Goal: Task Accomplishment & Management: Manage account settings

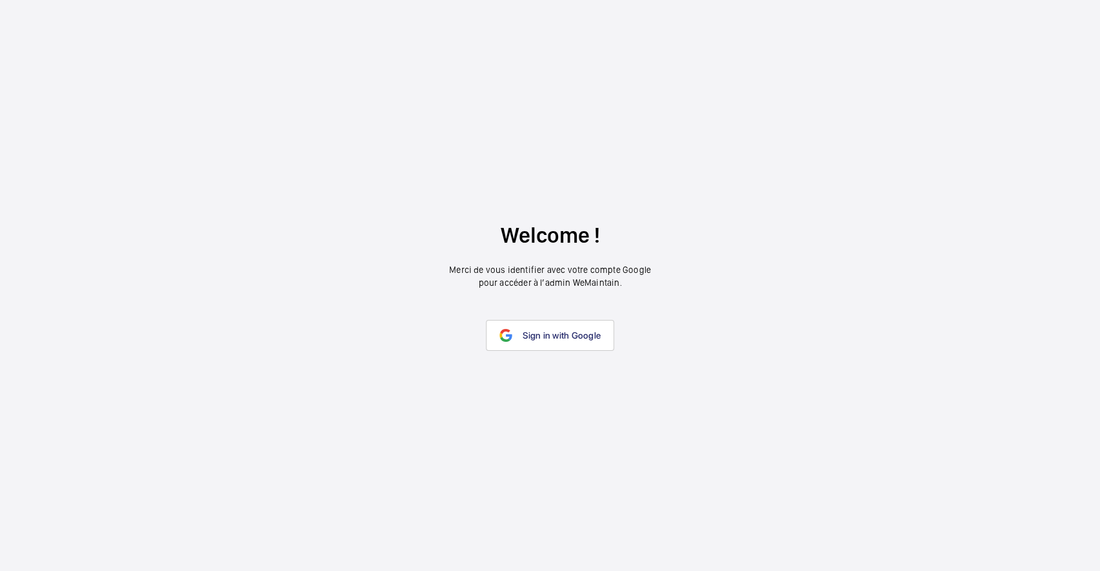
click at [593, 339] on span "Sign in with Google" at bounding box center [561, 335] width 78 height 10
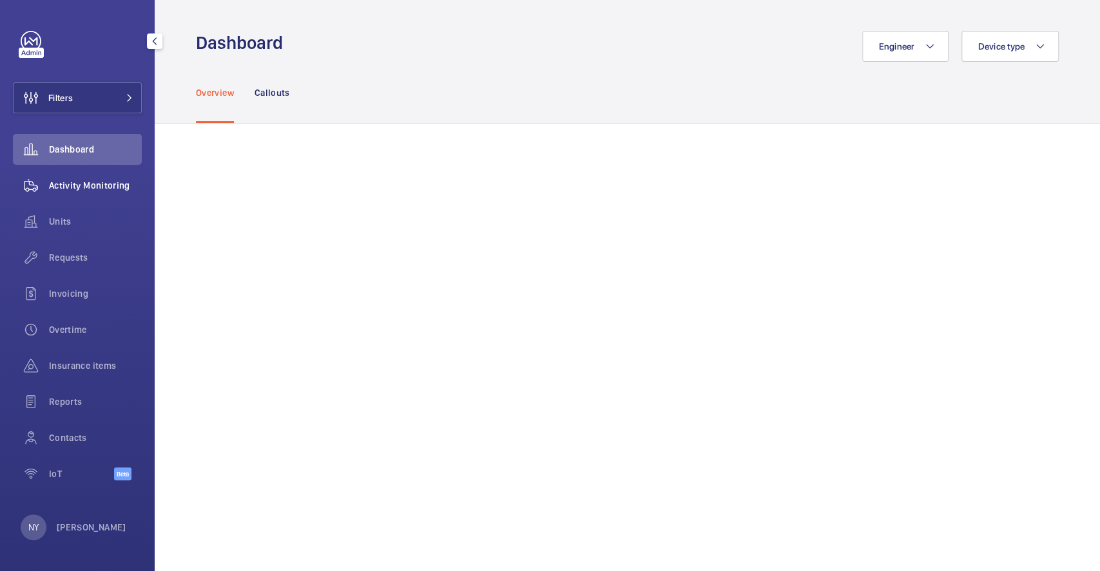
click at [48, 184] on wm-front-icon-button at bounding box center [31, 185] width 36 height 31
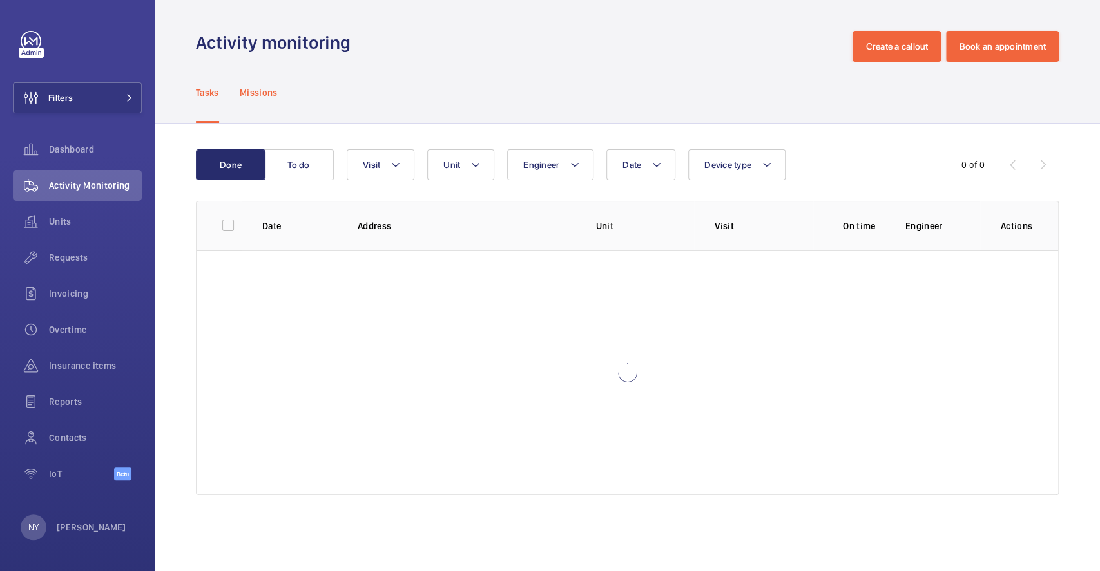
click at [256, 93] on p "Missions" at bounding box center [259, 92] width 38 height 13
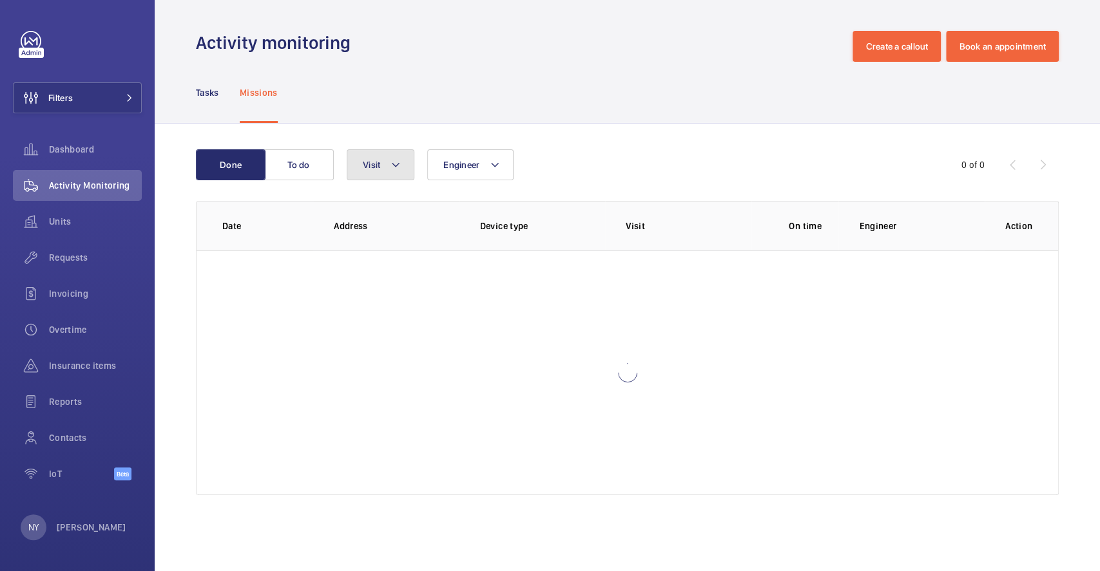
click at [385, 167] on button "Visit" at bounding box center [381, 164] width 68 height 31
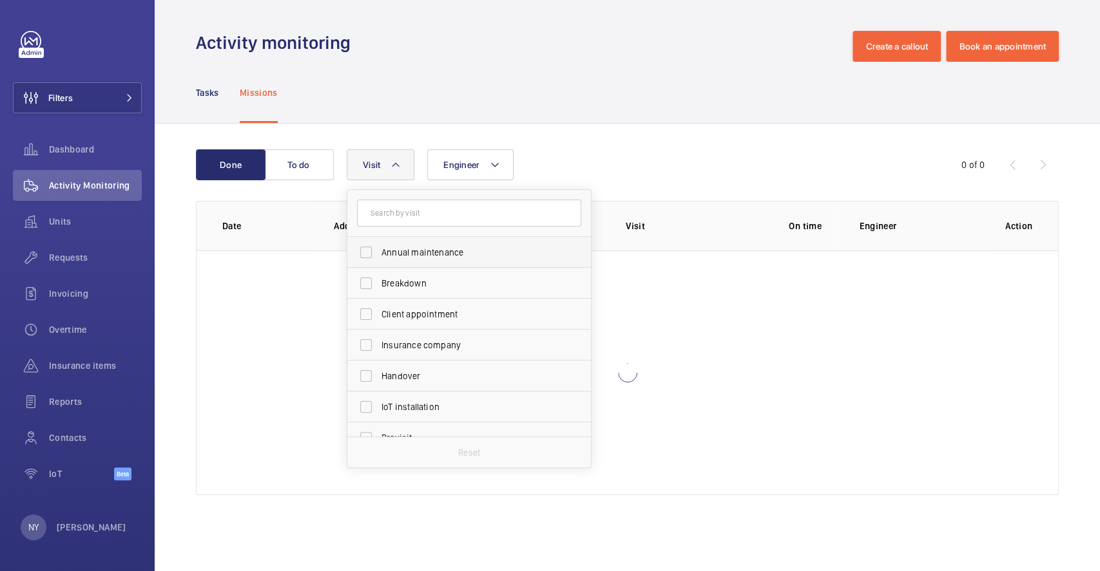
click at [400, 251] on span "Annual maintenance" at bounding box center [469, 252] width 177 height 13
click at [379, 251] on input "Annual maintenance" at bounding box center [366, 253] width 26 height 26
checkbox input "true"
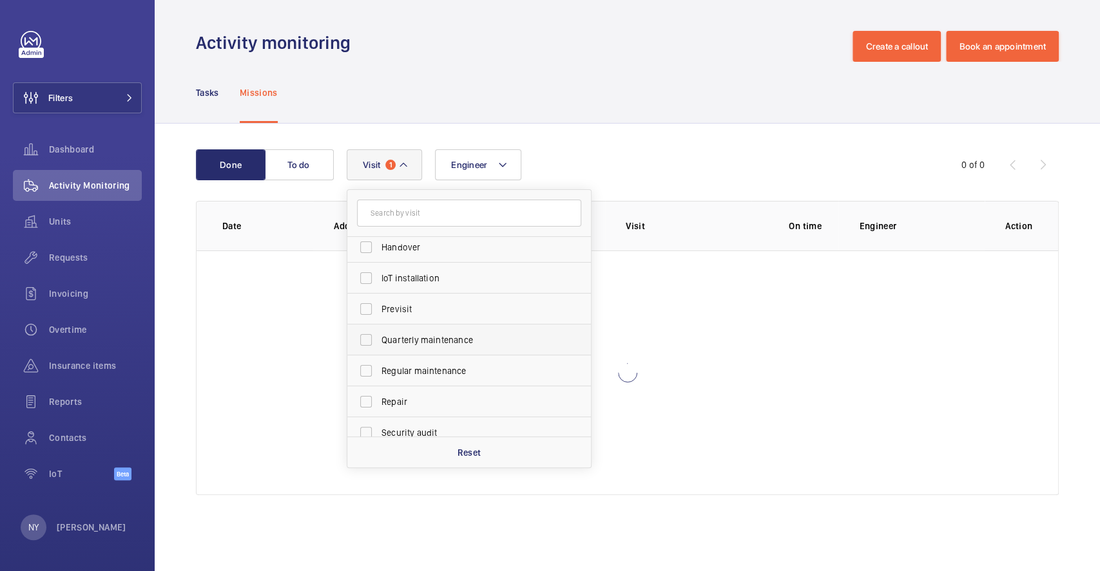
scroll to position [202, 0]
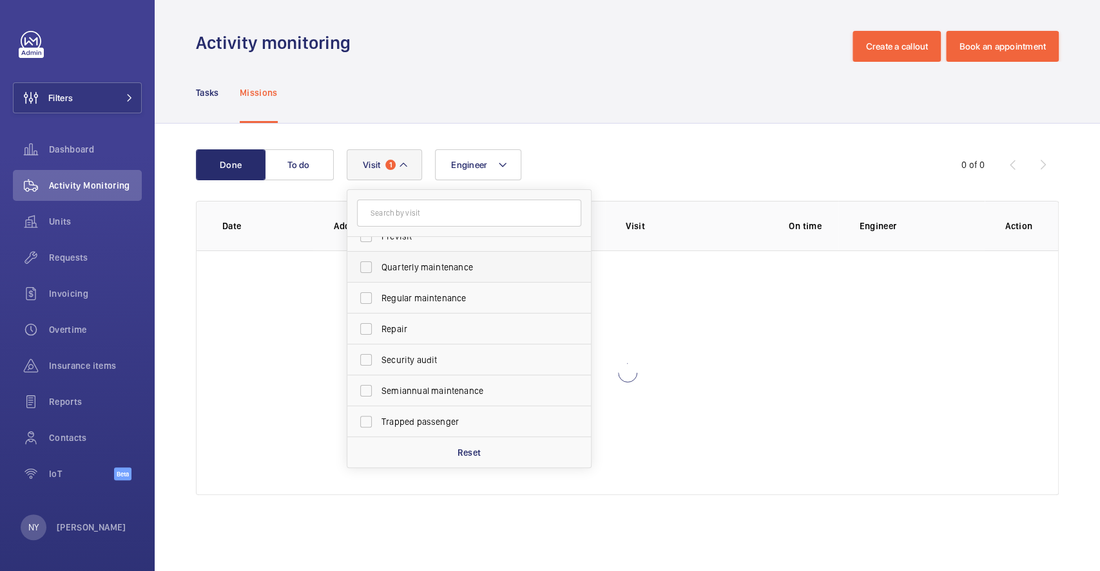
click at [415, 260] on label "Quarterly maintenance" at bounding box center [459, 267] width 224 height 31
click at [379, 260] on input "Quarterly maintenance" at bounding box center [366, 267] width 26 height 26
checkbox input "true"
click at [417, 296] on span "Regular maintenance" at bounding box center [469, 298] width 177 height 13
click at [379, 296] on input "Regular maintenance" at bounding box center [366, 298] width 26 height 26
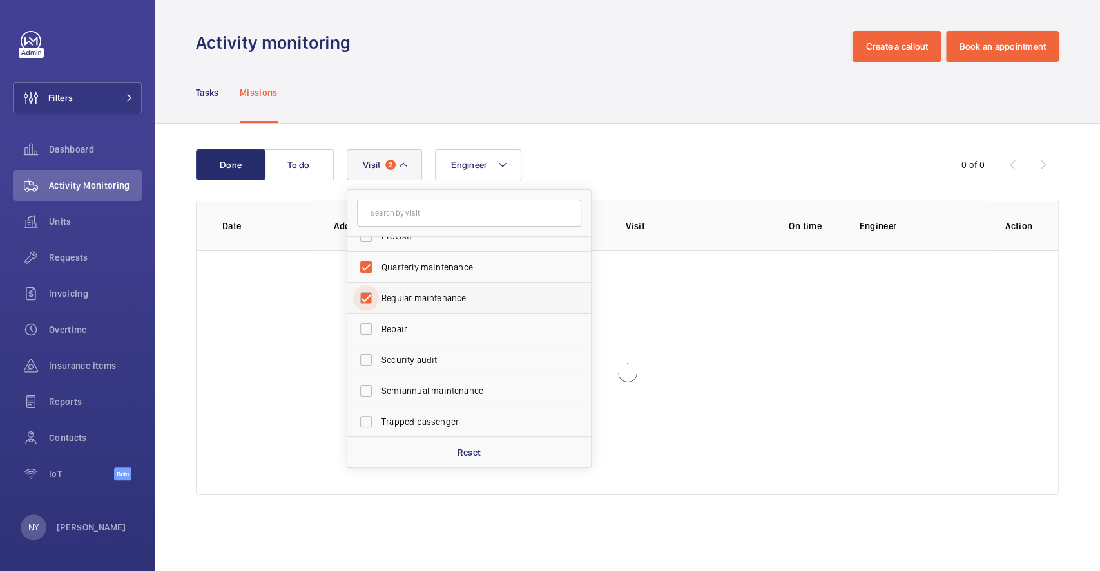
checkbox input "true"
click at [425, 398] on label "Semiannual maintenance" at bounding box center [459, 391] width 224 height 31
click at [379, 398] on input "Semiannual maintenance" at bounding box center [366, 391] width 26 height 26
checkbox input "true"
click at [71, 90] on span "Filters" at bounding box center [43, 97] width 59 height 31
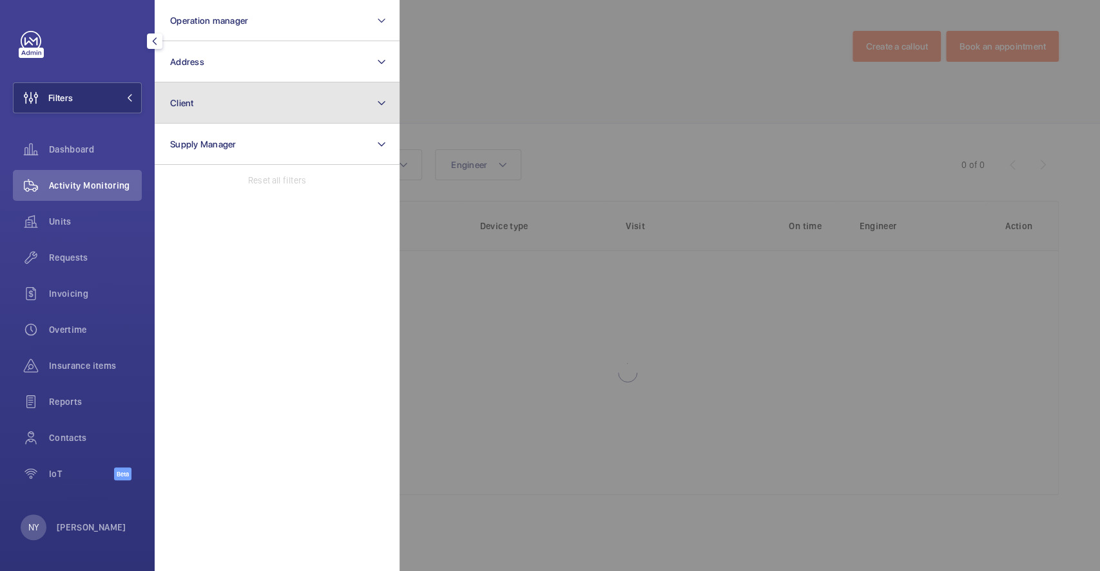
click at [198, 104] on button "Client" at bounding box center [277, 102] width 245 height 41
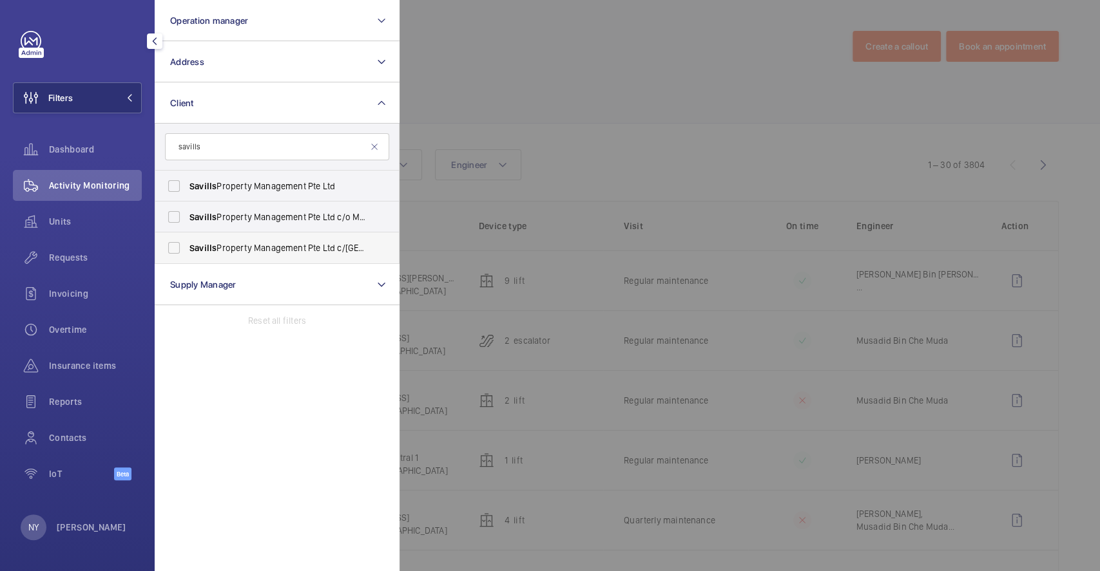
type input "savills"
click at [263, 253] on span "Savills Property Management Pte Ltd c/[GEOGRAPHIC_DATA]" at bounding box center [277, 248] width 177 height 13
click at [187, 253] on input "Savills Property Management Pte Ltd c/[GEOGRAPHIC_DATA]" at bounding box center [174, 248] width 26 height 26
checkbox input "true"
click at [543, 131] on div at bounding box center [949, 285] width 1100 height 571
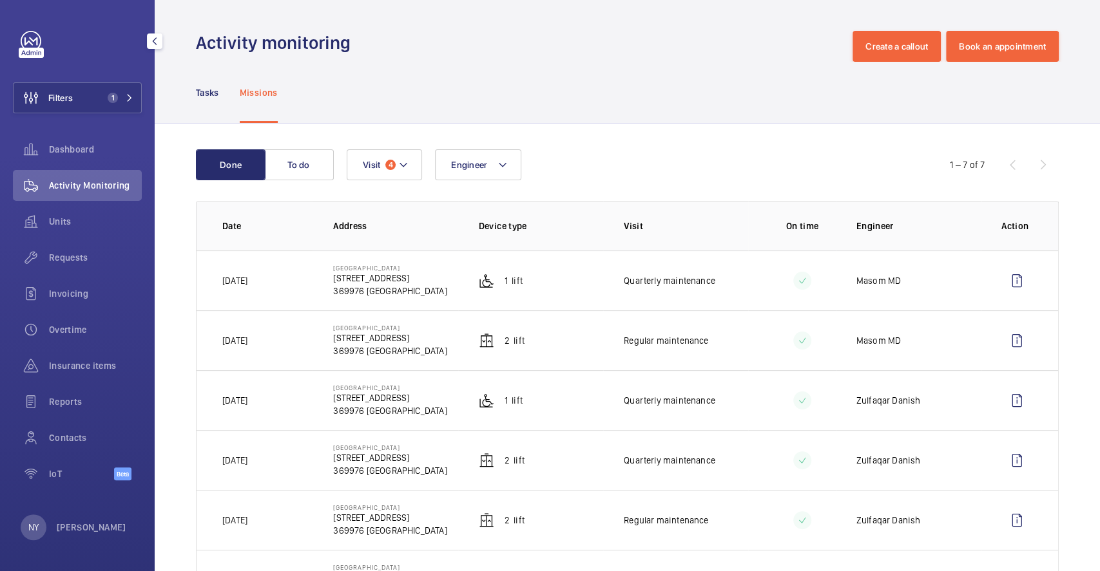
scroll to position [131, 0]
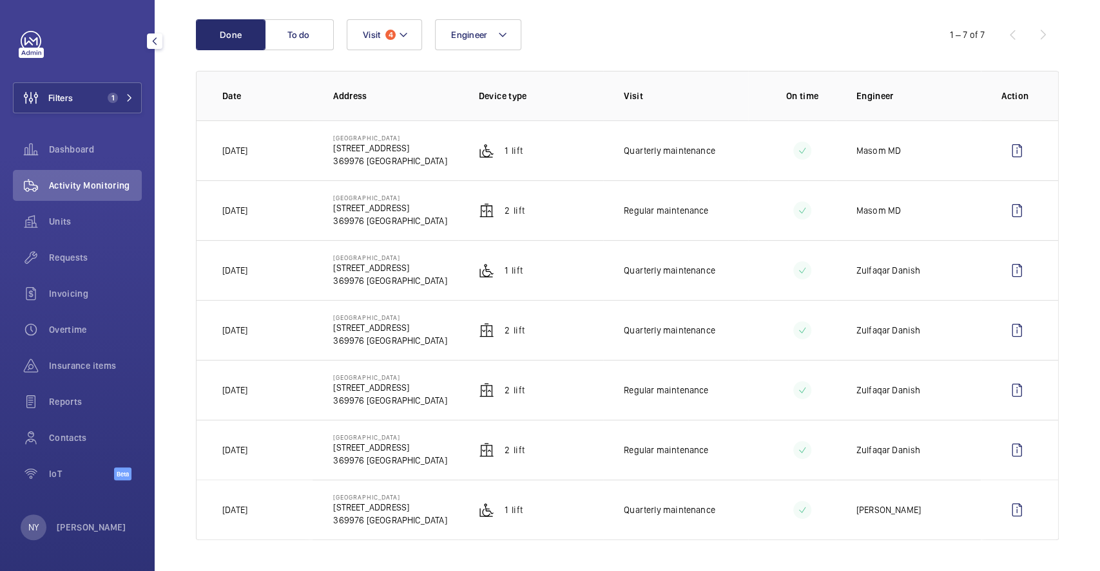
drag, startPoint x: 219, startPoint y: 151, endPoint x: 271, endPoint y: 148, distance: 51.6
click at [271, 148] on td "[DATE]" at bounding box center [254, 150] width 116 height 60
copy p "[DATE]"
click at [59, 531] on p "[PERSON_NAME]" at bounding box center [92, 527] width 70 height 13
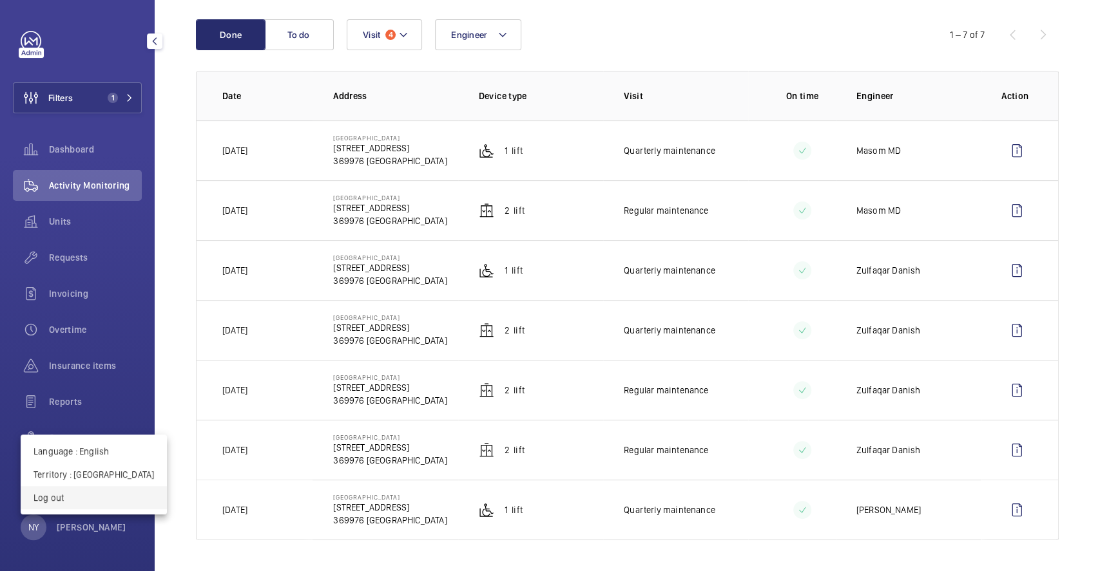
click at [77, 502] on p "Log out" at bounding box center [93, 497] width 120 height 13
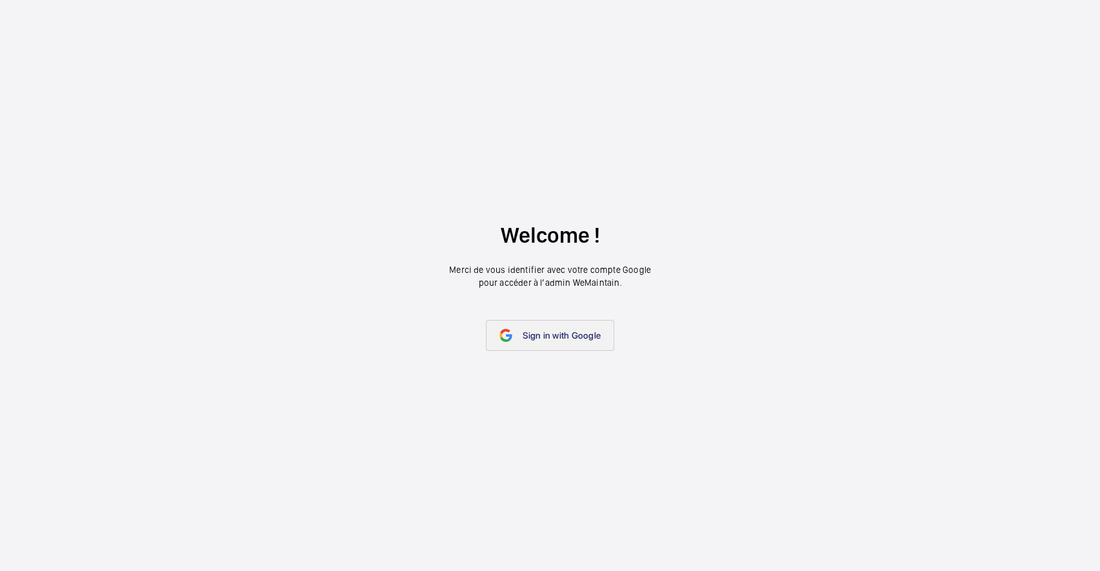
click at [536, 338] on span "Sign in with Google" at bounding box center [561, 335] width 78 height 10
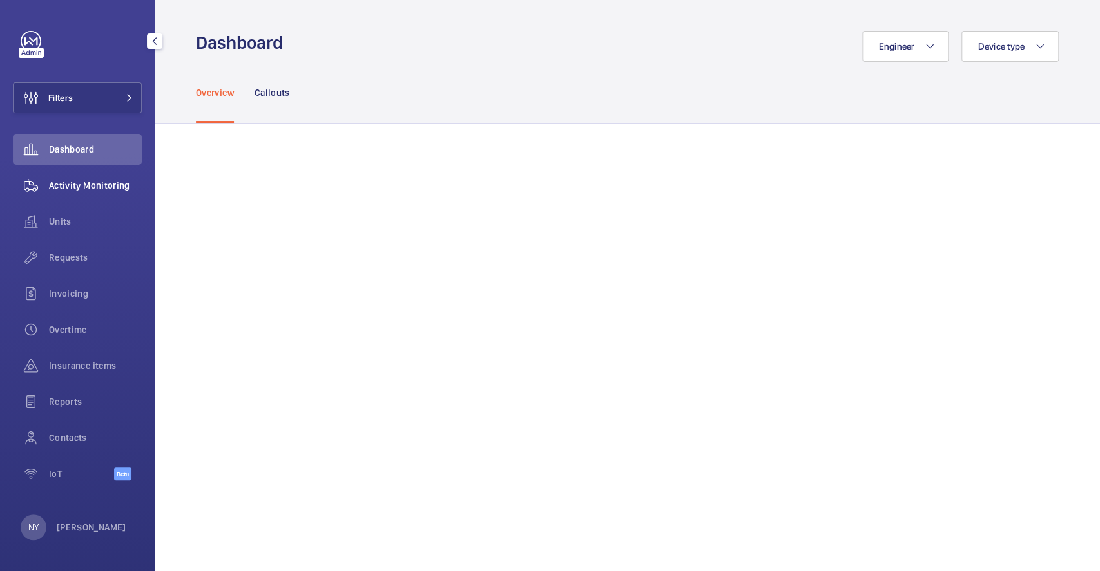
drag, startPoint x: 36, startPoint y: 182, endPoint x: 43, endPoint y: 187, distance: 8.2
click at [37, 187] on wm-front-icon-button at bounding box center [31, 185] width 36 height 31
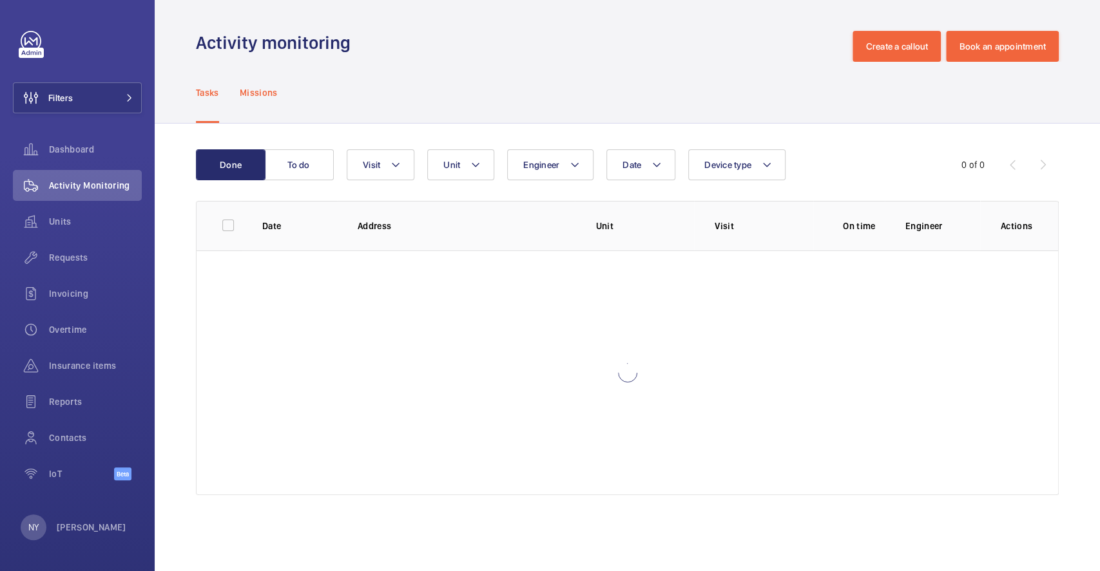
click at [263, 97] on p "Missions" at bounding box center [259, 92] width 38 height 13
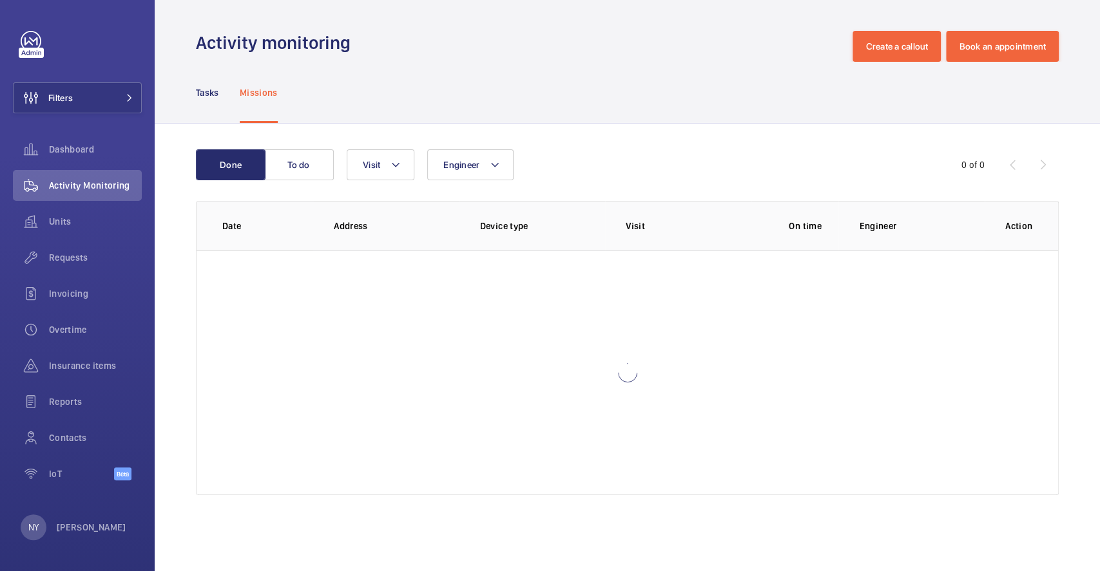
click at [387, 183] on wm-front-table "Done To do Engineer Visit 0 of 0 Date Address Device type Visit On time Enginee…" at bounding box center [627, 322] width 863 height 346
click at [387, 172] on button "Visit" at bounding box center [381, 164] width 68 height 31
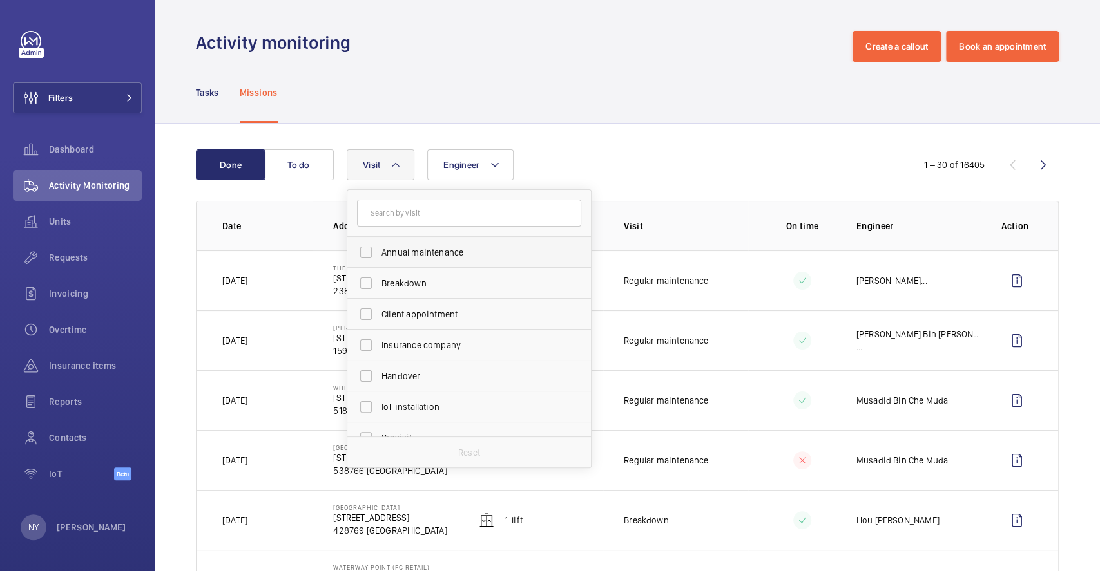
click at [412, 256] on span "Annual maintenance" at bounding box center [469, 252] width 177 height 13
click at [379, 256] on input "Annual maintenance" at bounding box center [366, 253] width 26 height 26
checkbox input "true"
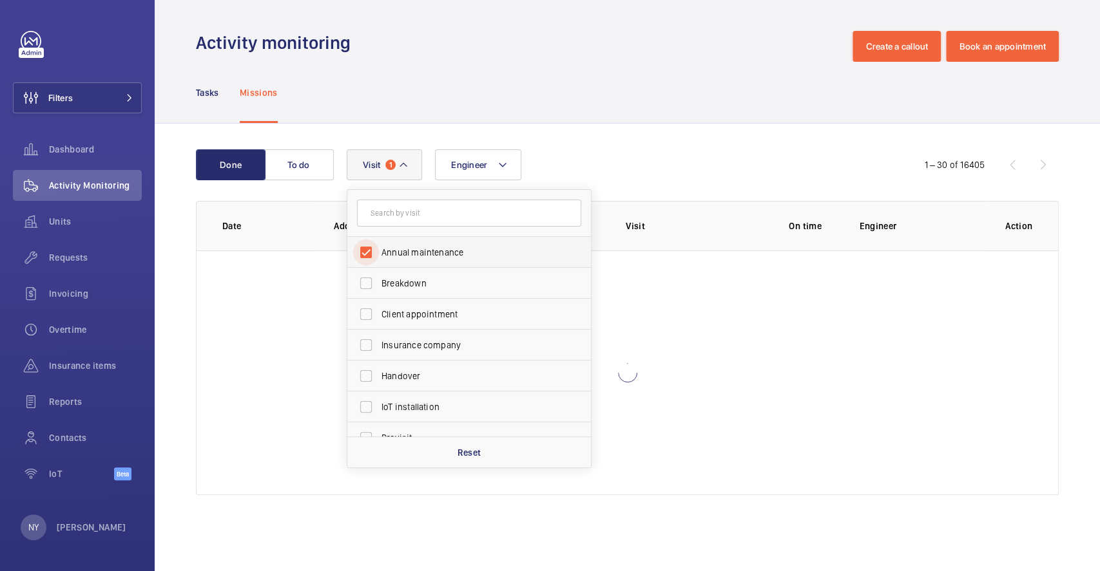
scroll to position [202, 0]
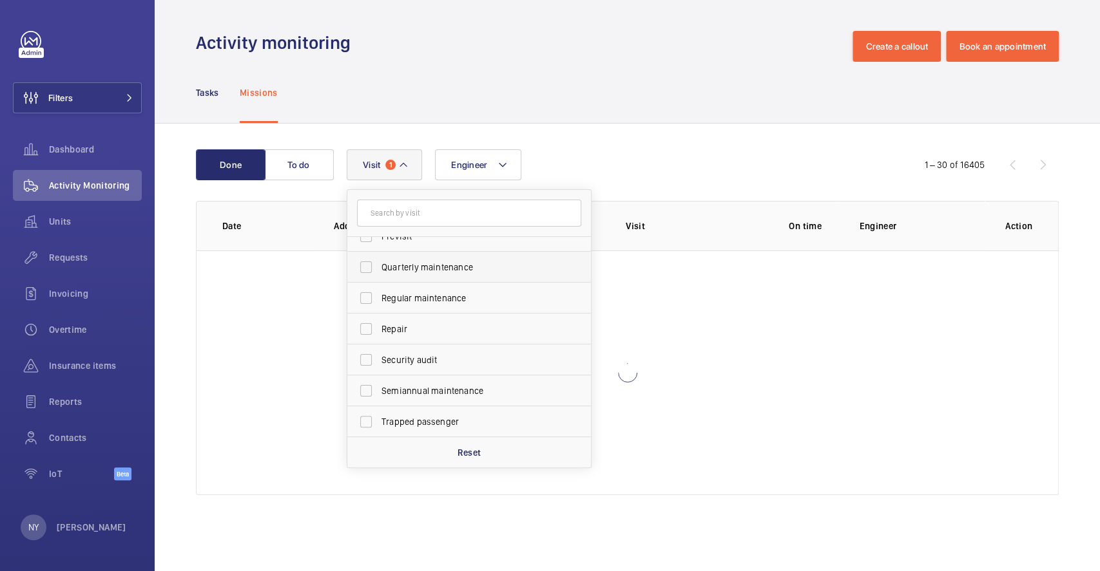
click at [412, 260] on label "Quarterly maintenance" at bounding box center [459, 267] width 224 height 31
click at [379, 260] on input "Quarterly maintenance" at bounding box center [366, 267] width 26 height 26
checkbox input "true"
click at [415, 309] on label "Regular maintenance" at bounding box center [459, 298] width 224 height 31
click at [379, 309] on input "Regular maintenance" at bounding box center [366, 298] width 26 height 26
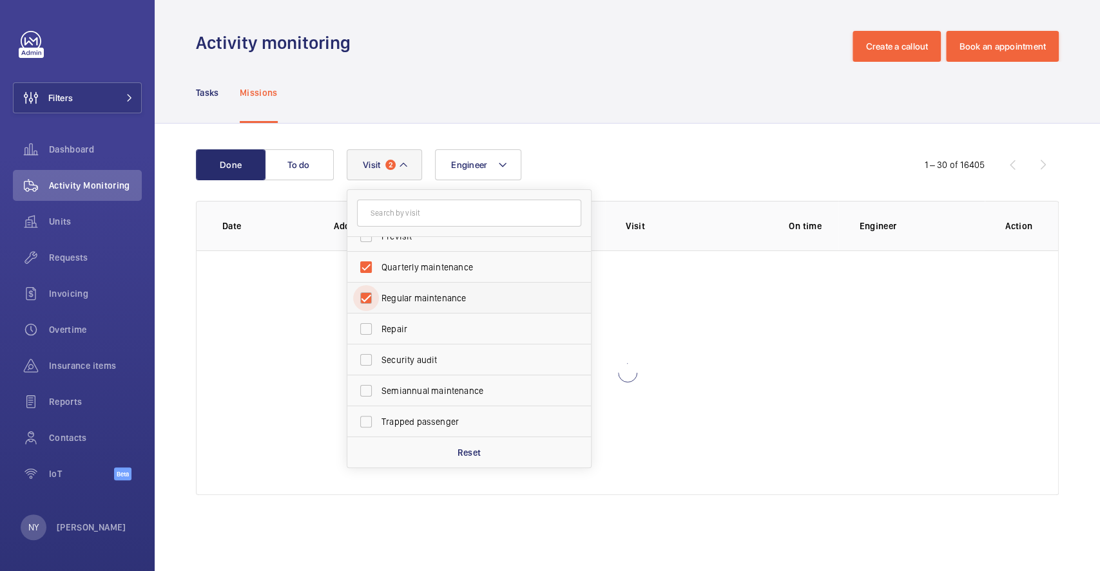
checkbox input "true"
click at [417, 391] on span "Semiannual maintenance" at bounding box center [469, 391] width 177 height 13
click at [379, 391] on input "Semiannual maintenance" at bounding box center [366, 391] width 26 height 26
checkbox input "true"
click at [438, 71] on div "Tasks Missions" at bounding box center [627, 92] width 863 height 61
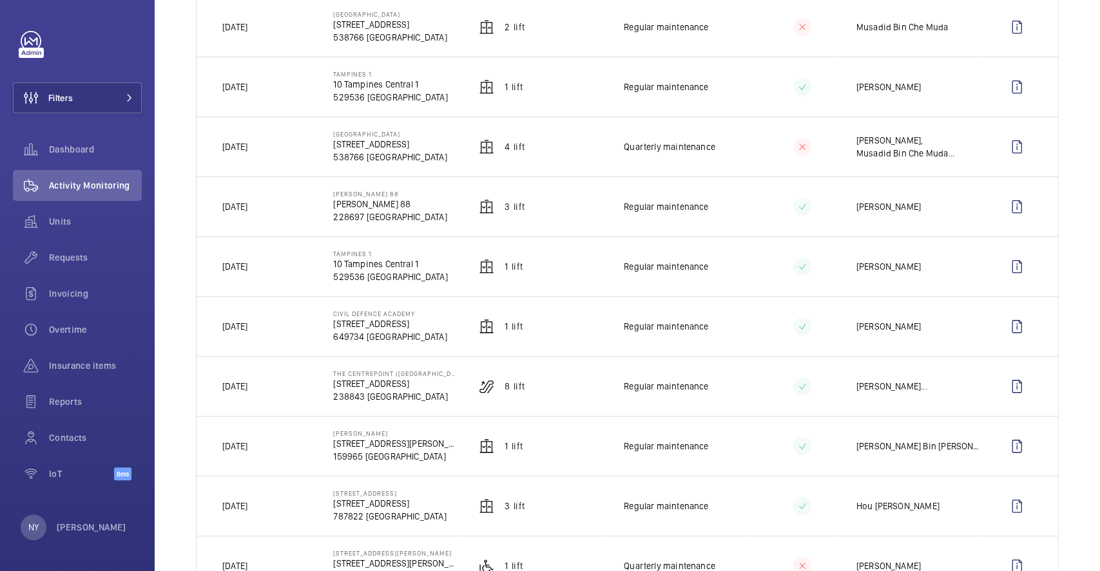
scroll to position [429, 0]
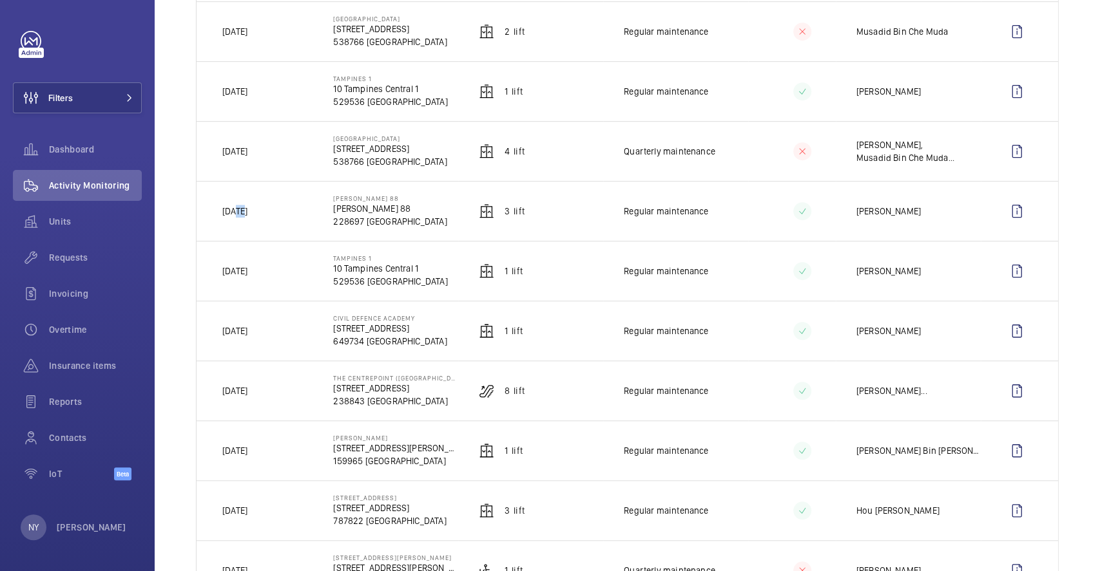
drag, startPoint x: 238, startPoint y: 207, endPoint x: 254, endPoint y: 207, distance: 16.1
click at [254, 207] on td "[DATE]" at bounding box center [254, 211] width 116 height 60
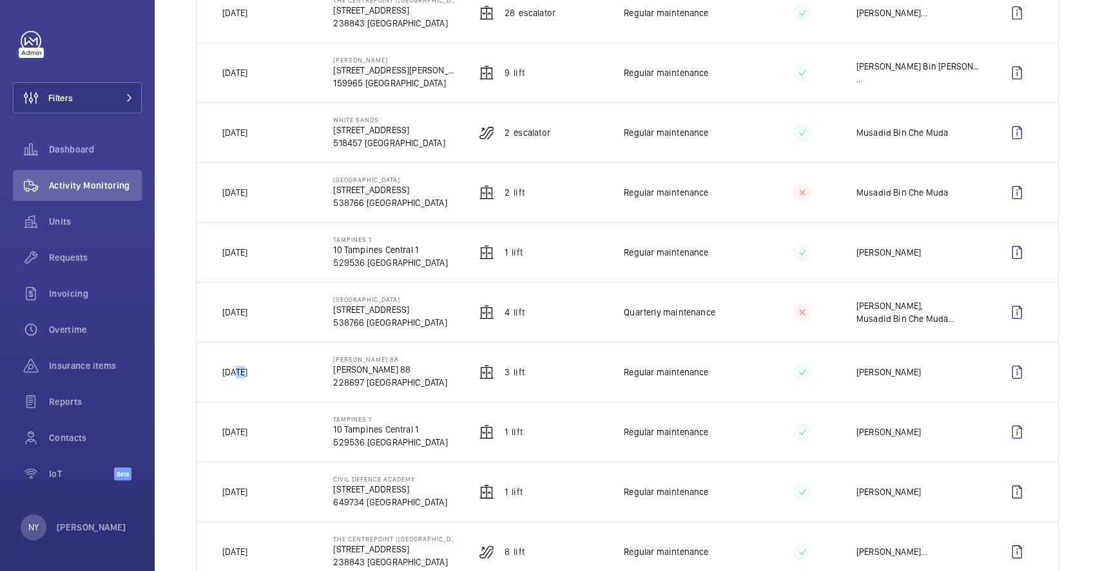
scroll to position [258, 0]
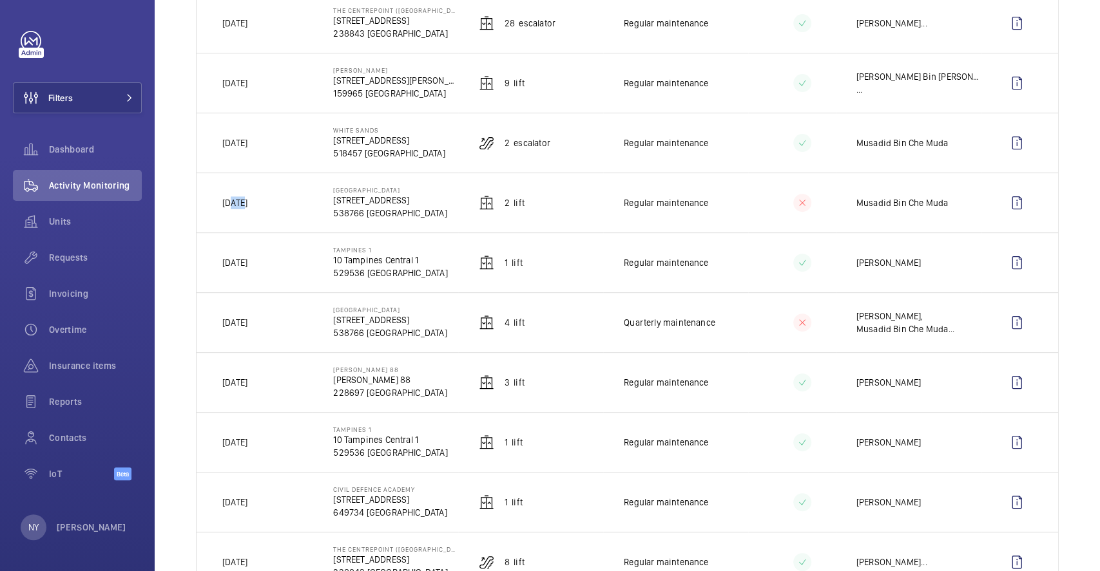
drag, startPoint x: 231, startPoint y: 207, endPoint x: 263, endPoint y: 211, distance: 32.4
click at [263, 211] on td "[DATE]" at bounding box center [254, 203] width 116 height 60
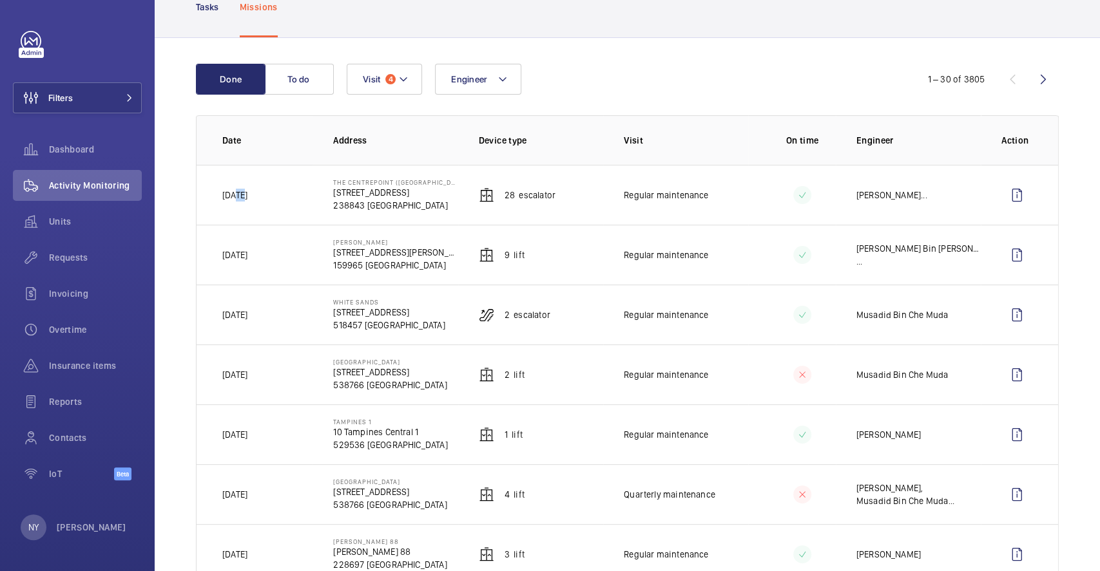
drag, startPoint x: 235, startPoint y: 190, endPoint x: 260, endPoint y: 189, distance: 25.1
click at [260, 189] on td "[DATE]" at bounding box center [254, 195] width 116 height 60
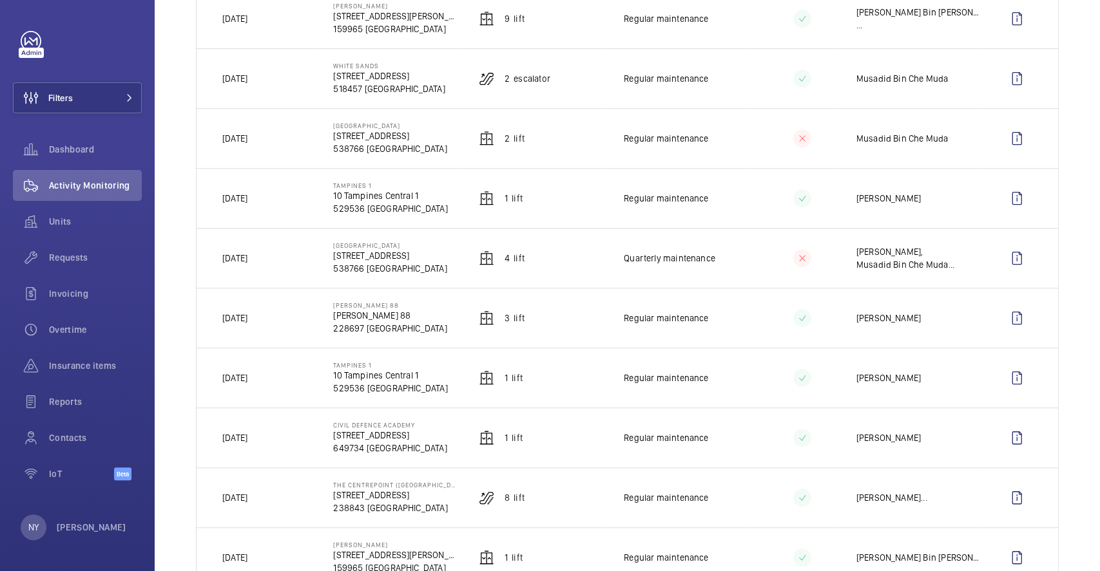
scroll to position [343, 0]
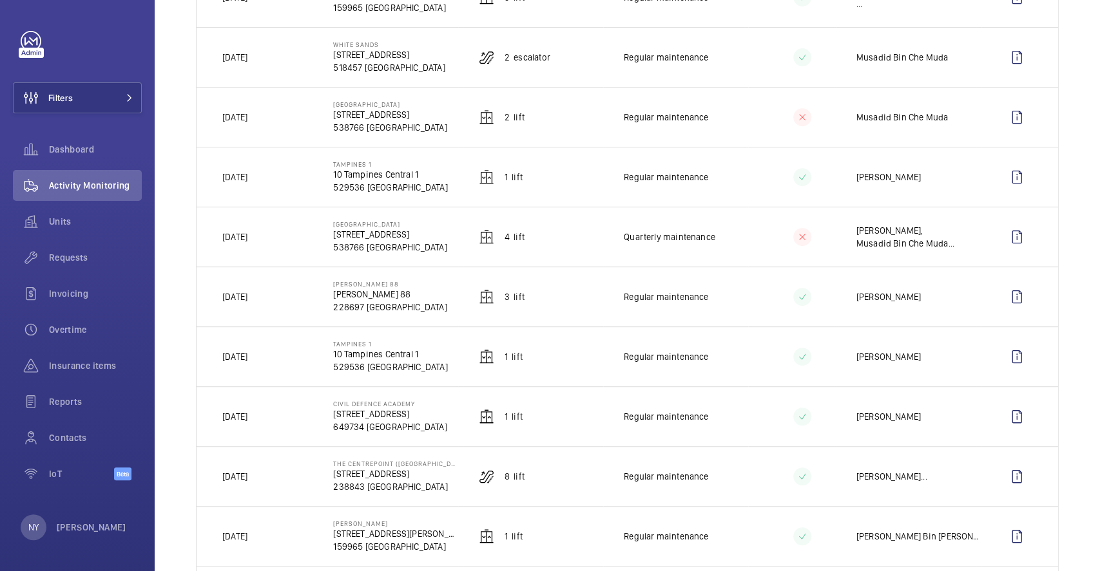
drag, startPoint x: 330, startPoint y: 345, endPoint x: 415, endPoint y: 340, distance: 84.5
click at [415, 340] on td "Tampines 1 10 Tampines Central 1 529536 SINGAPORE" at bounding box center [384, 357] width 145 height 60
copy p "Tampines 1"
click at [97, 84] on button "Filters" at bounding box center [77, 97] width 129 height 31
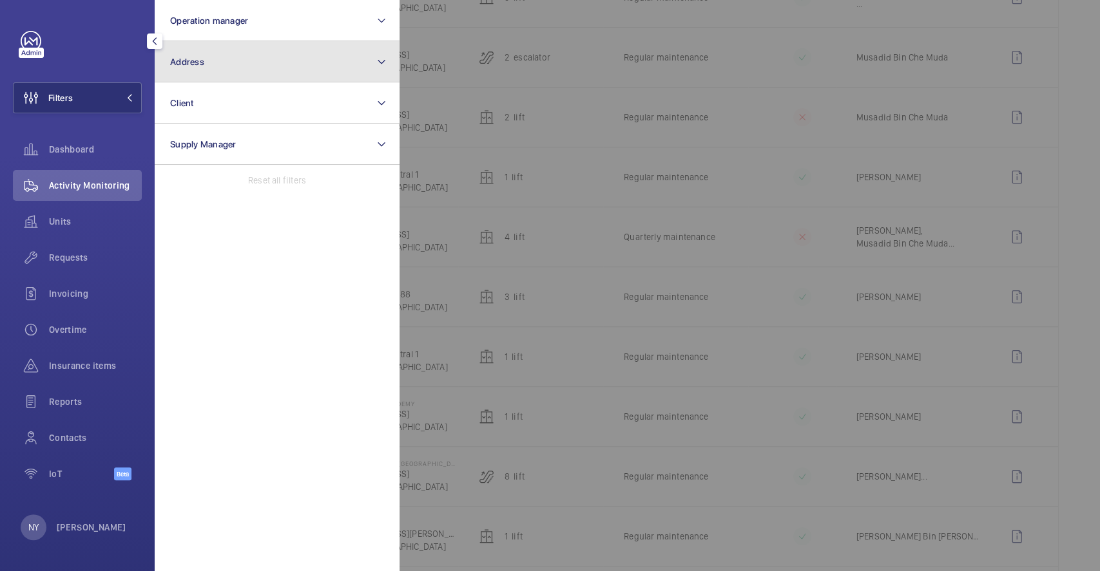
click at [207, 57] on button "Address" at bounding box center [277, 61] width 245 height 41
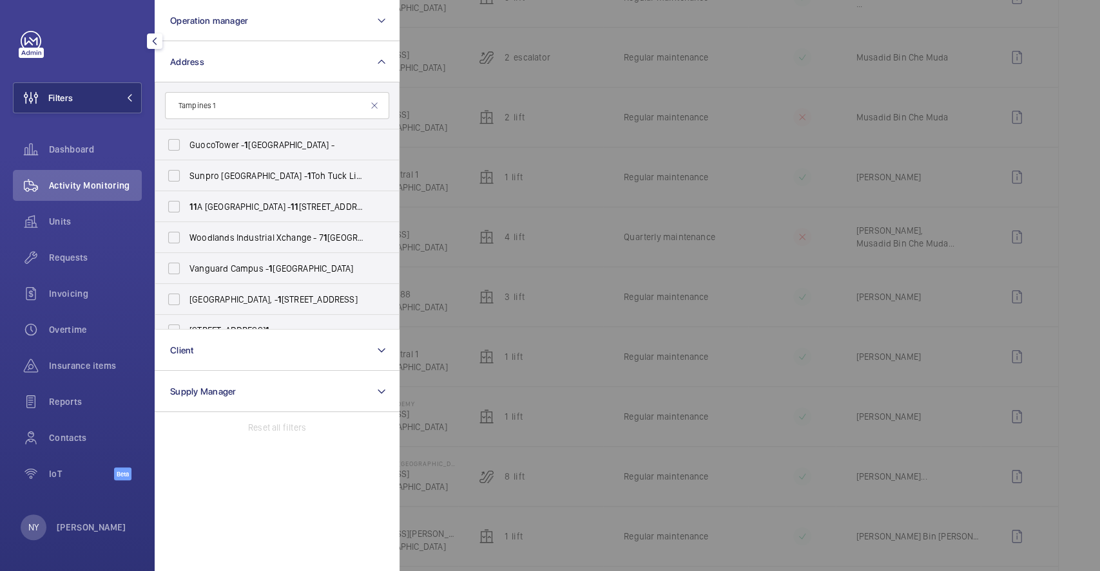
type input "Tampines 1"
click at [225, 142] on span "GuocoTower - 1 Wallich St, SINGAPORE -" at bounding box center [277, 144] width 177 height 13
click at [187, 142] on input "GuocoTower - 1 Wallich St, SINGAPORE -" at bounding box center [174, 145] width 26 height 26
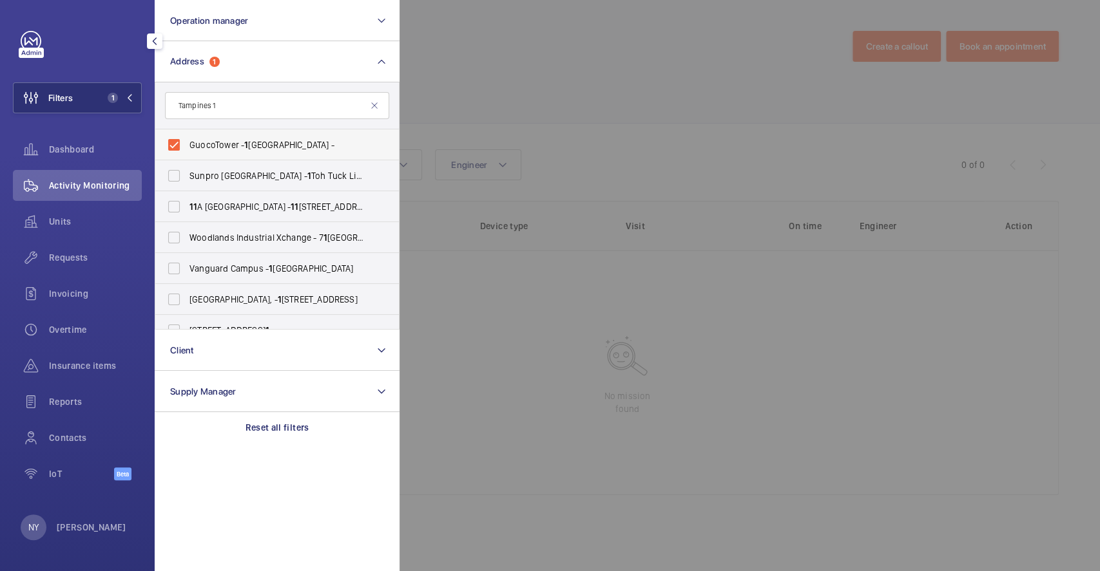
click at [225, 140] on span "GuocoTower - 1 Wallich St, SINGAPORE -" at bounding box center [277, 144] width 177 height 13
click at [187, 140] on input "GuocoTower - 1 Wallich St, SINGAPORE -" at bounding box center [174, 145] width 26 height 26
checkbox input "false"
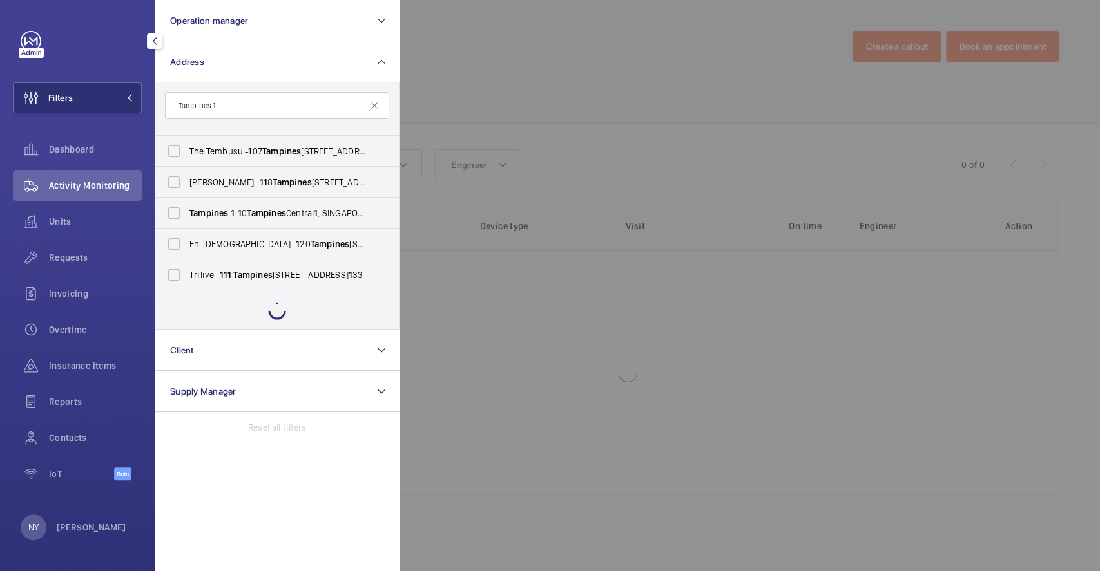
scroll to position [449, 0]
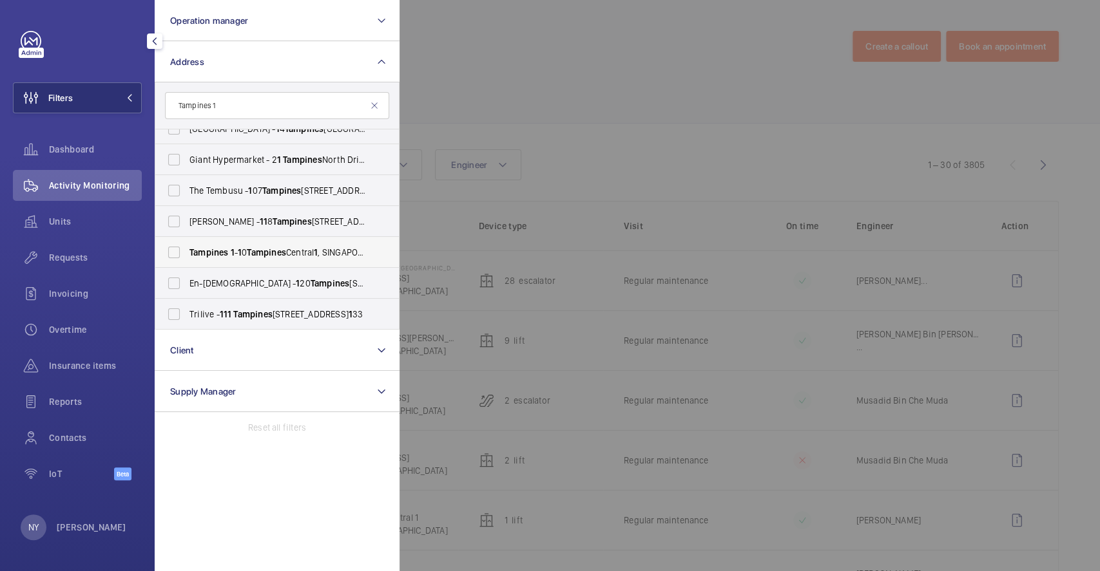
click at [248, 258] on span "Tampines 1 - 1 0 Tampines Central 1 , SINGAPORE 529536" at bounding box center [277, 252] width 177 height 13
click at [187, 258] on input "Tampines 1 - 1 0 Tampines Central 1 , SINGAPORE 529536" at bounding box center [174, 253] width 26 height 26
checkbox input "true"
click at [511, 97] on div at bounding box center [949, 285] width 1100 height 571
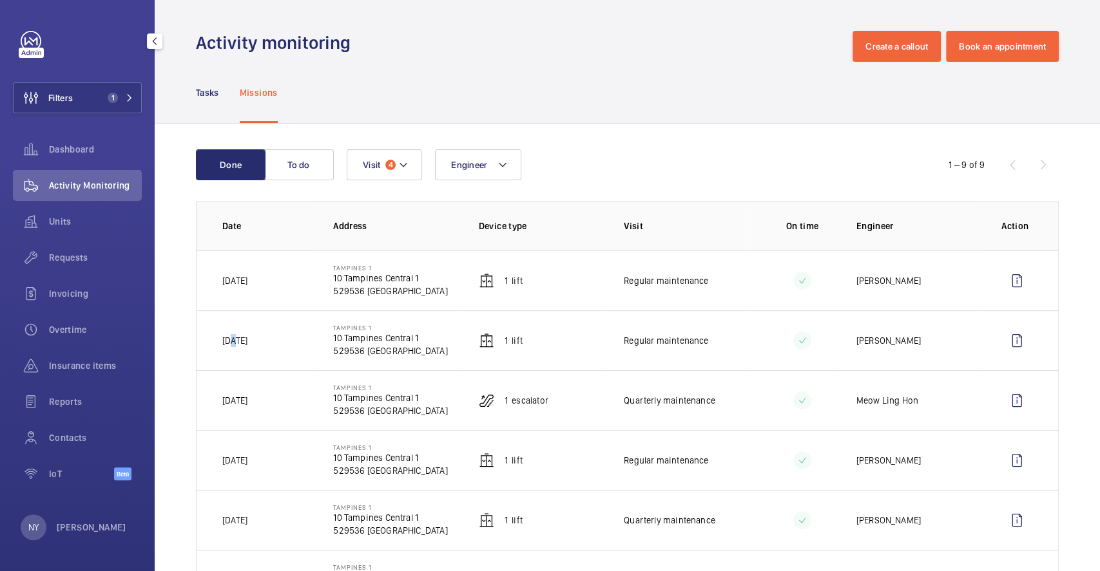
drag, startPoint x: 231, startPoint y: 338, endPoint x: 238, endPoint y: 338, distance: 7.7
click at [238, 338] on p "[DATE]" at bounding box center [234, 340] width 25 height 13
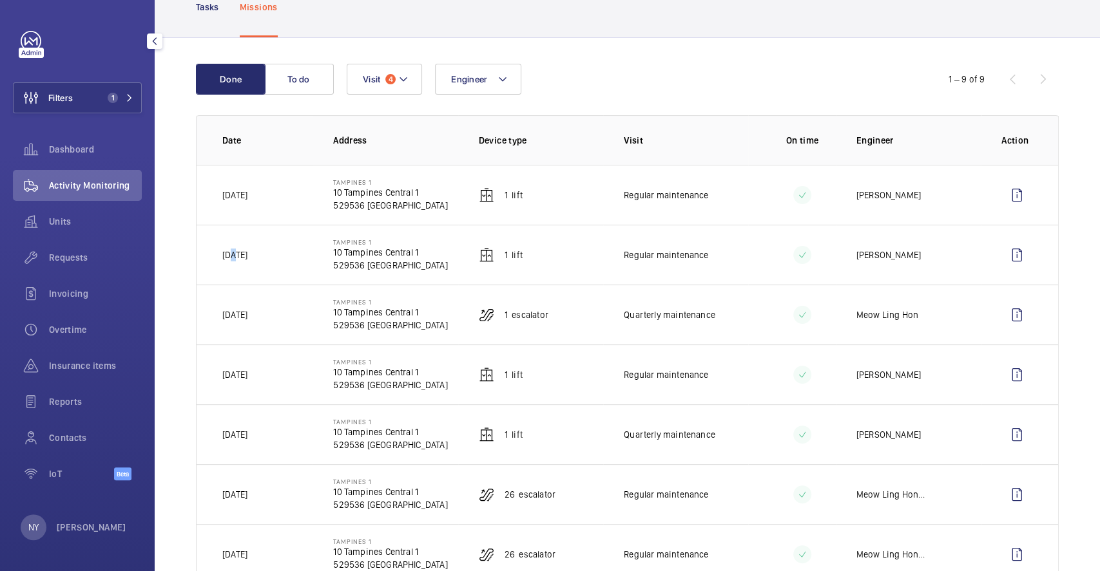
scroll to position [80, 0]
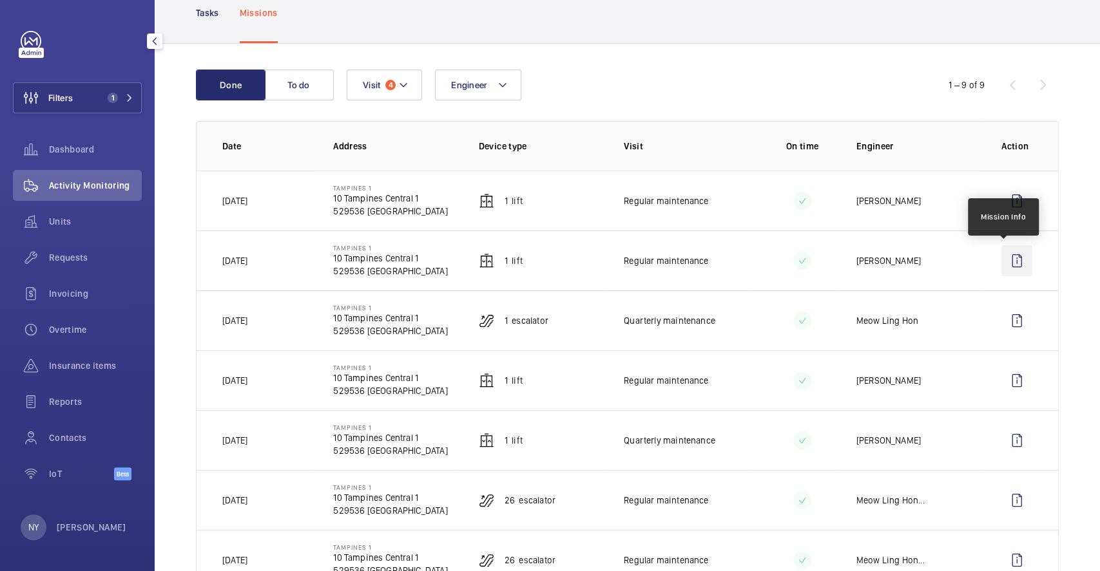
click at [1001, 269] on wm-front-icon-button at bounding box center [1016, 260] width 31 height 31
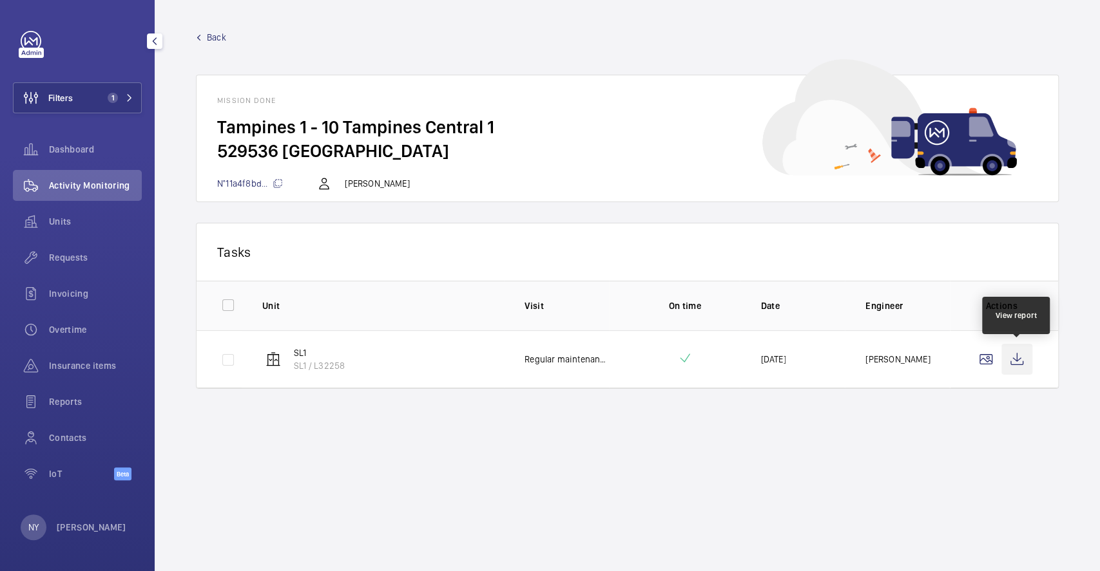
click at [1020, 355] on wm-front-icon-button at bounding box center [1016, 359] width 31 height 31
click at [222, 39] on span "Back" at bounding box center [216, 37] width 19 height 13
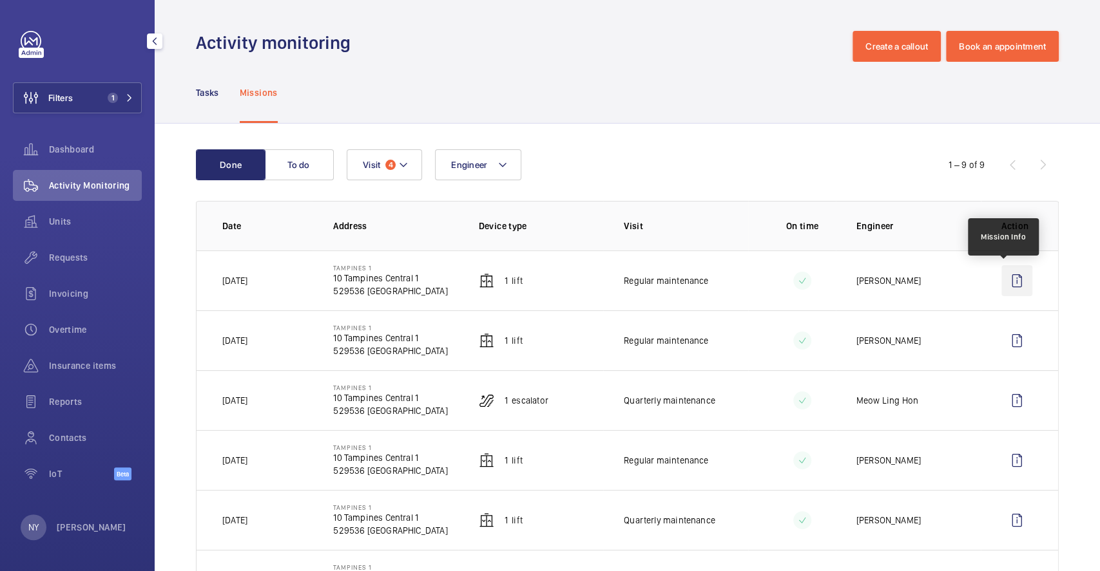
click at [1001, 283] on wm-front-icon-button at bounding box center [1016, 280] width 31 height 31
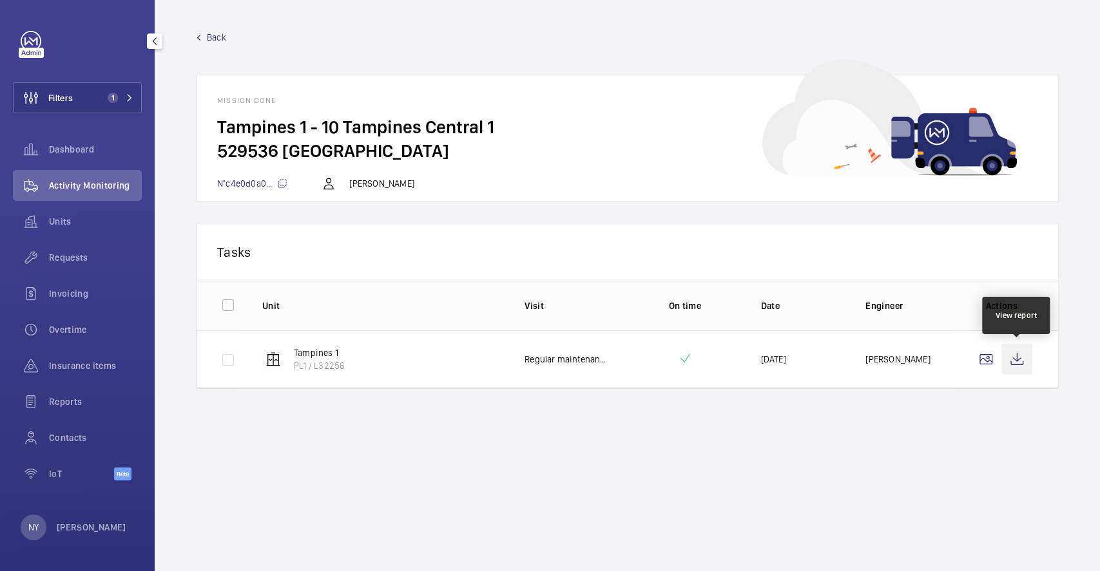
click at [1018, 359] on wm-front-icon-button at bounding box center [1016, 359] width 31 height 31
click at [215, 34] on span "Back" at bounding box center [216, 37] width 19 height 13
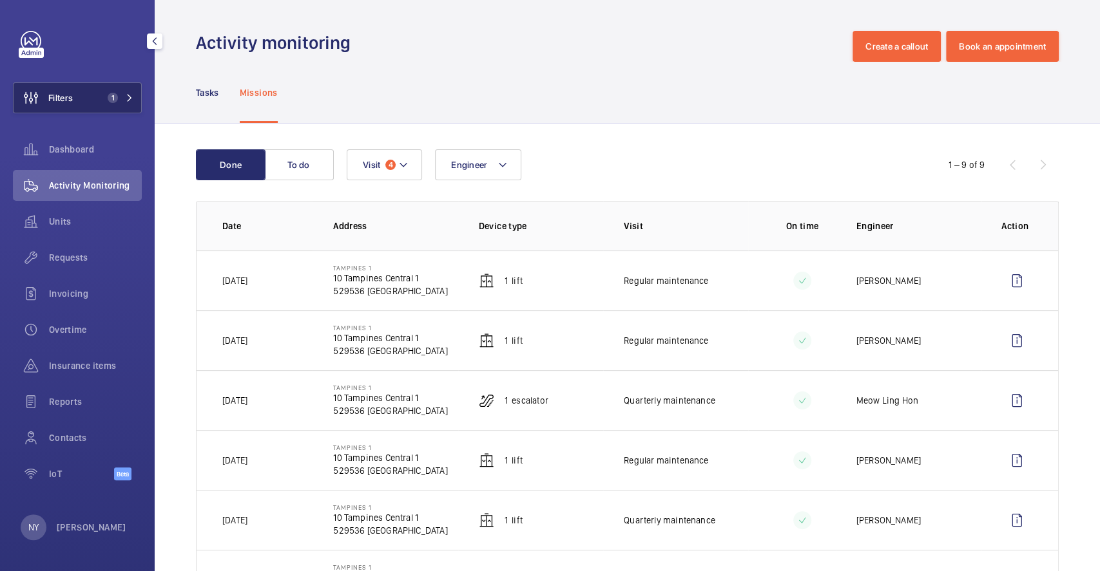
click at [87, 93] on button "Filters 1" at bounding box center [77, 97] width 129 height 31
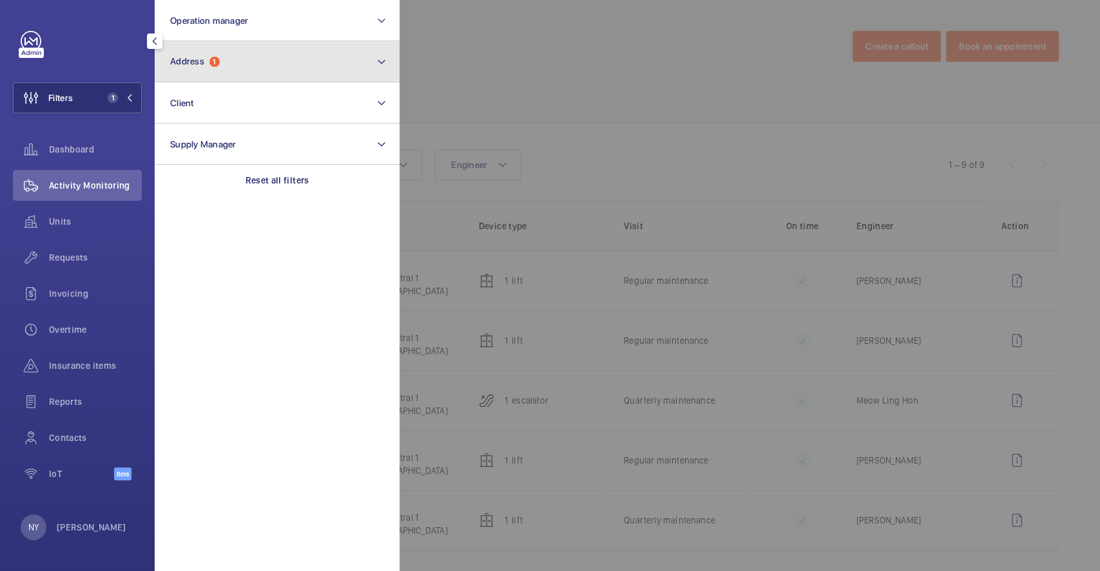
click at [260, 78] on button "Address 1" at bounding box center [277, 61] width 245 height 41
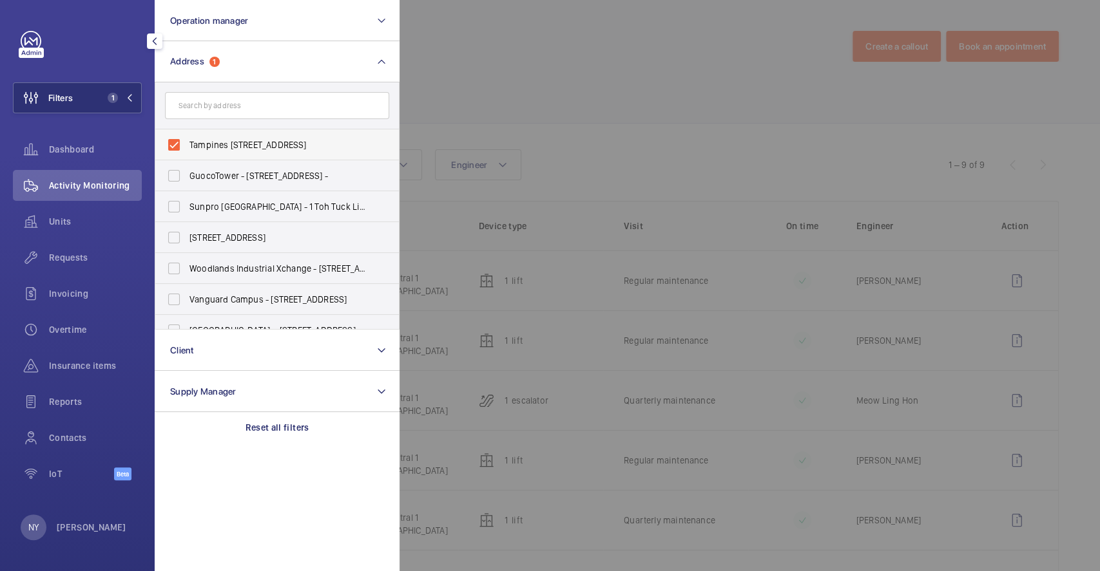
click at [230, 140] on span "Tampines 1 - 10 Tampines Central 1, SINGAPORE 529536" at bounding box center [277, 144] width 177 height 13
click at [187, 140] on input "Tampines 1 - 10 Tampines Central 1, SINGAPORE 529536" at bounding box center [174, 145] width 26 height 26
checkbox input "false"
click at [527, 91] on div at bounding box center [949, 285] width 1100 height 571
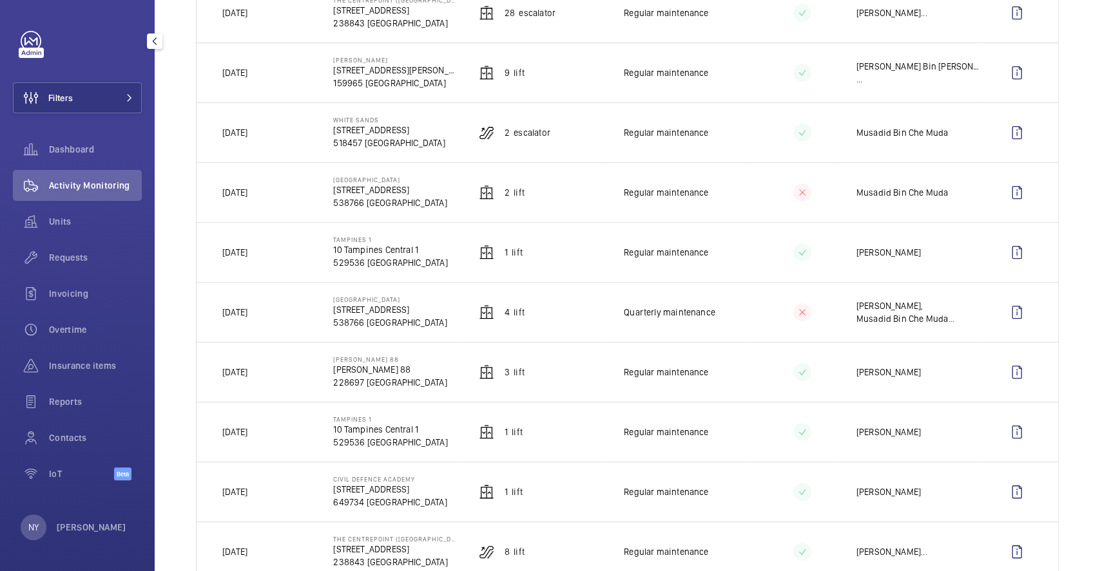
scroll to position [343, 0]
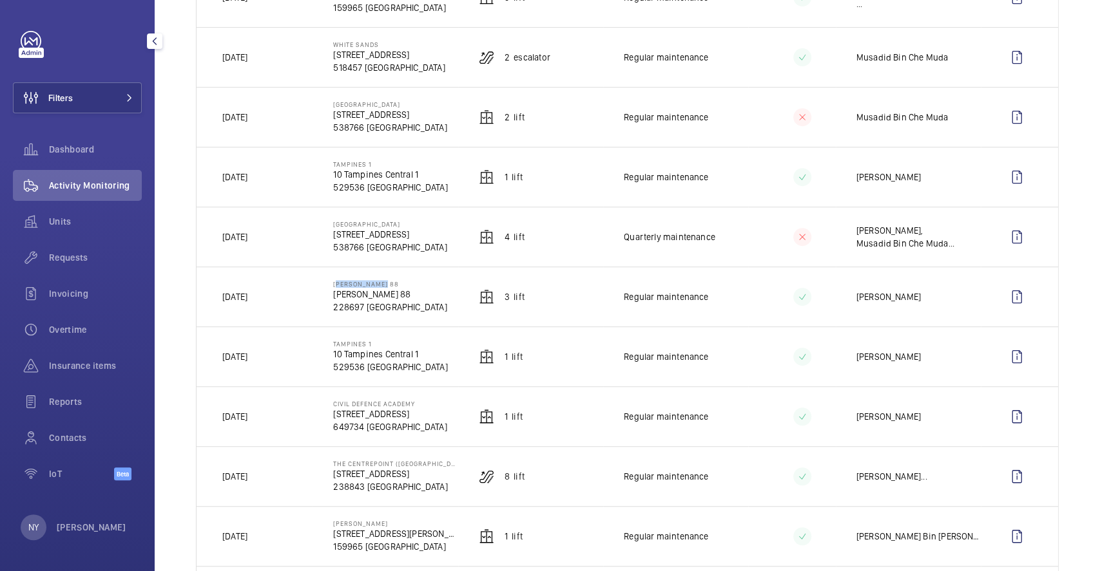
drag, startPoint x: 332, startPoint y: 283, endPoint x: 405, endPoint y: 281, distance: 72.8
click at [405, 281] on p "[PERSON_NAME] 88" at bounding box center [389, 284] width 113 height 8
copy p "[PERSON_NAME] 88"
click at [1020, 302] on td at bounding box center [1018, 297] width 77 height 60
click at [1004, 300] on wm-front-icon-button at bounding box center [1016, 296] width 31 height 31
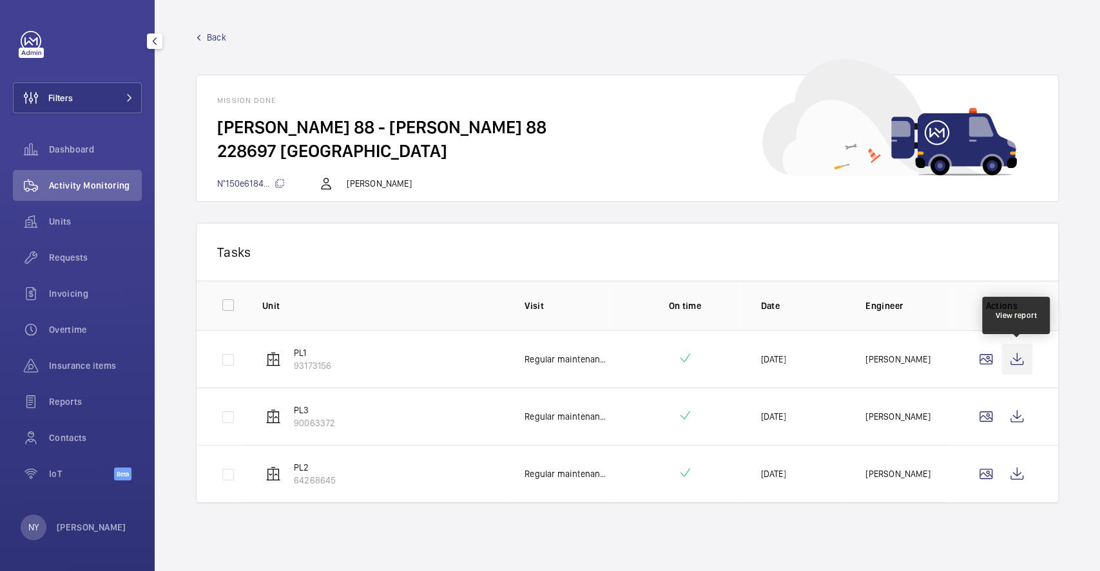
click at [1011, 353] on wm-front-icon-button at bounding box center [1016, 359] width 31 height 31
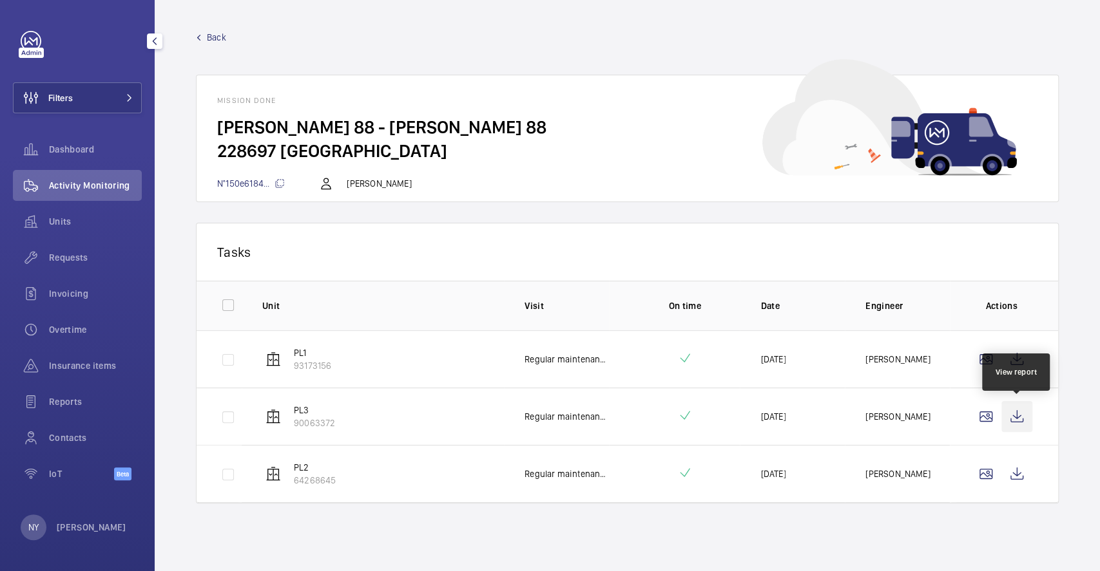
click at [1014, 420] on wm-front-icon-button at bounding box center [1016, 416] width 31 height 31
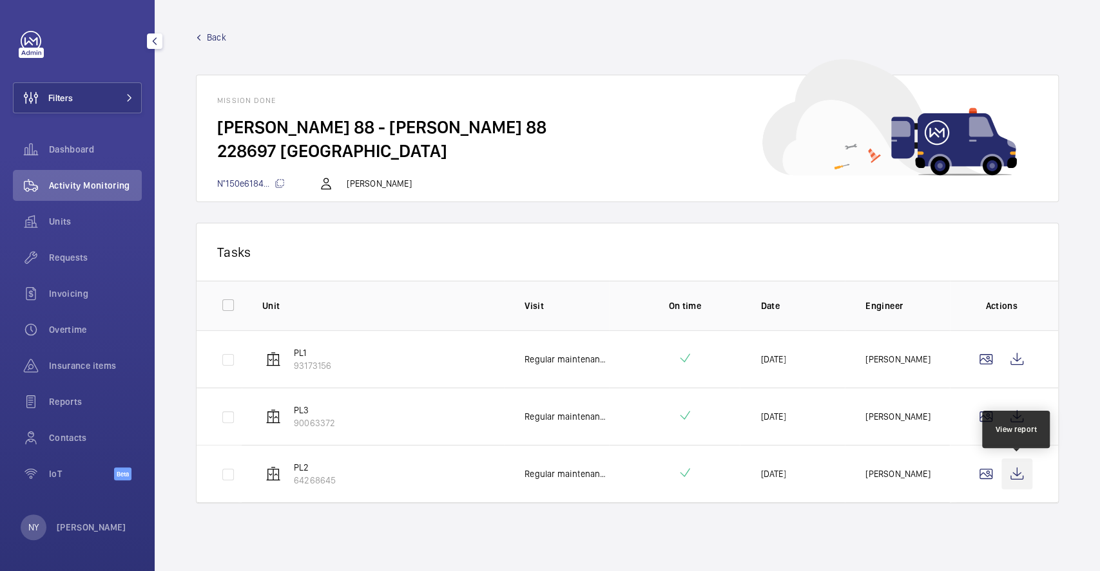
click at [1012, 468] on wm-front-icon-button at bounding box center [1016, 474] width 31 height 31
click at [216, 35] on span "Back" at bounding box center [216, 37] width 19 height 13
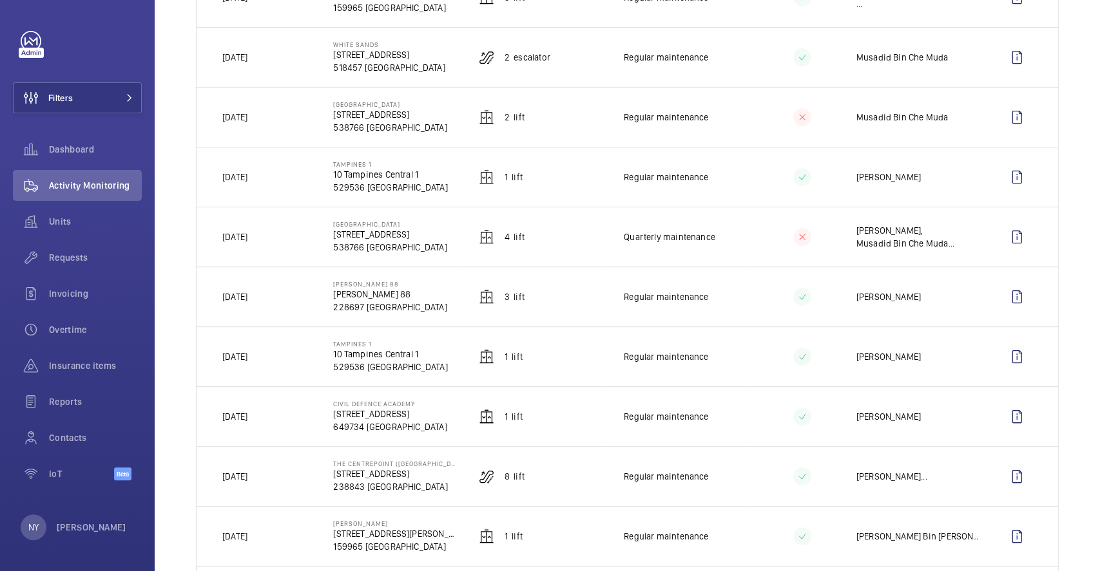
scroll to position [258, 0]
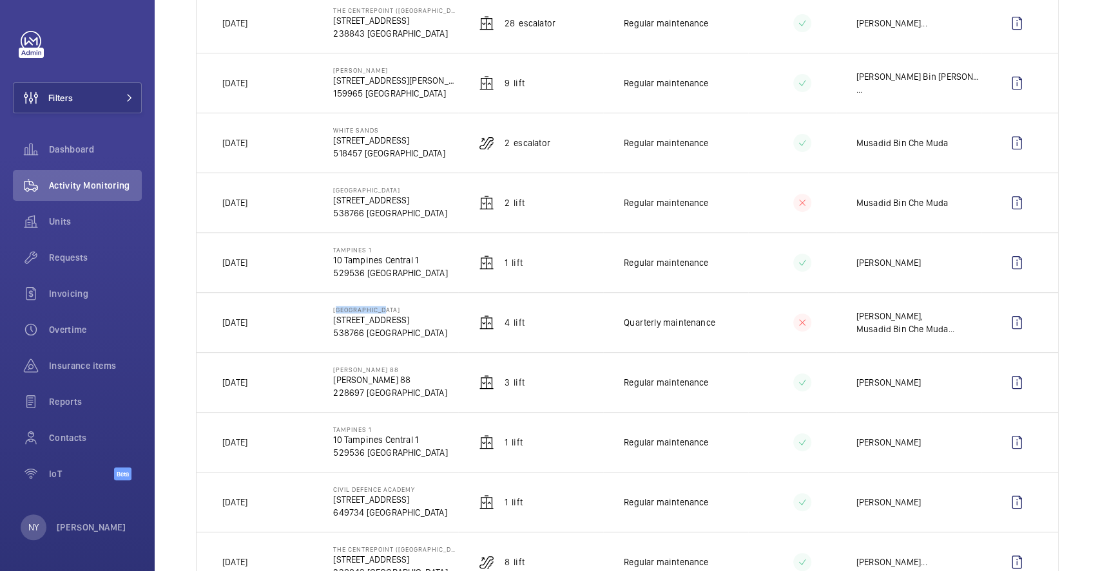
drag, startPoint x: 331, startPoint y: 310, endPoint x: 394, endPoint y: 310, distance: 63.1
click at [394, 310] on p "[GEOGRAPHIC_DATA]" at bounding box center [389, 310] width 113 height 8
copy p "[GEOGRAPHIC_DATA]"
click at [62, 84] on span "Filters" at bounding box center [43, 97] width 59 height 31
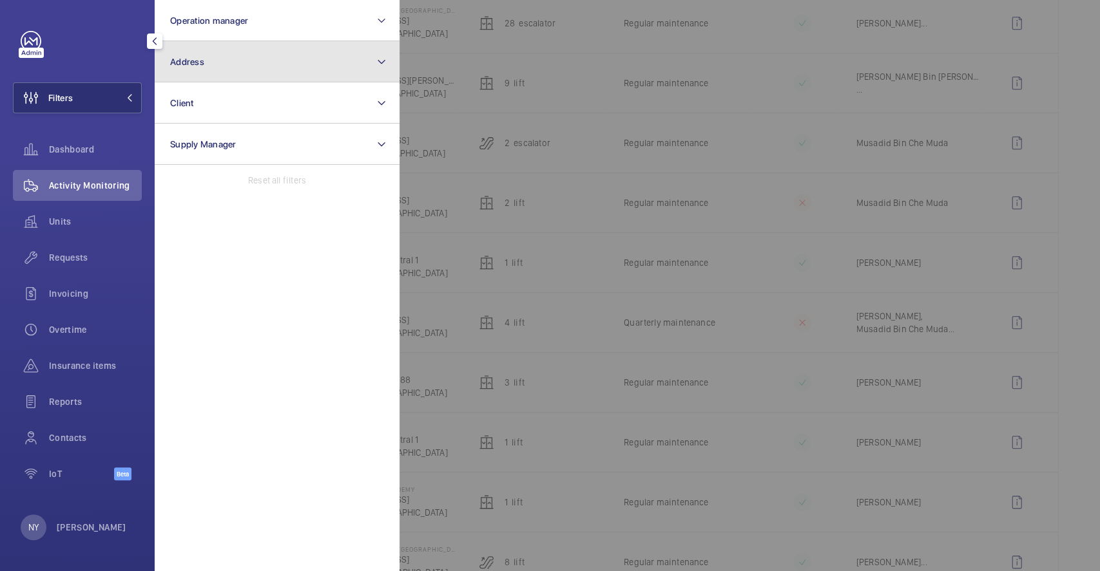
click at [234, 66] on button "Address" at bounding box center [277, 61] width 245 height 41
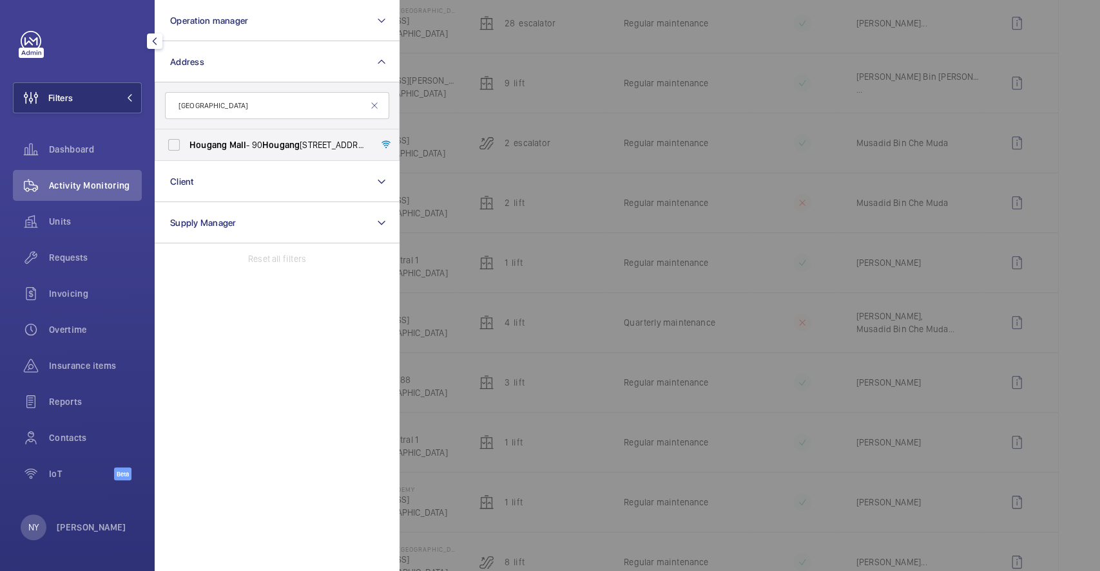
type input "[GEOGRAPHIC_DATA]"
click at [229, 151] on label "Hougang Mall - 90 Hougang Ave 10, SINGAPORE 538766" at bounding box center [267, 144] width 224 height 31
click at [187, 151] on input "Hougang Mall - 90 Hougang Ave 10, SINGAPORE 538766" at bounding box center [174, 145] width 26 height 26
checkbox input "true"
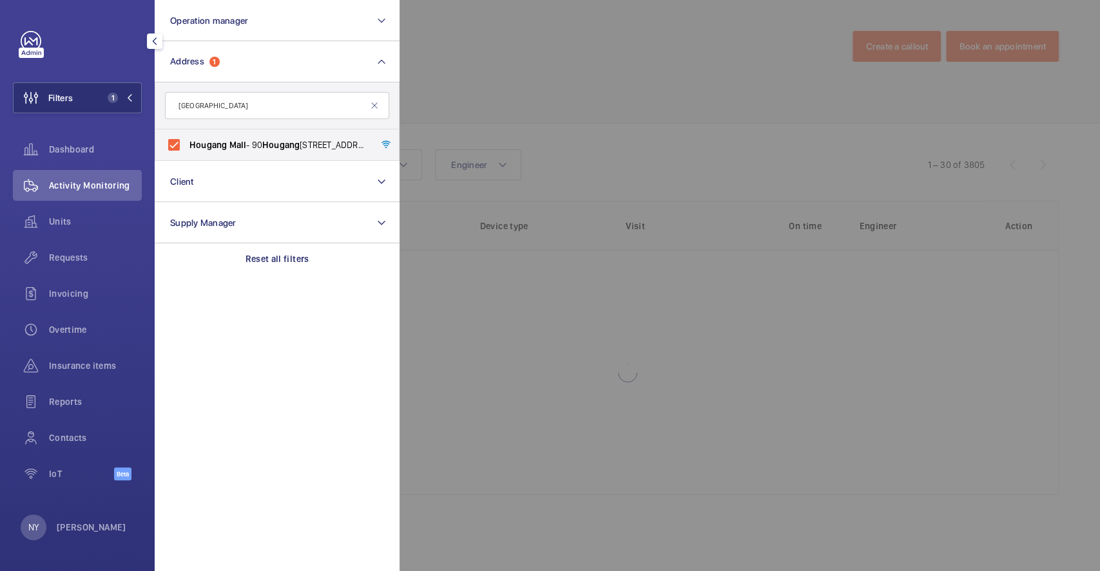
click at [461, 76] on div at bounding box center [949, 285] width 1100 height 571
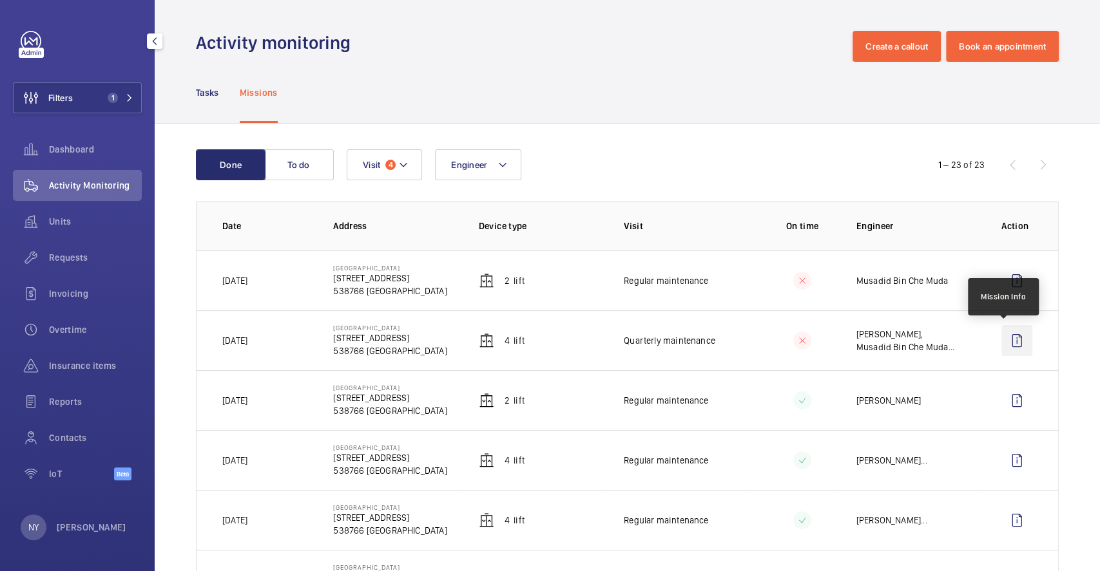
click at [1010, 344] on wm-front-icon-button at bounding box center [1016, 340] width 31 height 31
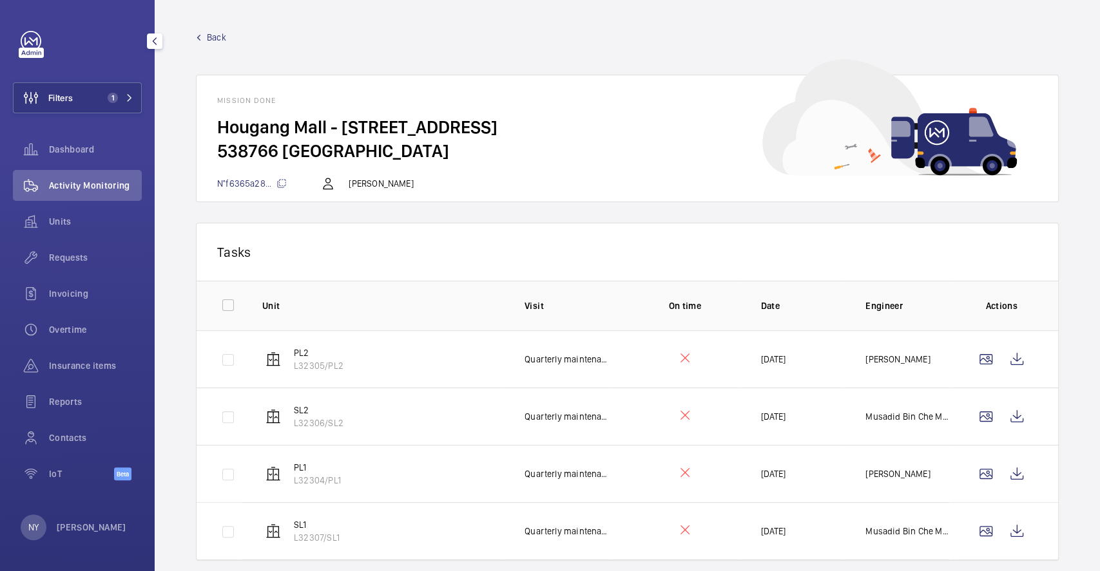
click at [217, 40] on span "Back" at bounding box center [216, 37] width 19 height 13
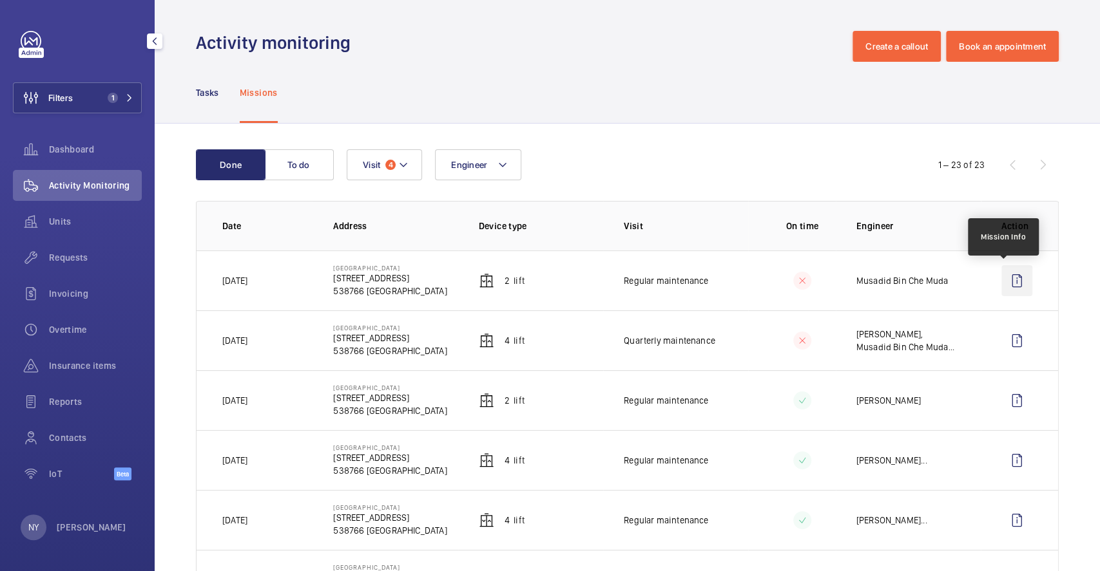
click at [1013, 290] on wm-front-icon-button at bounding box center [1016, 280] width 31 height 31
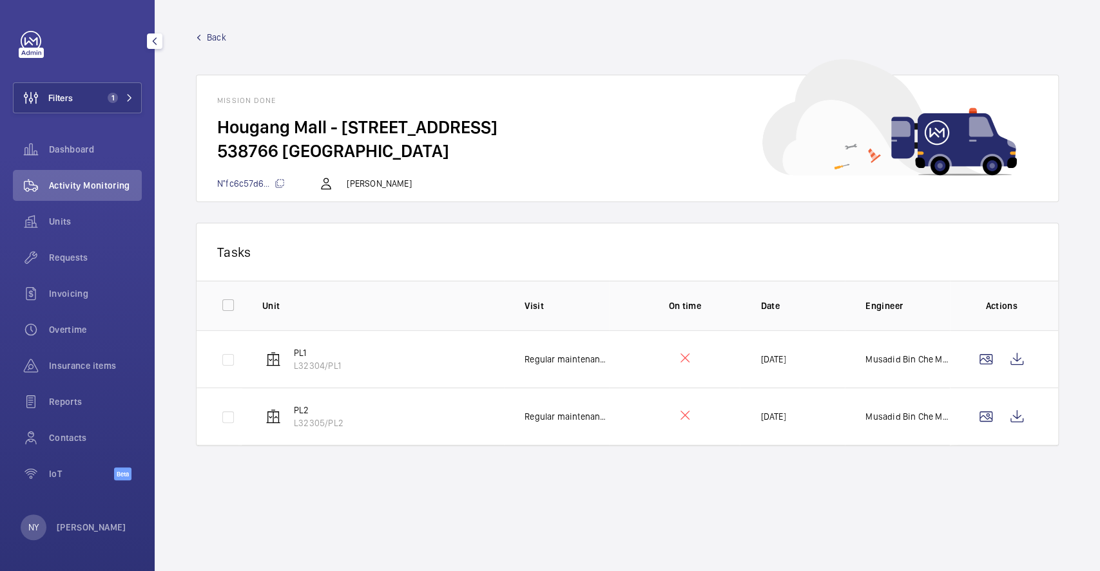
click at [211, 45] on div "Back Mission done Hougang Mall - 90 Hougang Ave 10 538766 SINGAPORE N°fc6c57d6.…" at bounding box center [627, 116] width 863 height 171
click at [213, 39] on span "Back" at bounding box center [216, 37] width 19 height 13
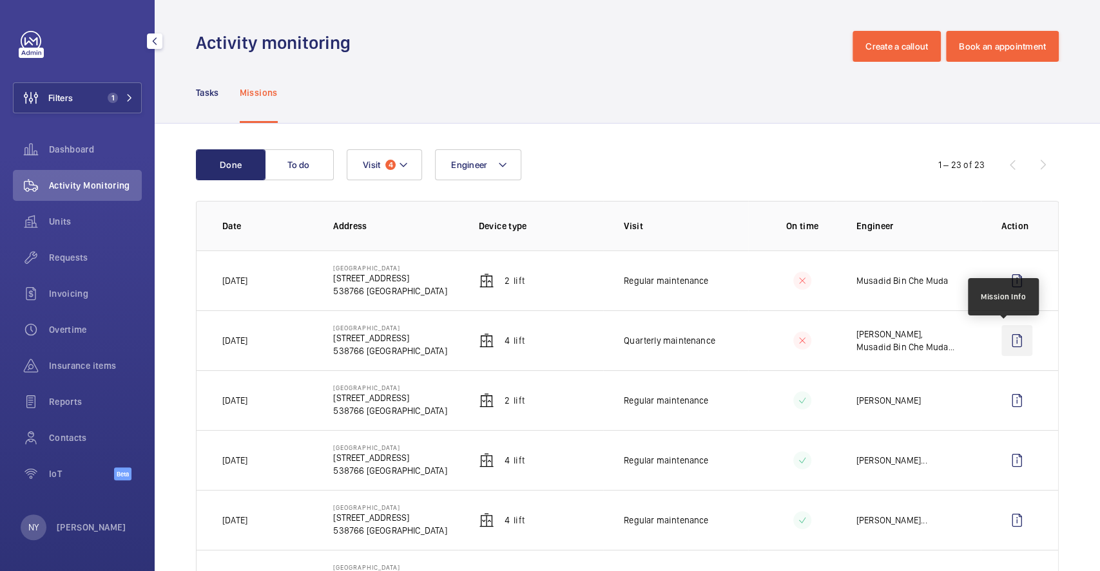
click at [1006, 332] on wm-front-icon-button at bounding box center [1016, 340] width 31 height 31
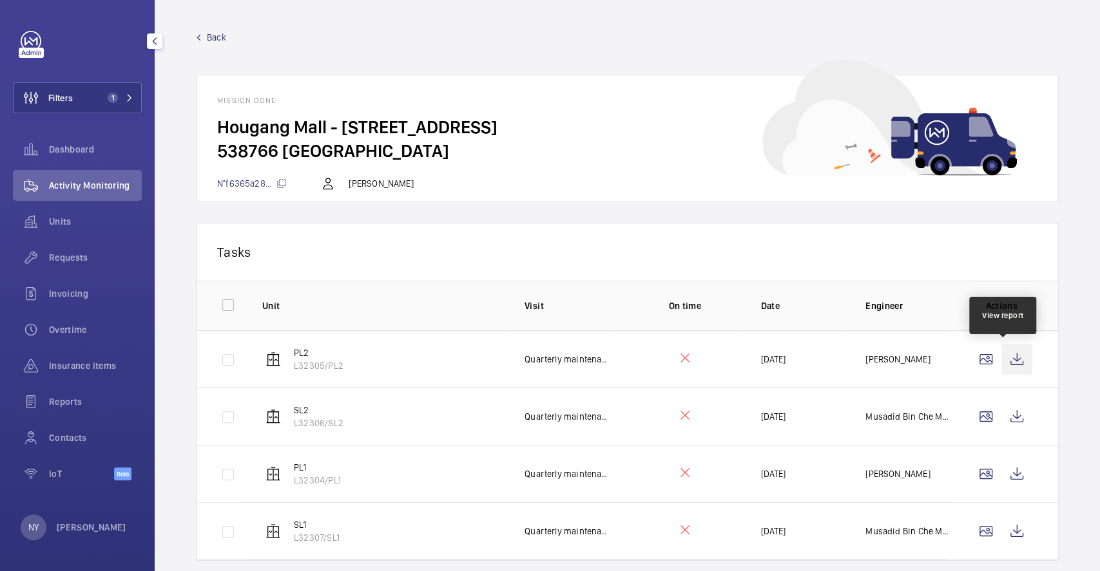
click at [1003, 357] on wm-front-icon-button at bounding box center [1016, 359] width 31 height 31
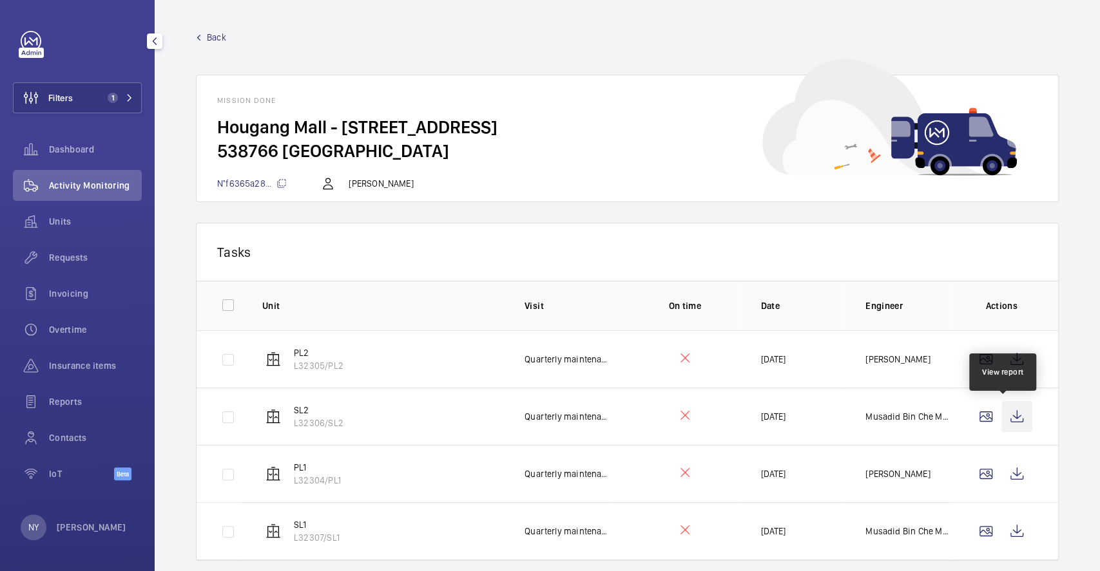
click at [1016, 410] on wm-front-icon-button at bounding box center [1016, 416] width 31 height 31
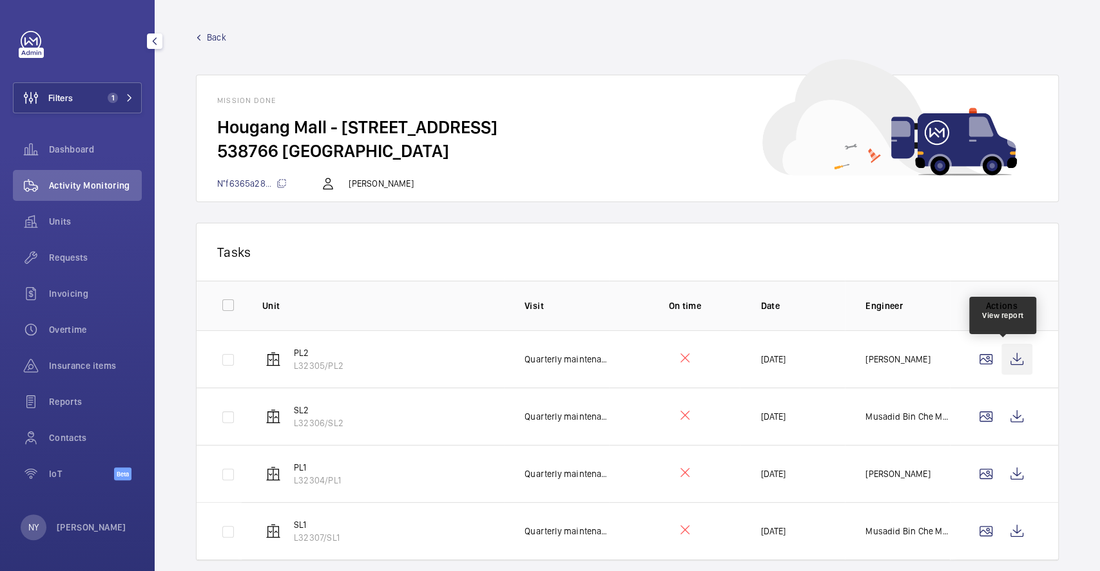
click at [1007, 368] on wm-front-icon-button at bounding box center [1016, 359] width 31 height 31
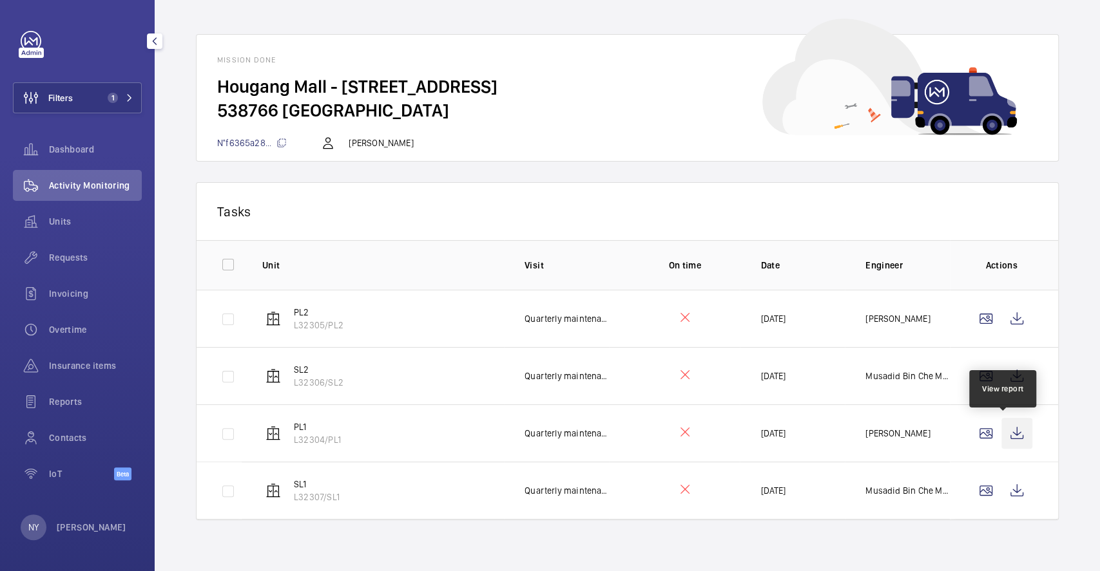
click at [1010, 442] on wm-front-icon-button at bounding box center [1016, 433] width 31 height 31
click at [1006, 482] on wm-front-icon-button at bounding box center [1016, 490] width 31 height 31
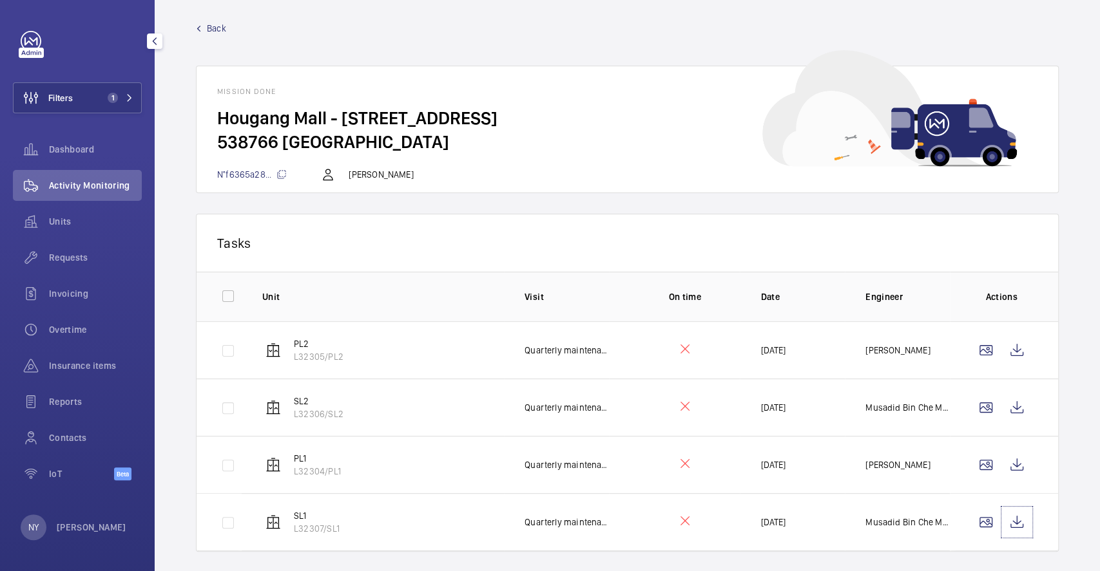
scroll to position [0, 0]
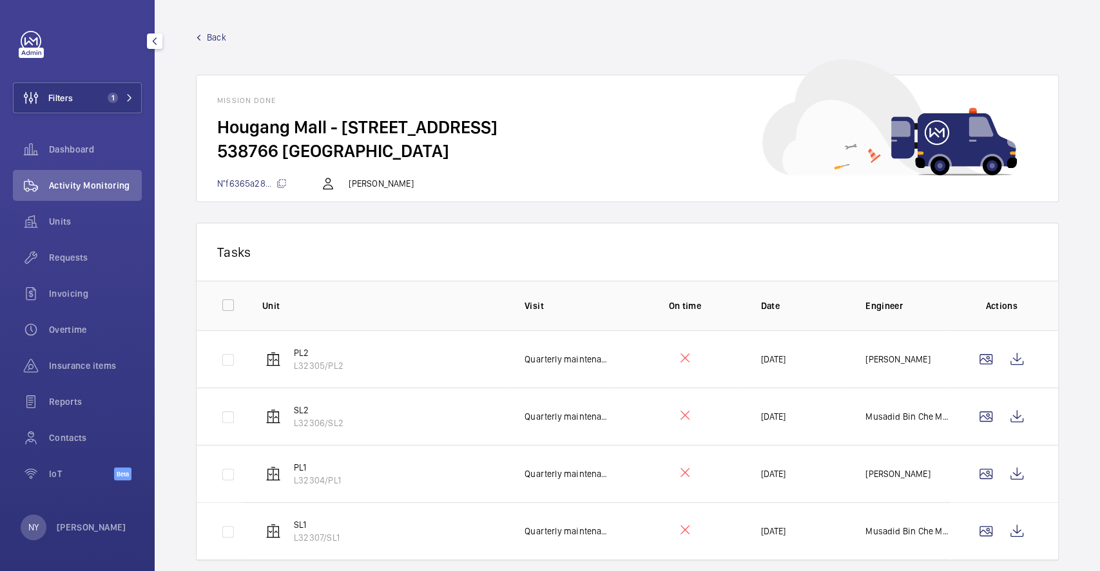
click at [209, 35] on span "Back" at bounding box center [216, 37] width 19 height 13
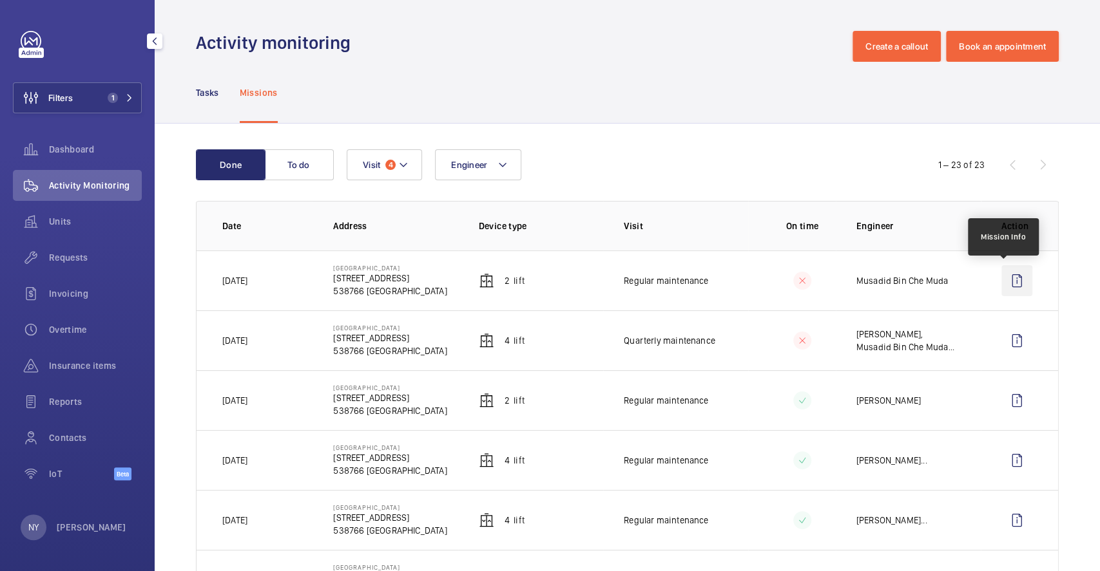
click at [1002, 292] on wm-front-icon-button at bounding box center [1016, 280] width 31 height 31
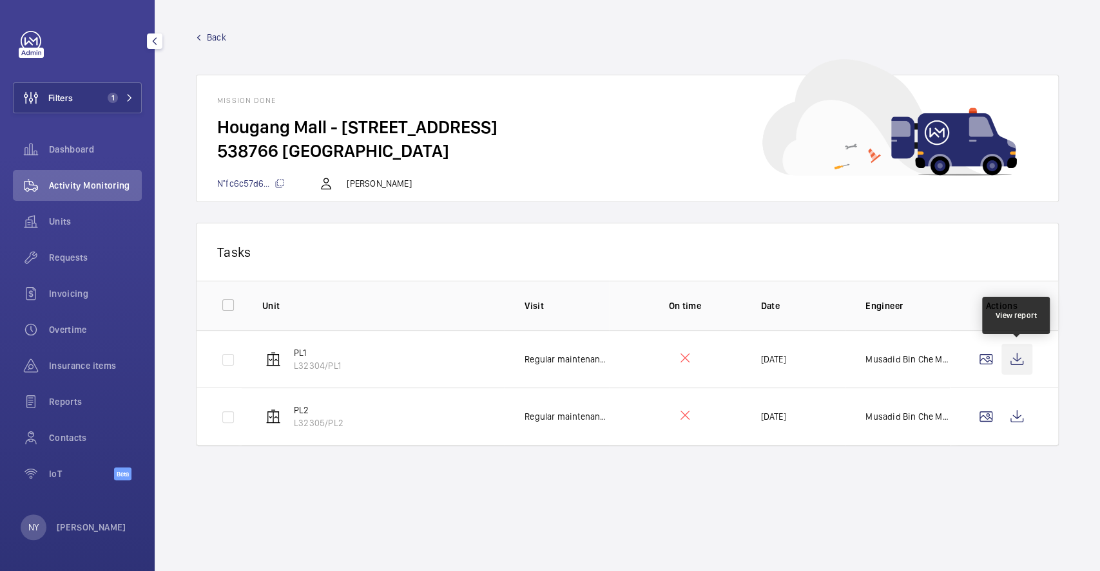
click at [1022, 366] on wm-front-icon-button at bounding box center [1016, 359] width 31 height 31
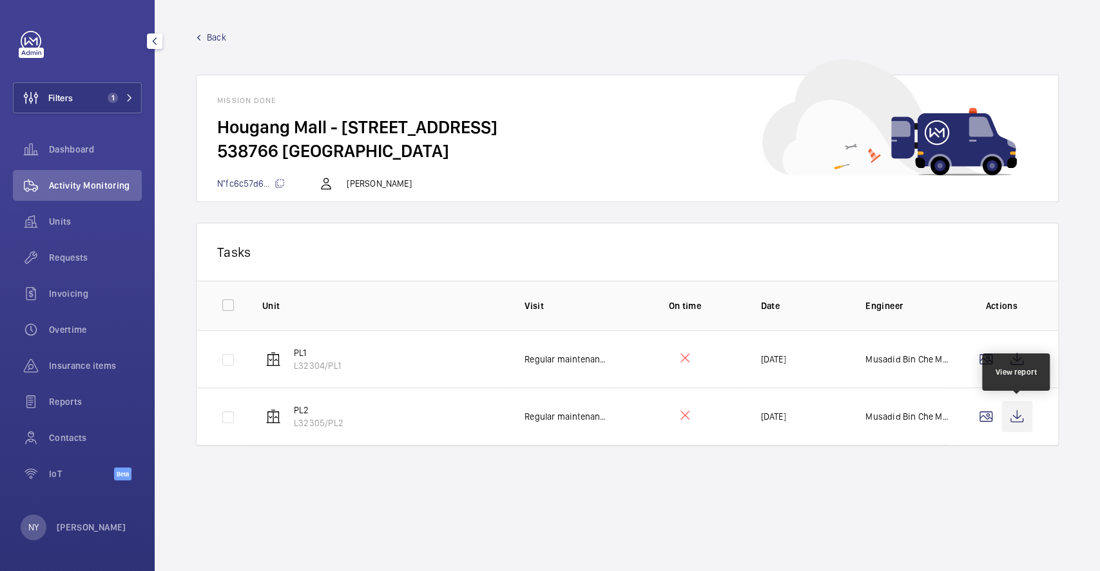
click at [1007, 426] on wm-front-icon-button at bounding box center [1016, 416] width 31 height 31
click at [206, 35] on link "Back" at bounding box center [627, 37] width 863 height 13
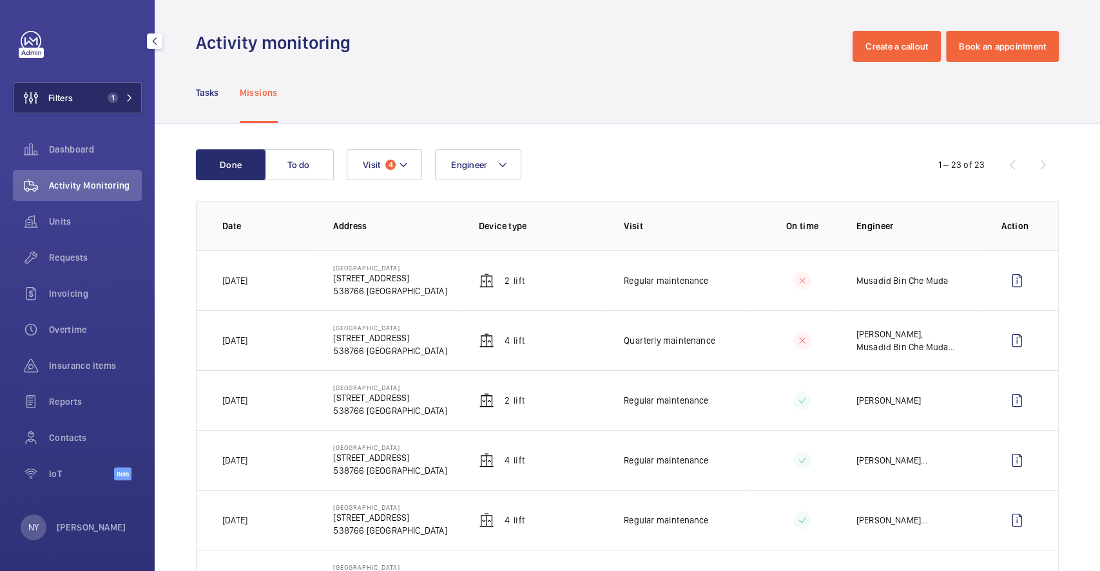
click at [48, 99] on span "Filters" at bounding box center [60, 97] width 24 height 13
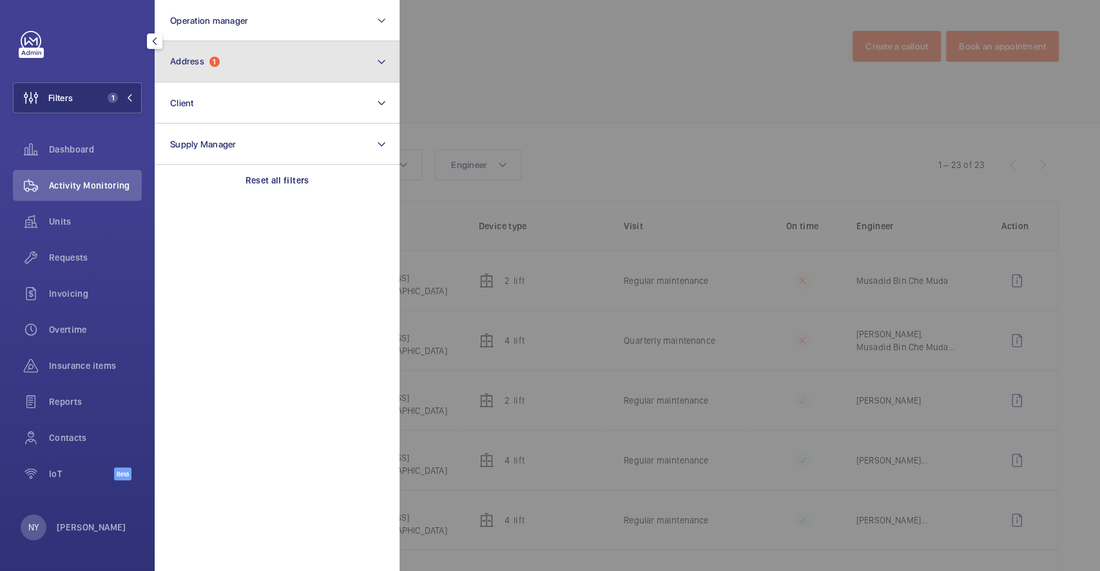
click at [240, 49] on button "Address 1" at bounding box center [277, 61] width 245 height 41
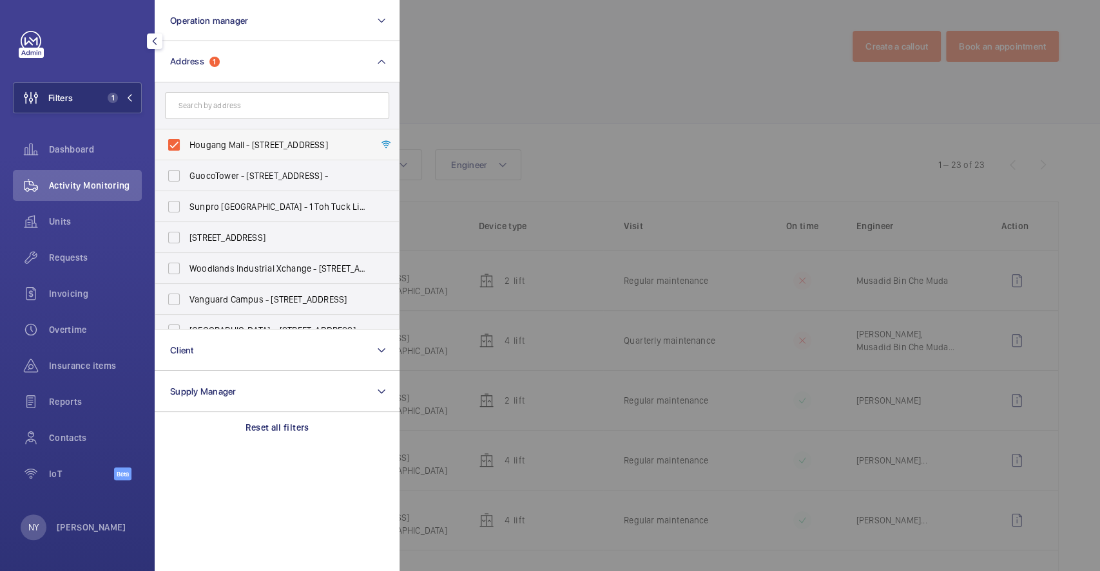
click at [227, 138] on span "Hougang Mall - 90 Hougang Ave 10, SINGAPORE 538766" at bounding box center [277, 144] width 177 height 13
click at [187, 138] on input "Hougang Mall - 90 Hougang Ave 10, SINGAPORE 538766" at bounding box center [174, 145] width 26 height 26
checkbox input "false"
click at [276, 124] on form at bounding box center [276, 105] width 243 height 47
click at [464, 71] on div at bounding box center [949, 285] width 1100 height 571
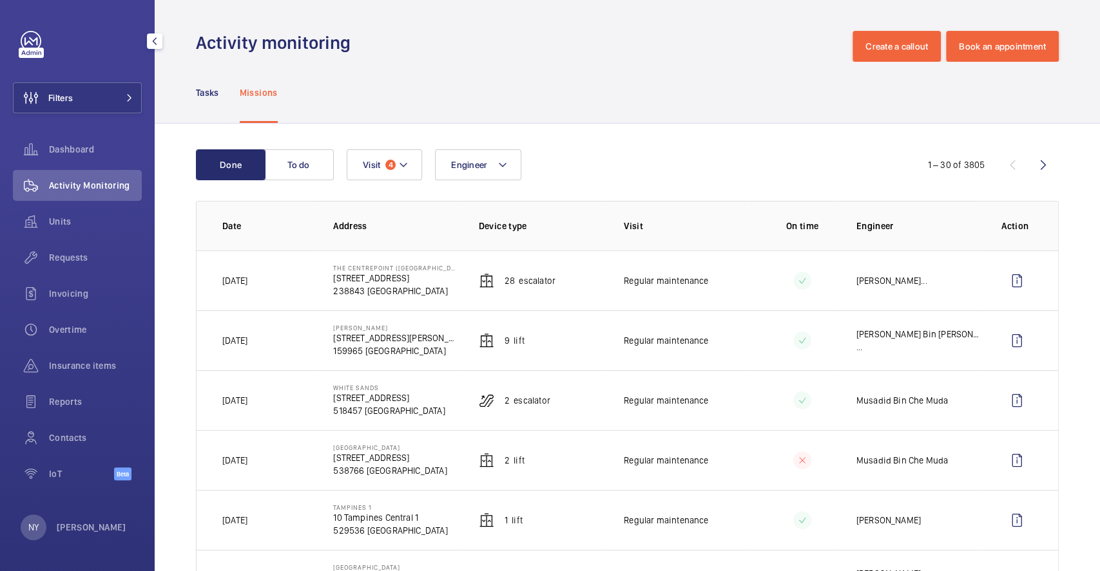
drag, startPoint x: 330, startPoint y: 388, endPoint x: 400, endPoint y: 388, distance: 70.2
click at [400, 388] on td "White Sands 1 Pasir Ris Central St 3 518457 SINGAPORE" at bounding box center [384, 400] width 145 height 60
copy p "White Sands"
click at [57, 95] on span "Filters" at bounding box center [60, 97] width 24 height 13
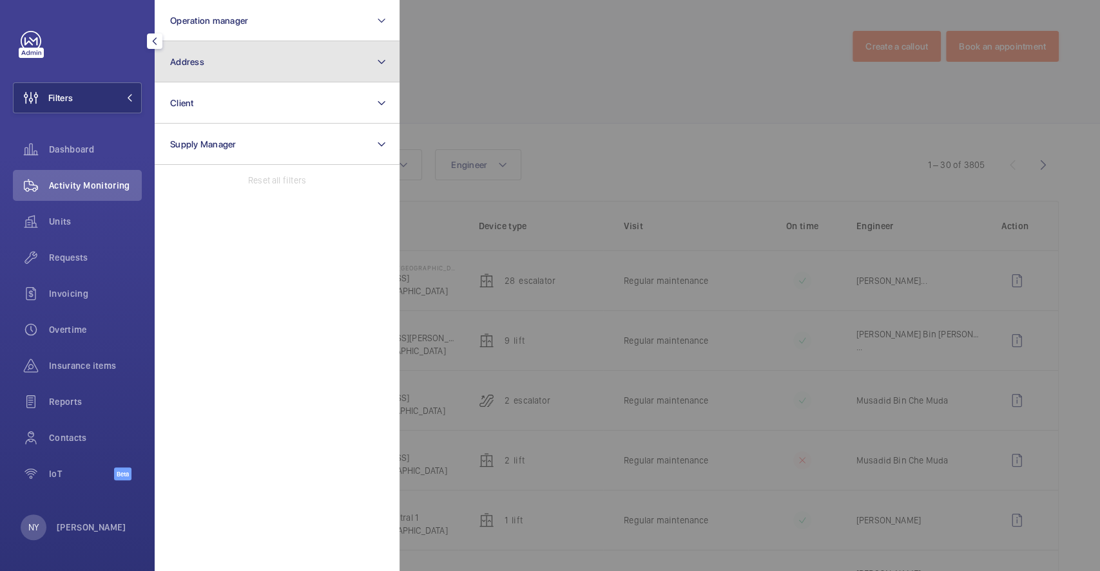
click at [258, 61] on button "Address" at bounding box center [277, 61] width 245 height 41
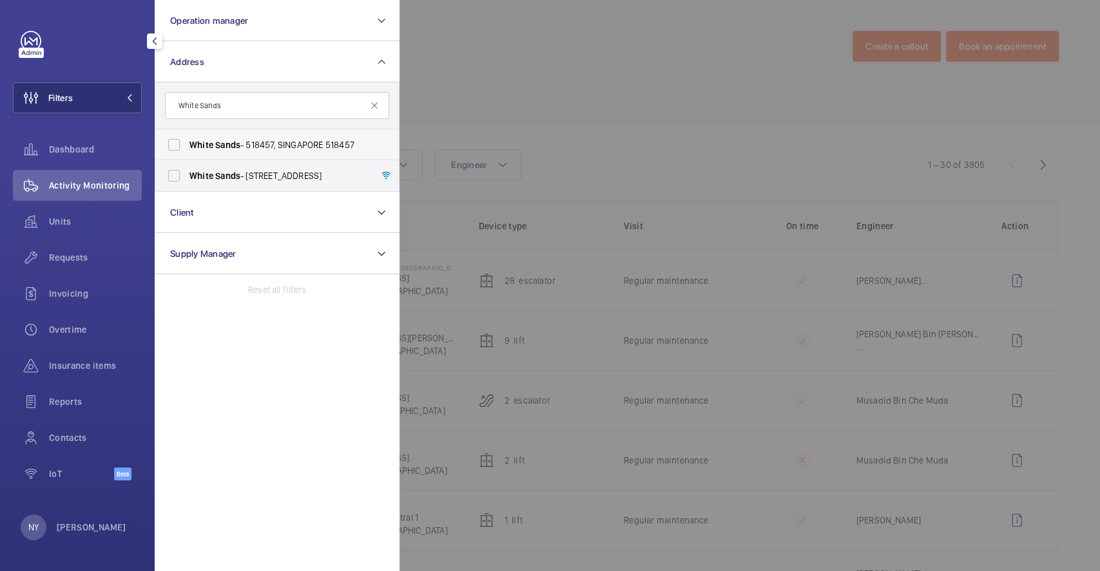
type input "White Sands"
click at [267, 140] on span "White Sands - 518457, SINGAPORE 518457" at bounding box center [277, 144] width 177 height 13
click at [187, 140] on input "White Sands - 518457, SINGAPORE 518457" at bounding box center [174, 145] width 26 height 26
checkbox input "true"
click at [254, 169] on span "White Sands - 1 Pasir Ris Central St 3, SINGAPORE 518457" at bounding box center [277, 175] width 177 height 13
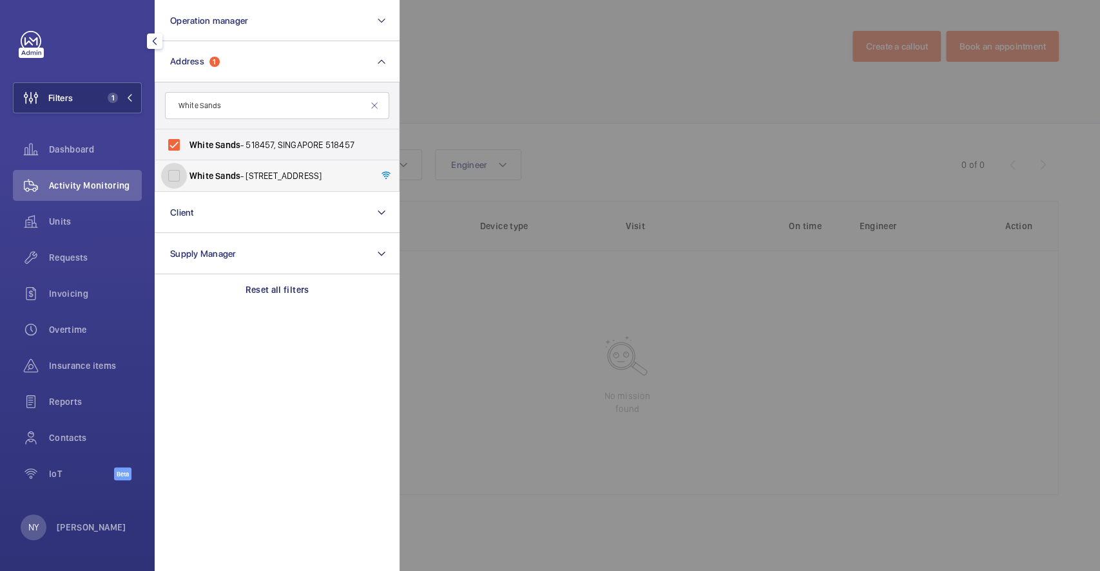
click at [187, 169] on input "White Sands - 1 Pasir Ris Central St 3, SINGAPORE 518457" at bounding box center [174, 176] width 26 height 26
checkbox input "true"
click at [696, 99] on div at bounding box center [949, 285] width 1100 height 571
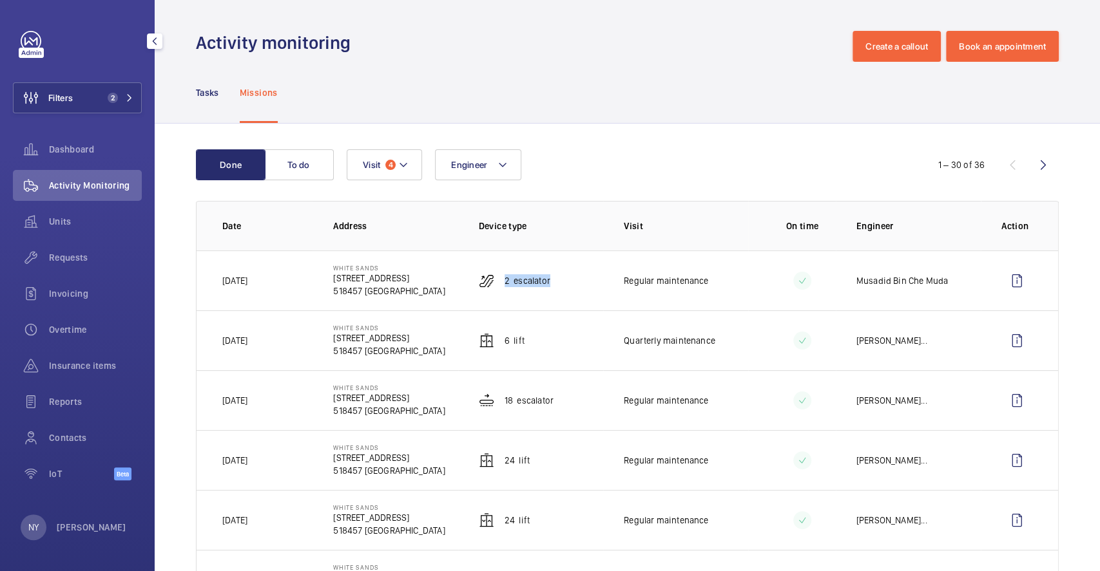
drag, startPoint x: 502, startPoint y: 281, endPoint x: 571, endPoint y: 293, distance: 69.9
click at [571, 293] on td "2 Escalator" at bounding box center [530, 281] width 145 height 60
copy p "2 Escalator"
click at [74, 102] on button "Filters 2" at bounding box center [77, 97] width 129 height 31
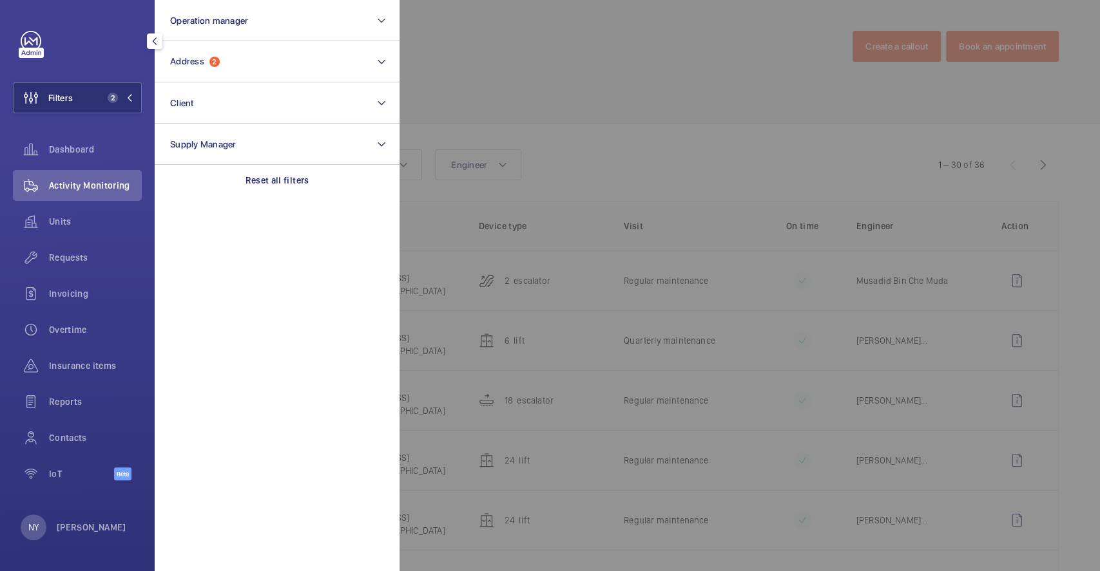
click at [810, 131] on div at bounding box center [949, 285] width 1100 height 571
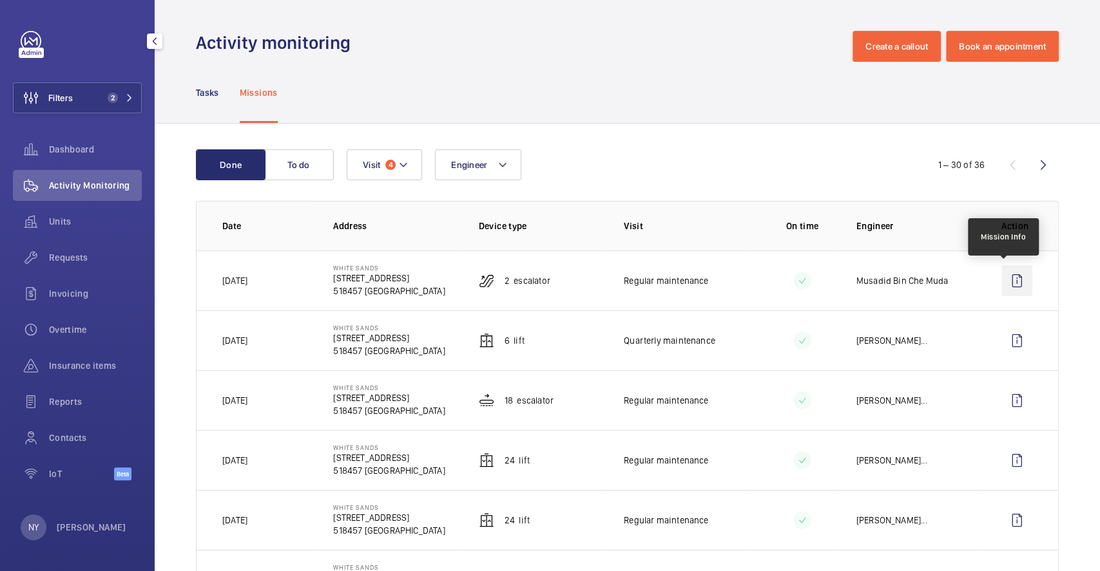
click at [1010, 280] on wm-front-icon-button at bounding box center [1016, 280] width 31 height 31
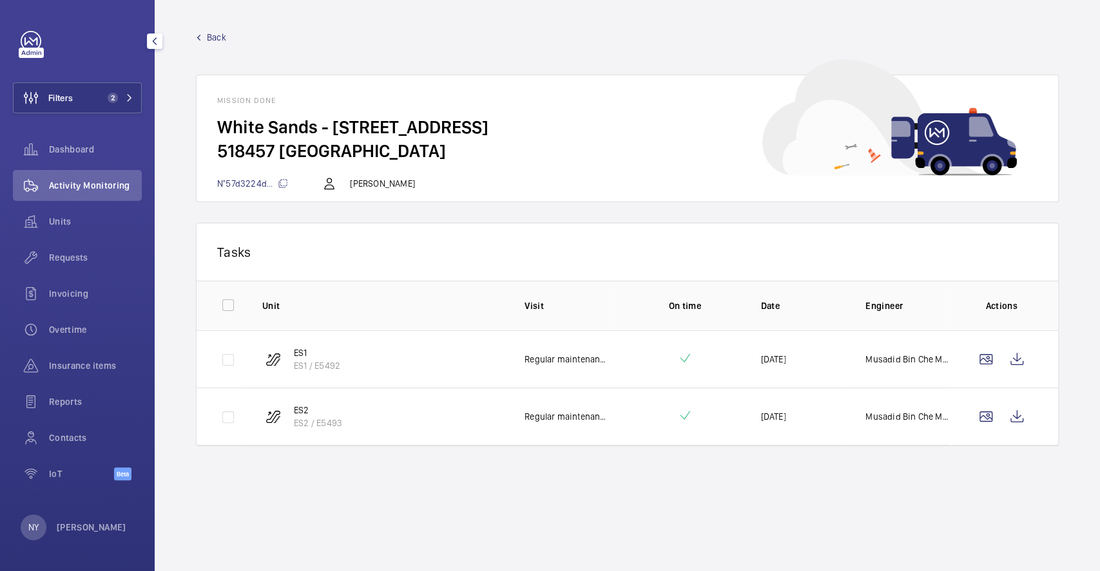
click at [1021, 374] on td at bounding box center [1003, 358] width 108 height 57
click at [1020, 368] on wm-front-icon-button at bounding box center [1016, 359] width 31 height 31
click at [1027, 403] on wm-front-icon-button at bounding box center [1016, 416] width 31 height 31
click at [1015, 363] on wm-front-icon-button at bounding box center [1016, 359] width 31 height 31
click at [213, 44] on div "Back Mission done White Sands - 1 Pasir Ris Central St 3 518457 SINGAPORE N°57d…" at bounding box center [627, 116] width 863 height 171
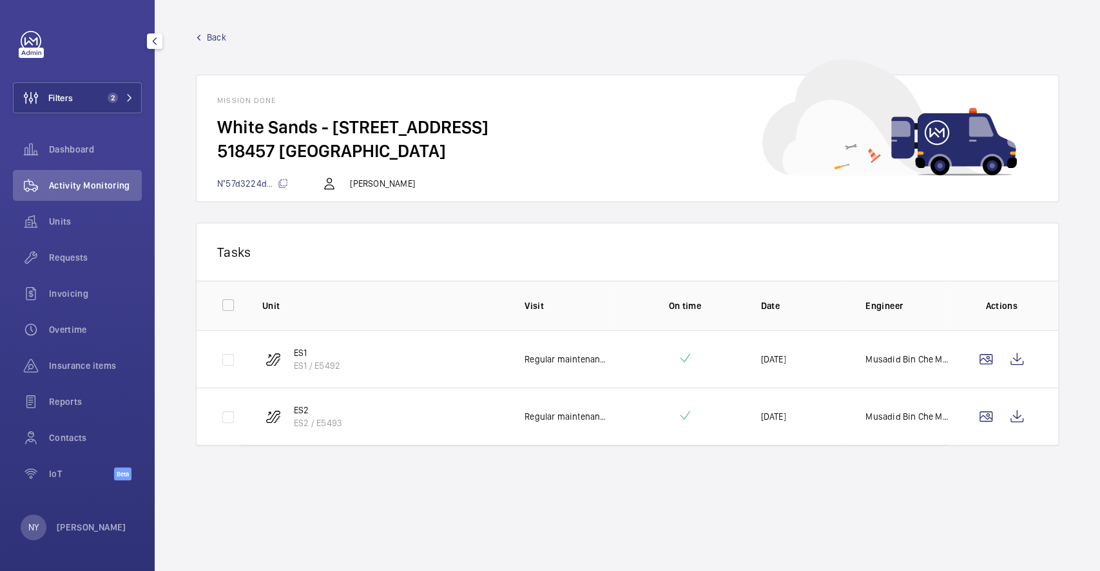
click at [217, 28] on wm-front-mission-details "Back Mission done White Sands - 1 Pasir Ris Central St 3 518457 SINGAPORE N°57d…" at bounding box center [627, 285] width 945 height 571
click at [215, 36] on span "Back" at bounding box center [216, 37] width 19 height 13
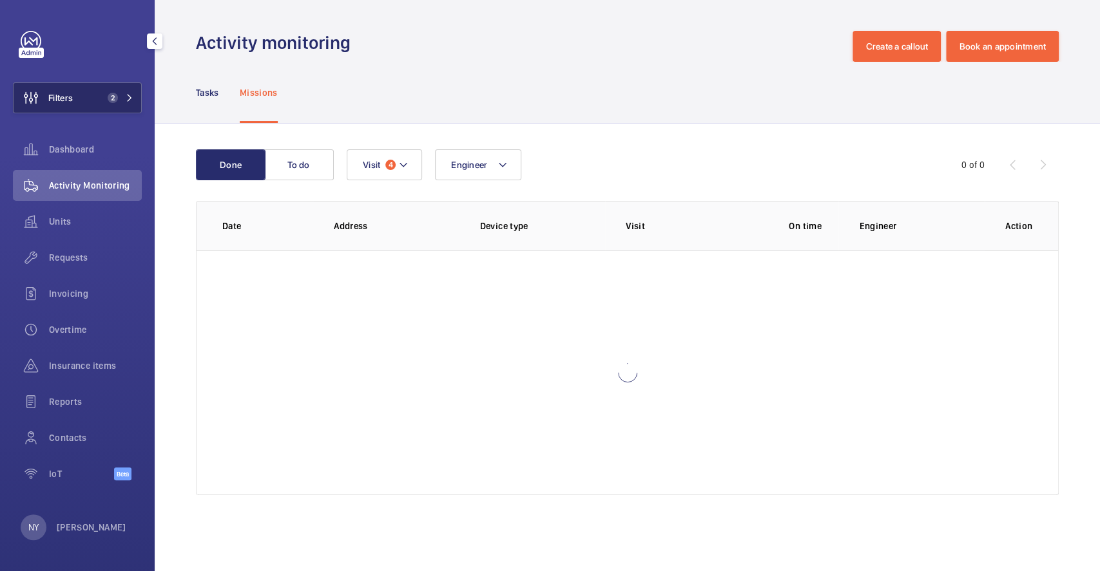
click at [88, 98] on button "Filters 2" at bounding box center [77, 97] width 129 height 31
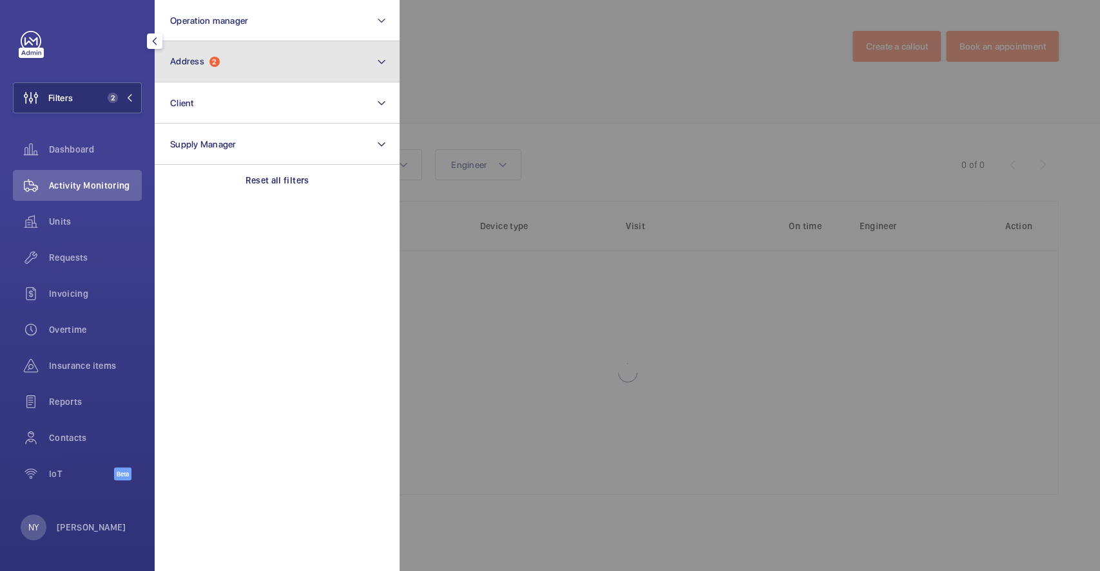
click at [246, 70] on button "Address 2" at bounding box center [277, 61] width 245 height 41
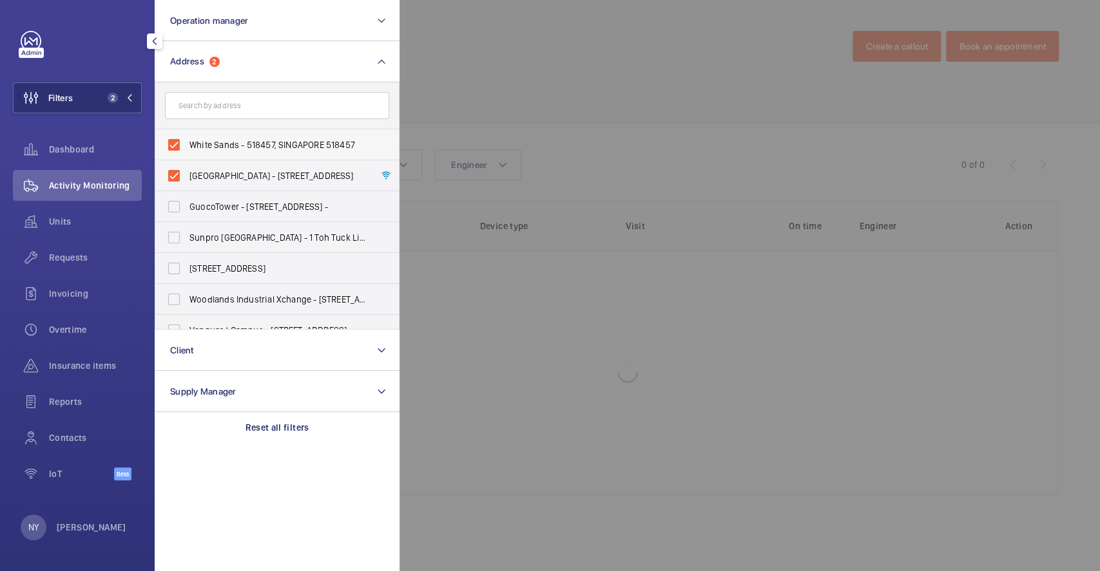
click at [236, 142] on span "White Sands - 518457, SINGAPORE 518457" at bounding box center [277, 144] width 177 height 13
click at [187, 142] on input "White Sands - 518457, SINGAPORE 518457" at bounding box center [174, 145] width 26 height 26
checkbox input "false"
click at [227, 172] on span "White Sands - 1 Pasir Ris Central St 3, SINGAPORE 518457" at bounding box center [277, 175] width 177 height 13
click at [187, 172] on input "White Sands - 1 Pasir Ris Central St 3, SINGAPORE 518457" at bounding box center [174, 176] width 26 height 26
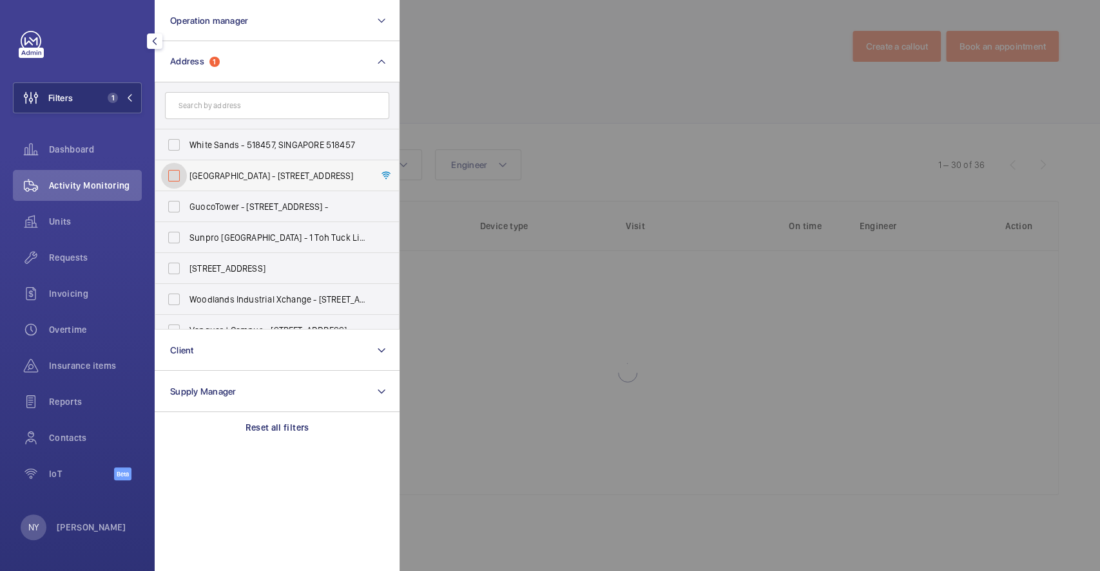
checkbox input "false"
click at [530, 107] on div at bounding box center [949, 285] width 1100 height 571
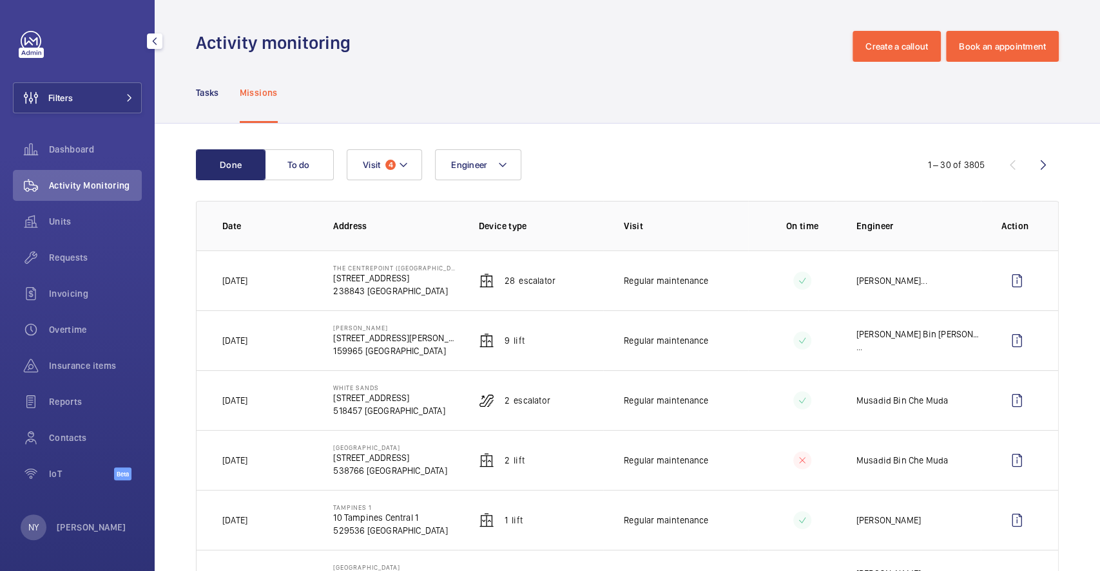
drag, startPoint x: 330, startPoint y: 330, endPoint x: 423, endPoint y: 328, distance: 92.8
click at [423, 328] on td "IKEA Alexandra 317 Alexandra Rd 159965 SINGAPORE" at bounding box center [384, 340] width 145 height 60
copy p "[PERSON_NAME]"
click at [64, 97] on span "Filters" at bounding box center [60, 97] width 24 height 13
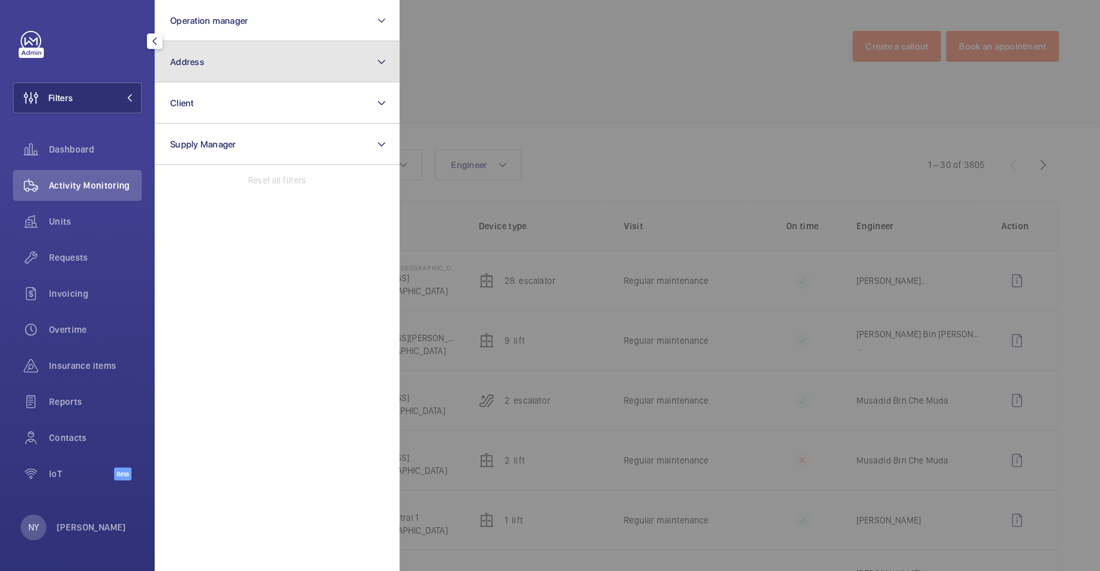
click at [232, 59] on button "Address" at bounding box center [277, 61] width 245 height 41
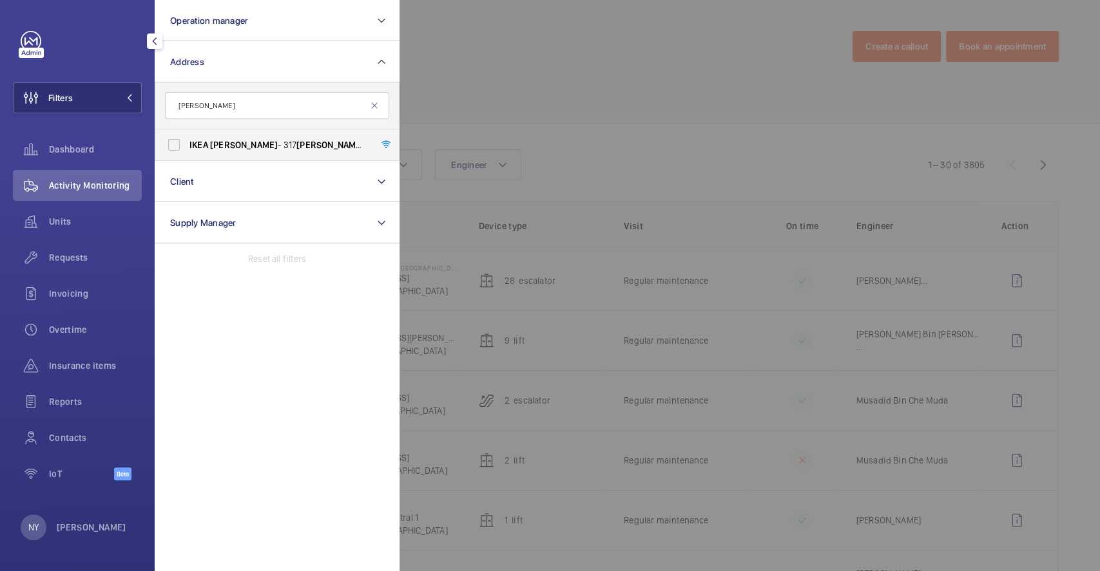
type input "[PERSON_NAME]"
click at [230, 144] on span "Alexandra" at bounding box center [244, 145] width 68 height 10
click at [187, 144] on input "IKEA Alexandra - 317 Alexandra Rd, SINGAPORE 159965" at bounding box center [174, 145] width 26 height 26
checkbox input "true"
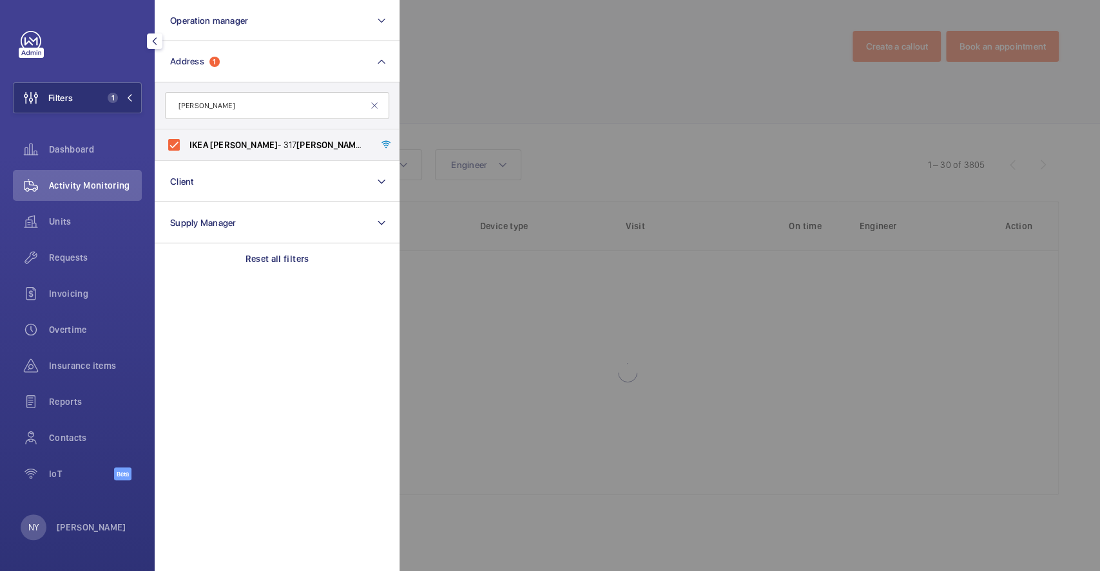
click at [598, 128] on div at bounding box center [949, 285] width 1100 height 571
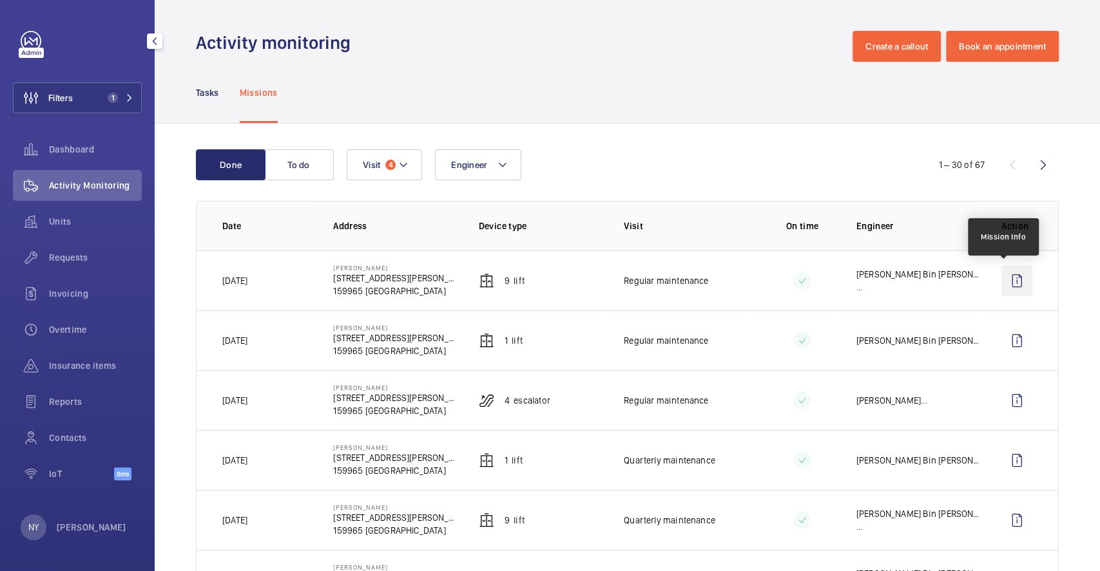
click at [1006, 281] on wm-front-icon-button at bounding box center [1016, 280] width 31 height 31
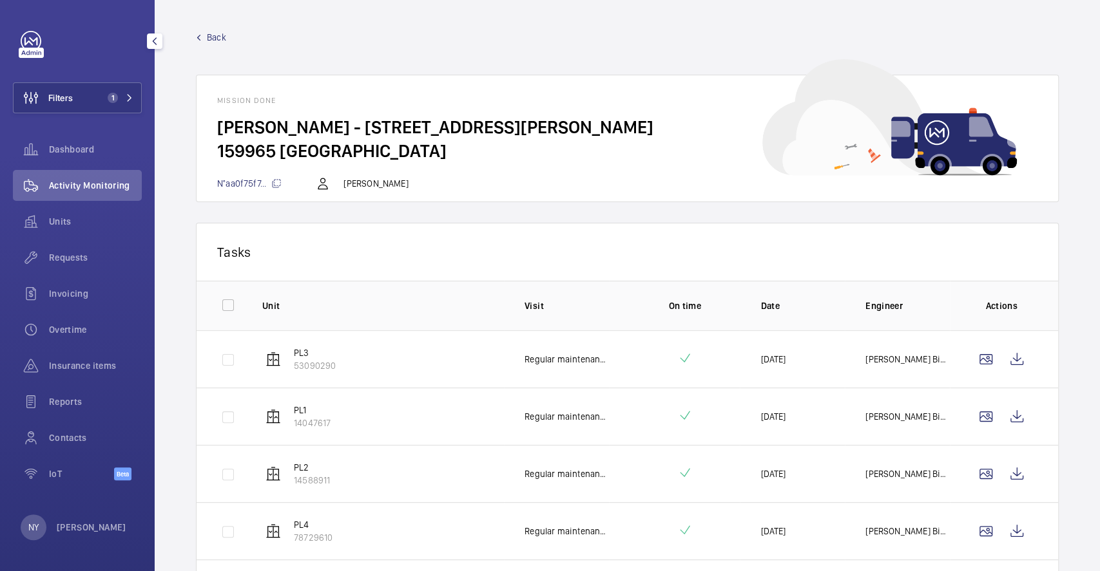
click at [210, 36] on span "Back" at bounding box center [216, 37] width 19 height 13
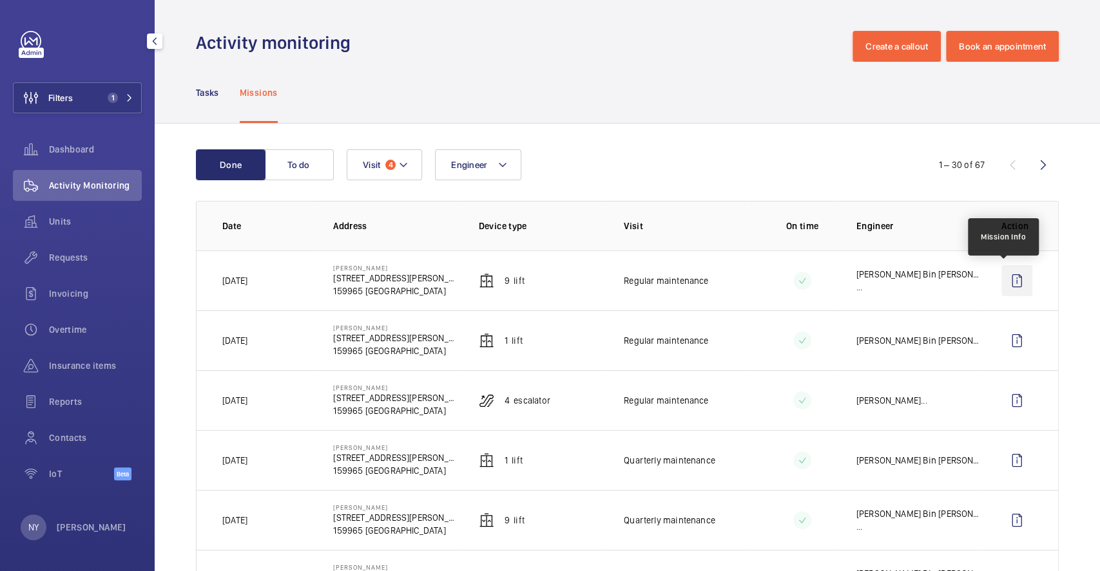
click at [1003, 286] on wm-front-icon-button at bounding box center [1016, 280] width 31 height 31
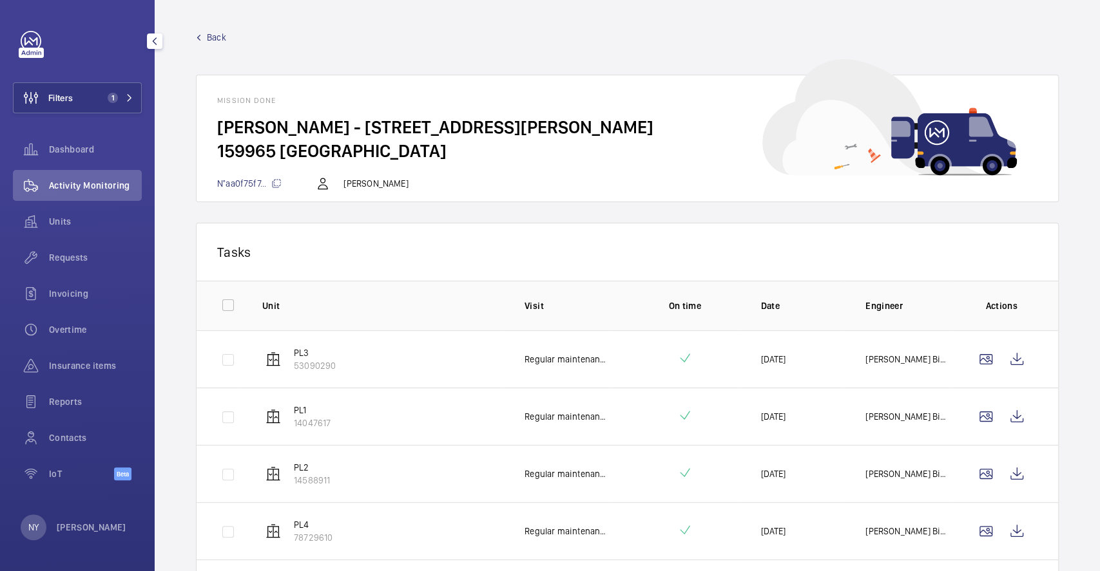
scroll to position [258, 0]
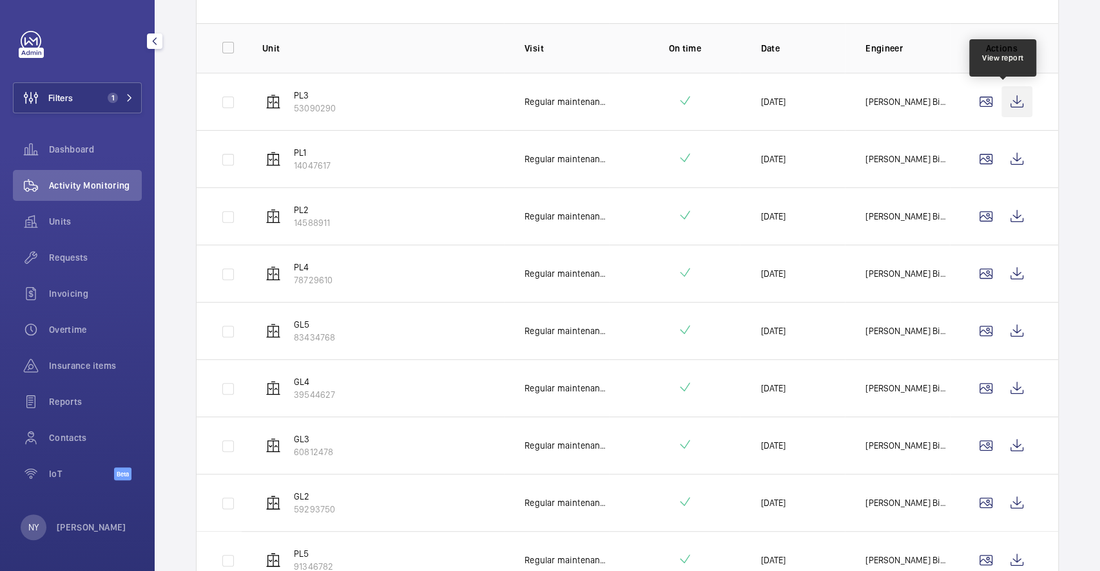
click at [1007, 94] on wm-front-icon-button at bounding box center [1016, 101] width 31 height 31
click at [1008, 160] on wm-front-icon-button at bounding box center [1016, 159] width 31 height 31
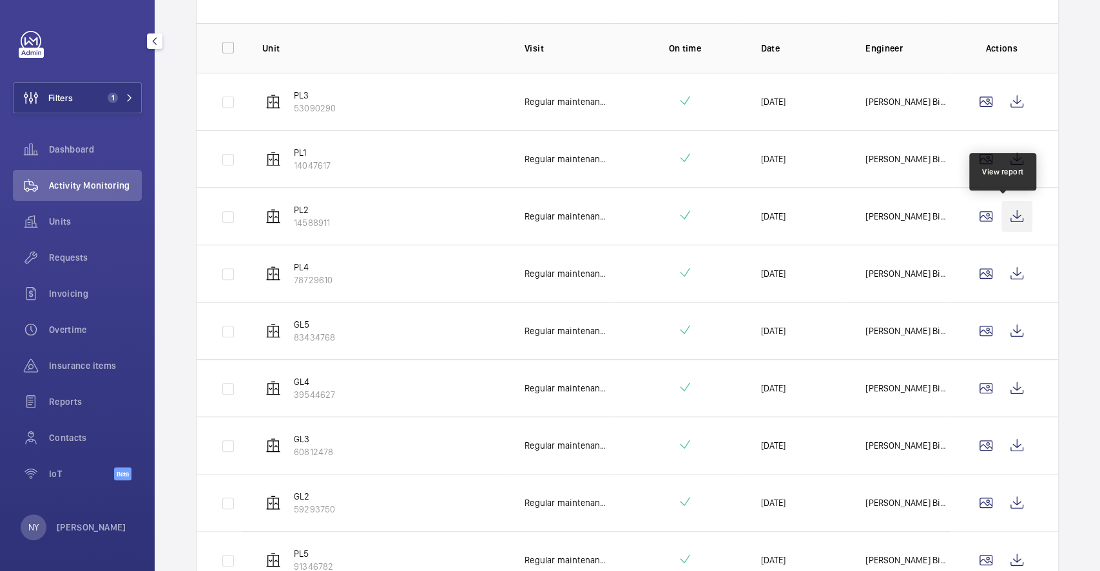
click at [1006, 210] on wm-front-icon-button at bounding box center [1016, 216] width 31 height 31
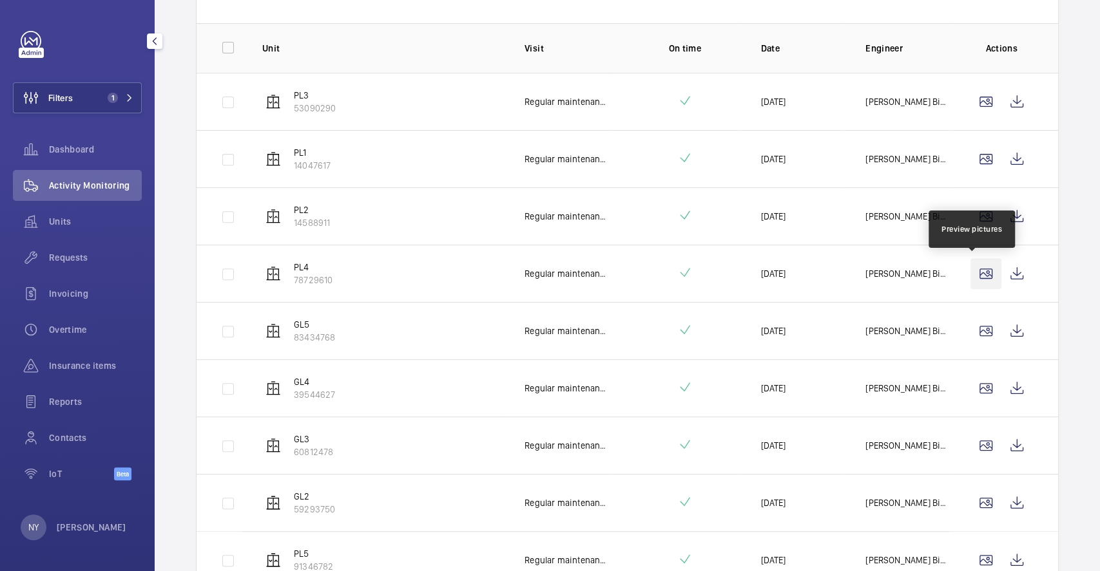
click at [986, 261] on wm-front-icon-button at bounding box center [985, 273] width 31 height 31
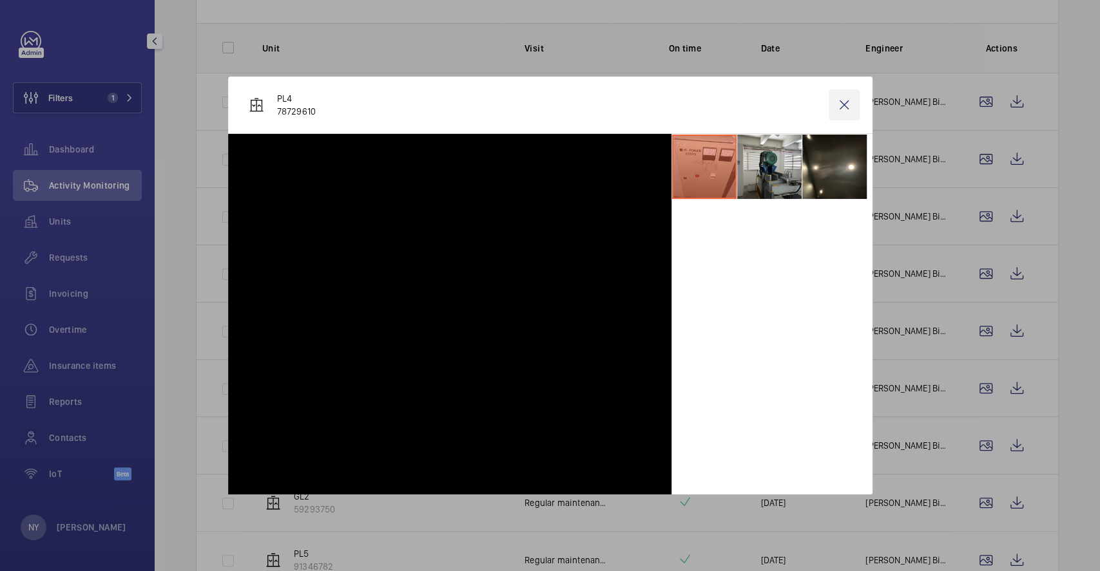
click at [840, 102] on wm-front-icon-button at bounding box center [843, 105] width 31 height 31
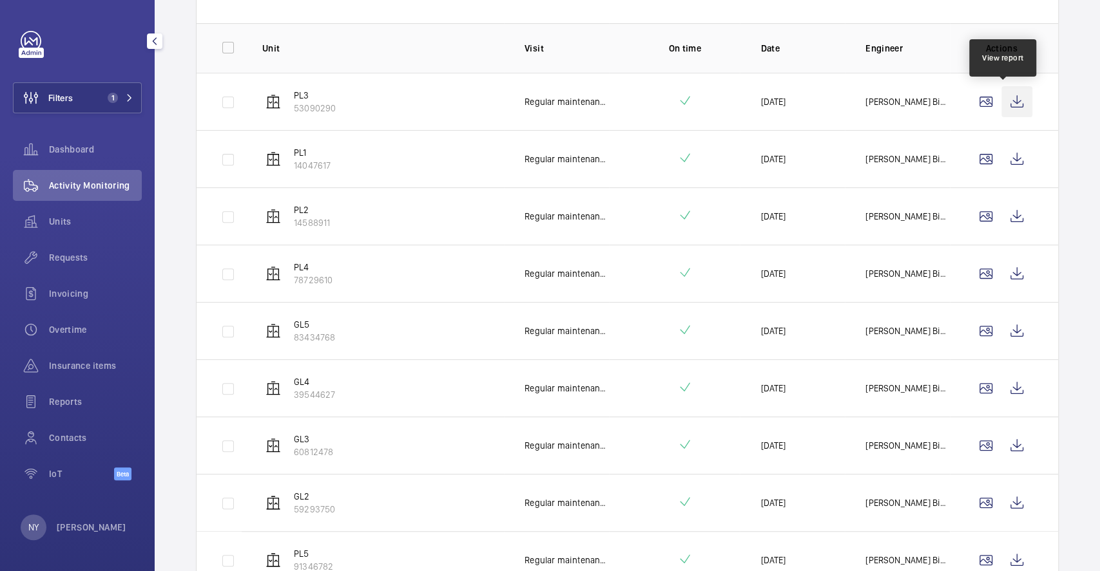
click at [1001, 95] on wm-front-icon-button at bounding box center [1016, 101] width 31 height 31
click at [1001, 156] on wm-front-icon-button at bounding box center [1016, 159] width 31 height 31
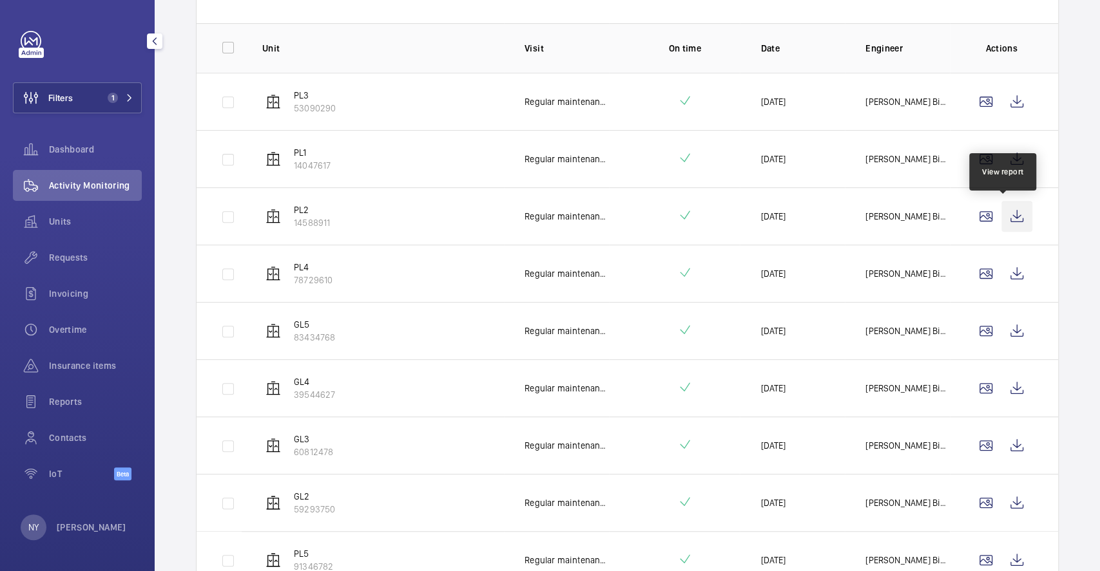
click at [1001, 219] on wm-front-icon-button at bounding box center [1016, 216] width 31 height 31
click at [1001, 274] on wm-front-icon-button at bounding box center [1016, 273] width 31 height 31
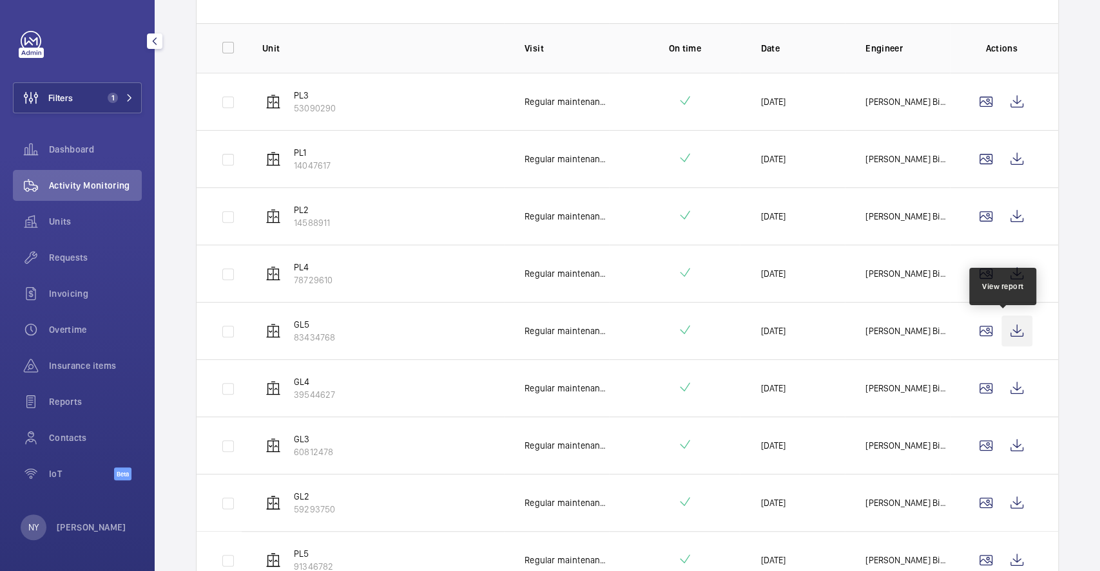
click at [1003, 327] on wm-front-icon-button at bounding box center [1016, 331] width 31 height 31
click at [1015, 383] on wm-front-icon-button at bounding box center [1016, 388] width 31 height 31
click at [1016, 443] on wm-front-icon-button at bounding box center [1016, 445] width 31 height 31
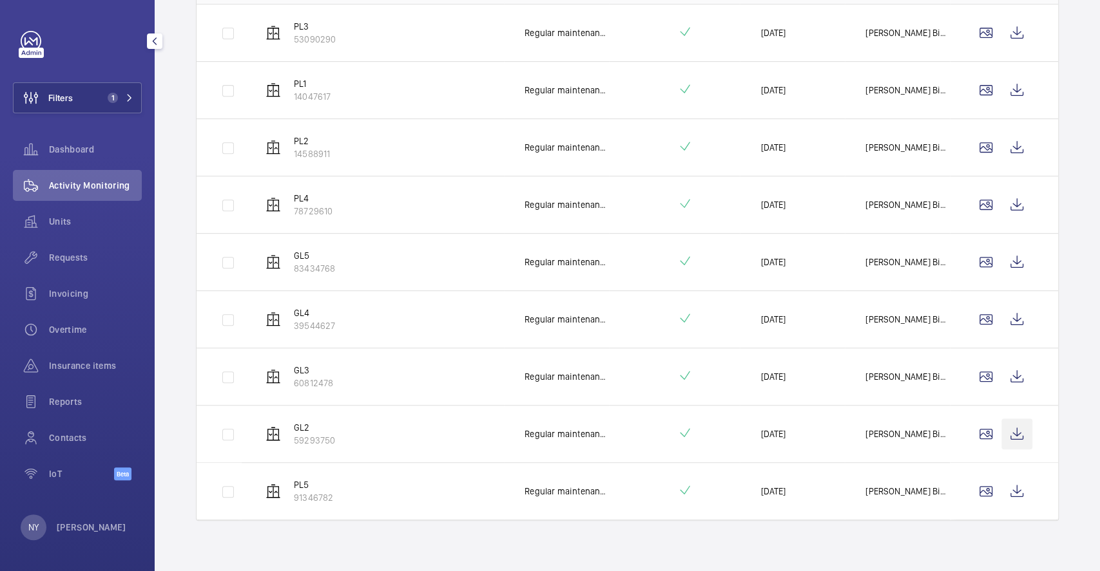
click at [1013, 430] on wm-front-icon-button at bounding box center [1016, 434] width 31 height 31
click at [1007, 476] on wm-front-icon-button at bounding box center [1016, 491] width 31 height 31
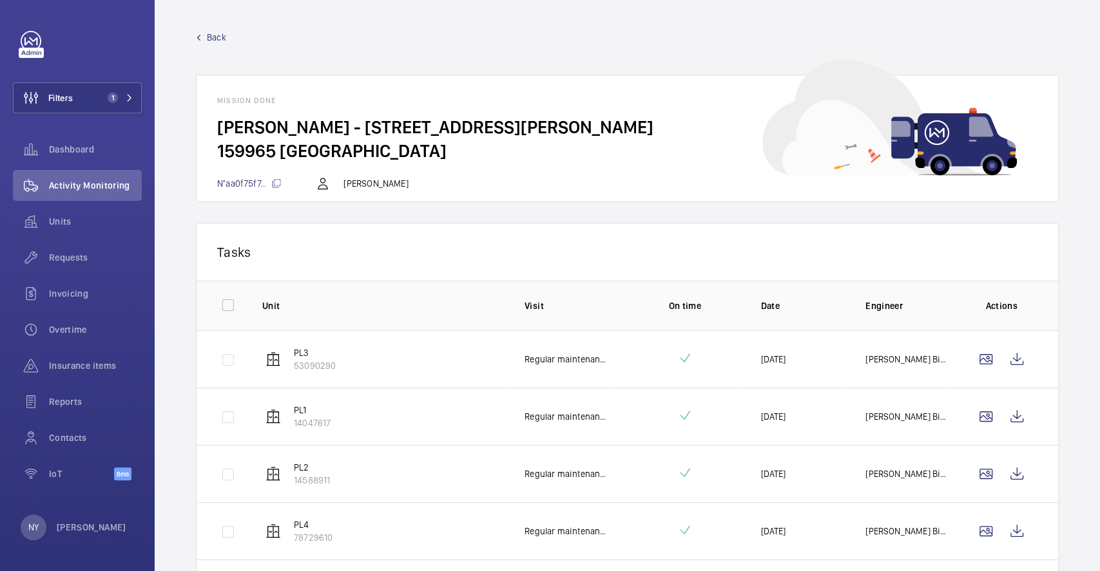
click at [217, 32] on span "Back" at bounding box center [216, 37] width 19 height 13
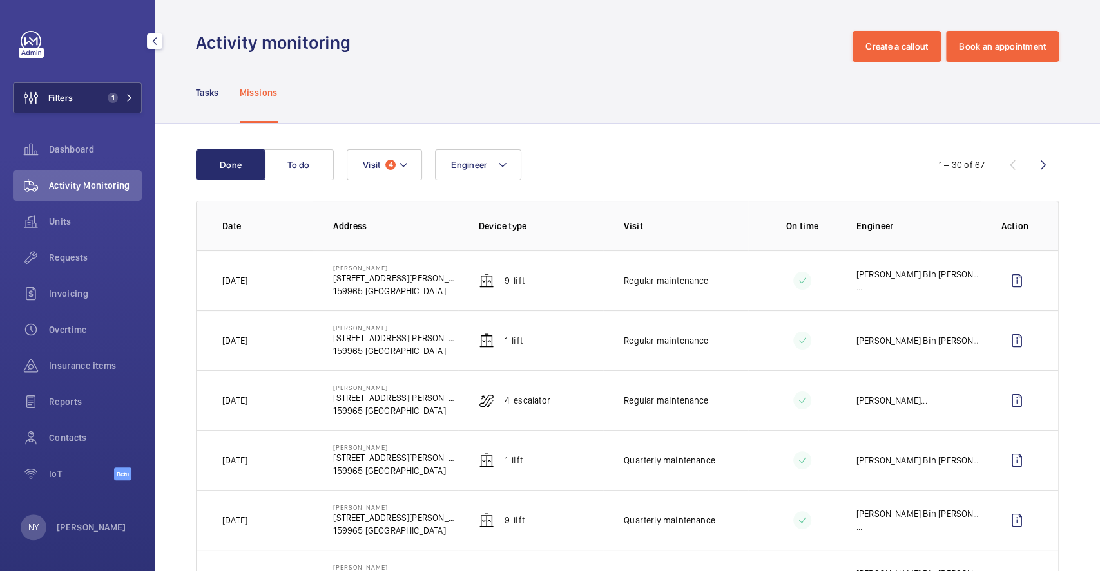
click at [69, 105] on span "Filters" at bounding box center [43, 97] width 59 height 31
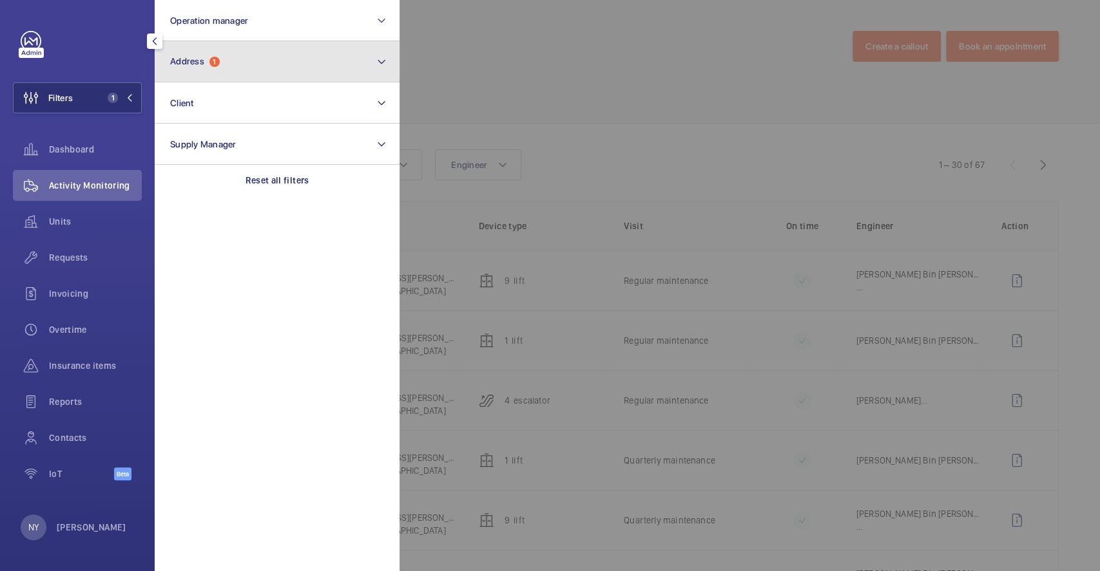
click at [262, 65] on button "Address 1" at bounding box center [277, 61] width 245 height 41
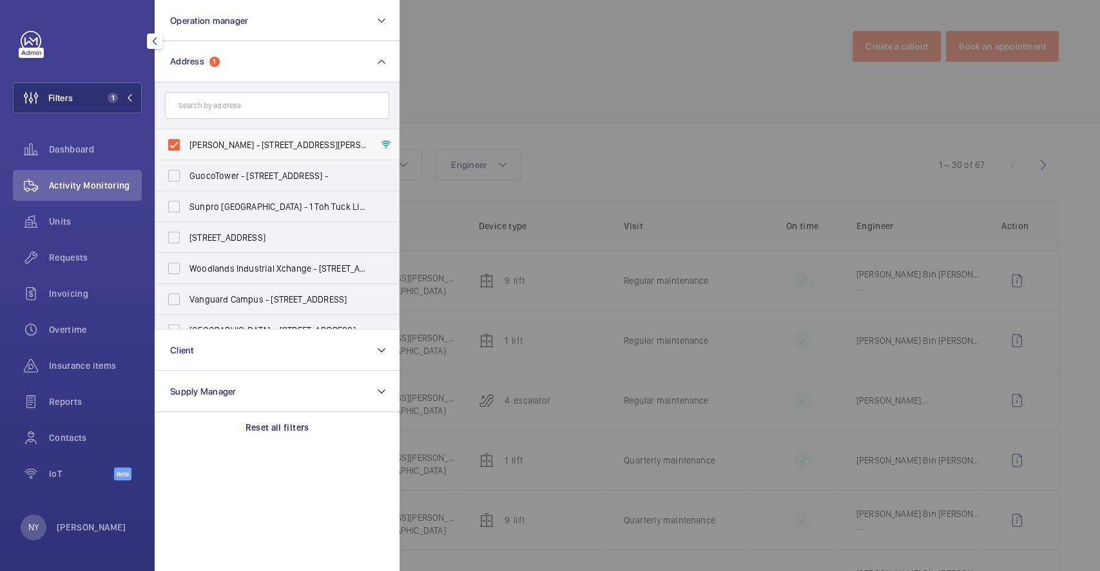
click at [231, 136] on label "IKEA Alexandra - 317 Alexandra Rd, SINGAPORE 159965" at bounding box center [267, 144] width 224 height 31
click at [187, 136] on input "IKEA Alexandra - 317 Alexandra Rd, SINGAPORE 159965" at bounding box center [174, 145] width 26 height 26
checkbox input "false"
click at [536, 133] on div at bounding box center [949, 285] width 1100 height 571
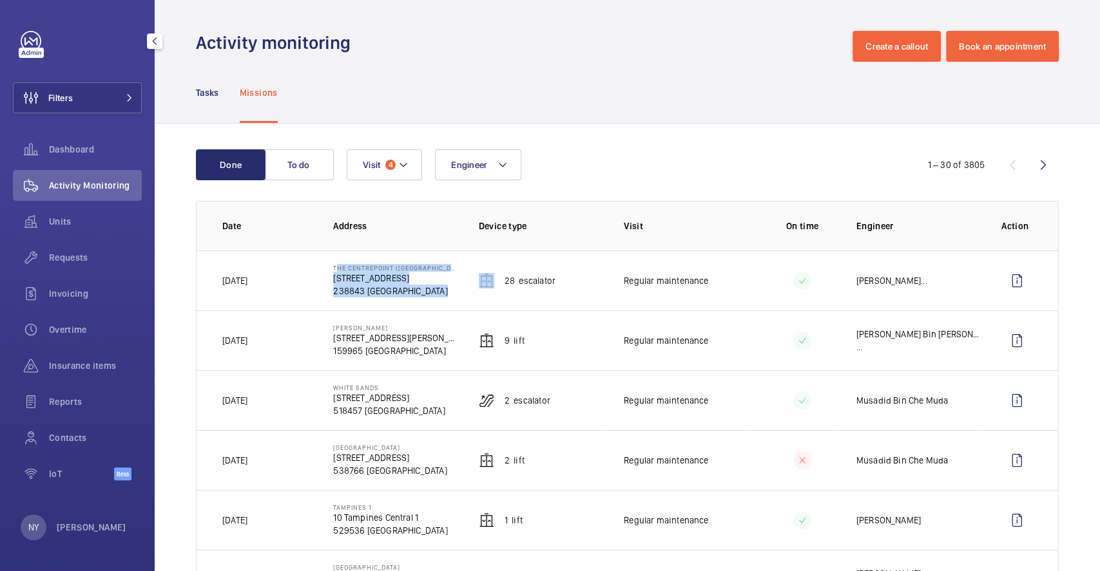
drag, startPoint x: 332, startPoint y: 265, endPoint x: 458, endPoint y: 265, distance: 126.3
click at [0, 0] on tr "Today The Centrepoint (Main Building) 176 Orchard Rd 238843 SINGAPORE 28 Escala…" at bounding box center [0, 0] width 0 height 0
click at [414, 286] on p "238843 [GEOGRAPHIC_DATA]" at bounding box center [395, 291] width 124 height 13
drag, startPoint x: 332, startPoint y: 271, endPoint x: 452, endPoint y: 264, distance: 120.0
click at [452, 264] on td "The Centrepoint (Main Building) 176 Orchard Rd 238843 SINGAPORE" at bounding box center [384, 281] width 145 height 60
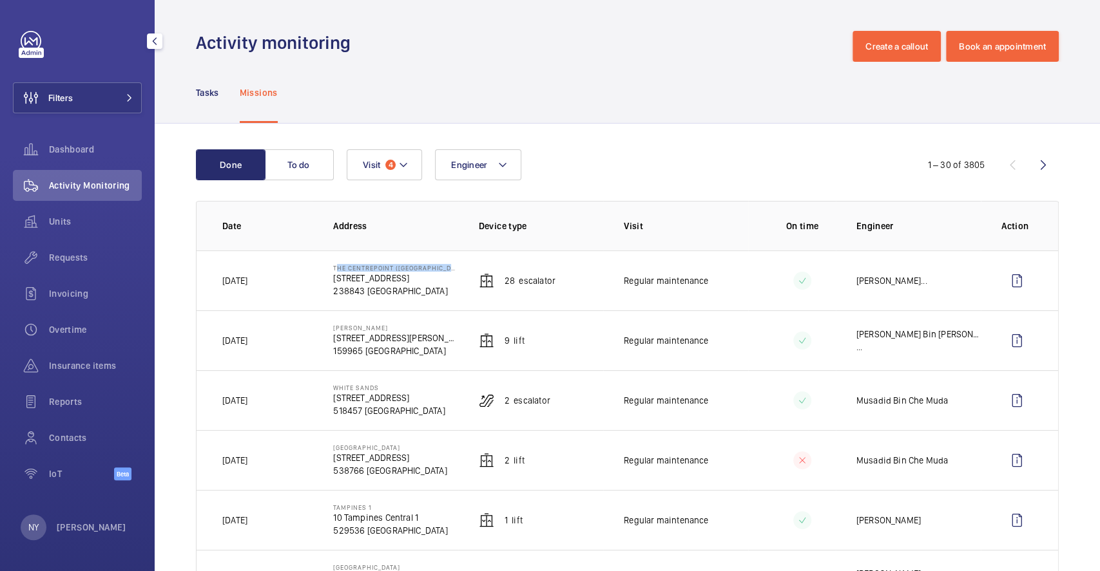
copy p "The Centrepoint (Main Building)"
click at [52, 93] on span "Filters" at bounding box center [60, 97] width 24 height 13
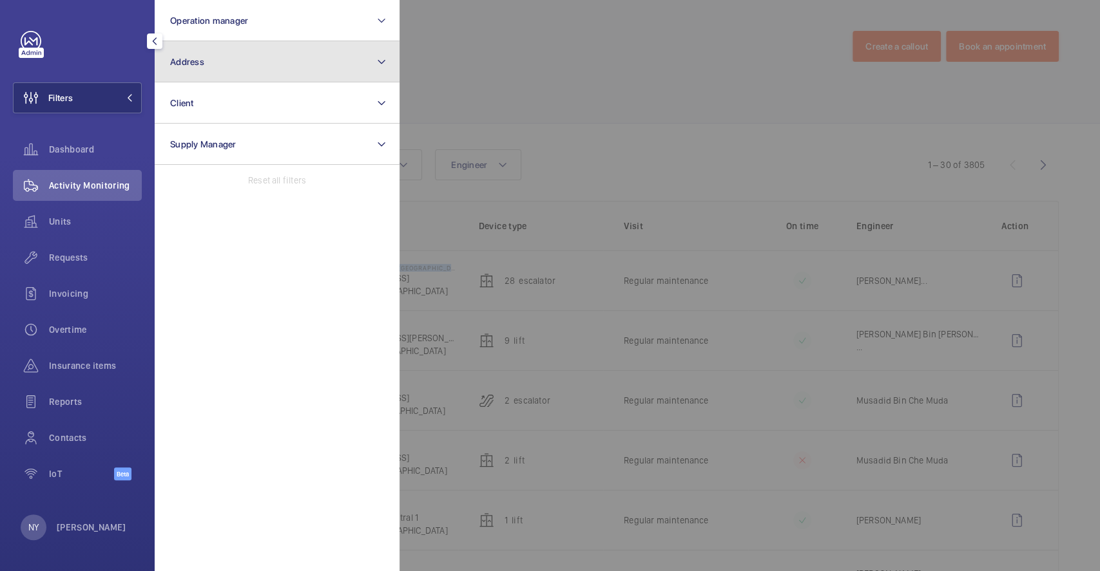
click at [214, 68] on button "Address" at bounding box center [277, 61] width 245 height 41
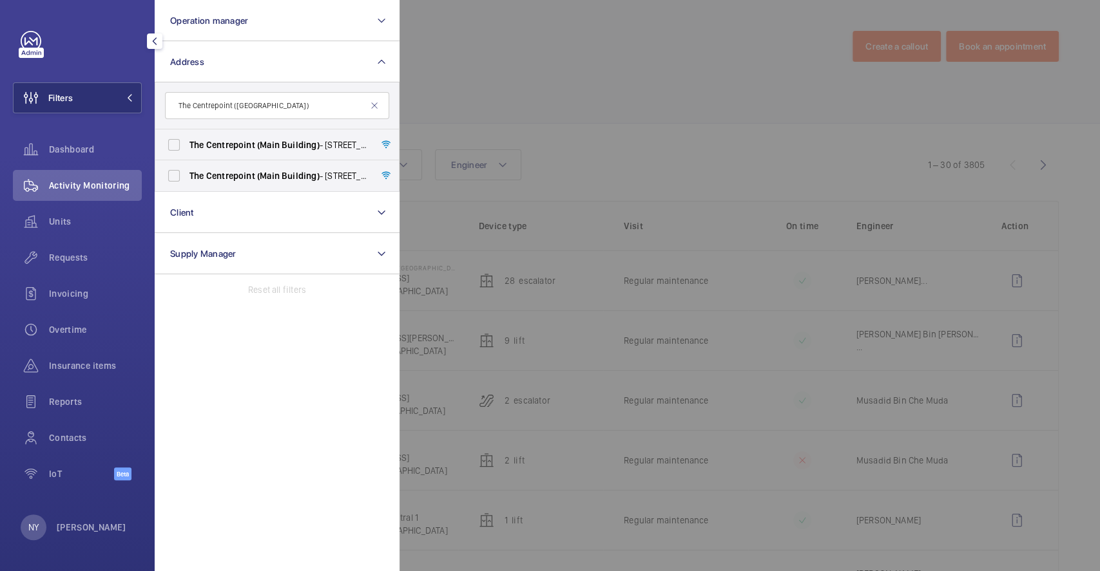
type input "The Centrepoint (Main Building)"
click at [232, 149] on span "Centrepoint" at bounding box center [230, 145] width 49 height 10
click at [187, 149] on input "The Centrepoint (Main Building) - 176A Orchard Rd, SINGAPORE 238844" at bounding box center [174, 145] width 26 height 26
checkbox input "true"
click at [244, 175] on span "Centrepoint" at bounding box center [230, 176] width 49 height 10
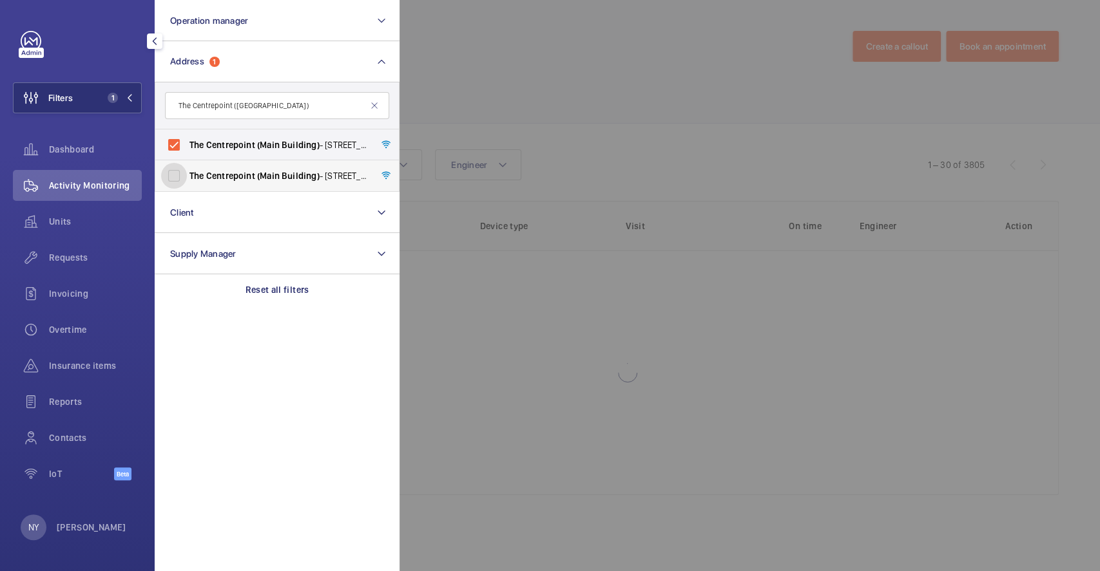
click at [187, 175] on input "The Centrepoint (Main Building) - 176 Orchard Rd, SINGAPORE 238843" at bounding box center [174, 176] width 26 height 26
checkbox input "true"
click at [580, 122] on div at bounding box center [949, 285] width 1100 height 571
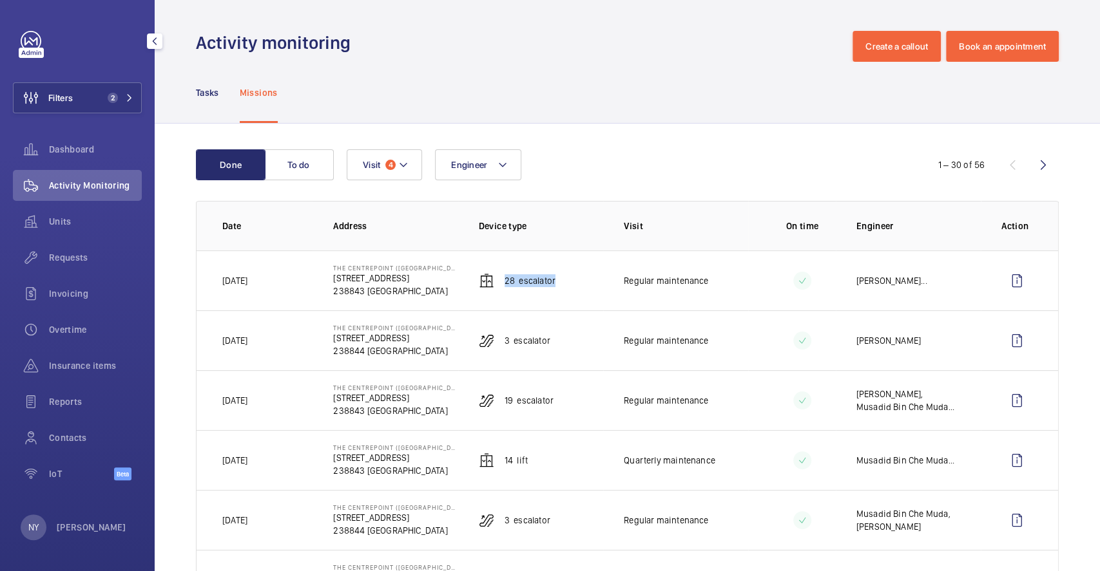
drag, startPoint x: 501, startPoint y: 276, endPoint x: 561, endPoint y: 276, distance: 60.6
click at [561, 276] on td "28 Escalator" at bounding box center [530, 281] width 145 height 60
copy p "28 Escalator"
click at [1001, 283] on wm-front-icon-button at bounding box center [1016, 280] width 31 height 31
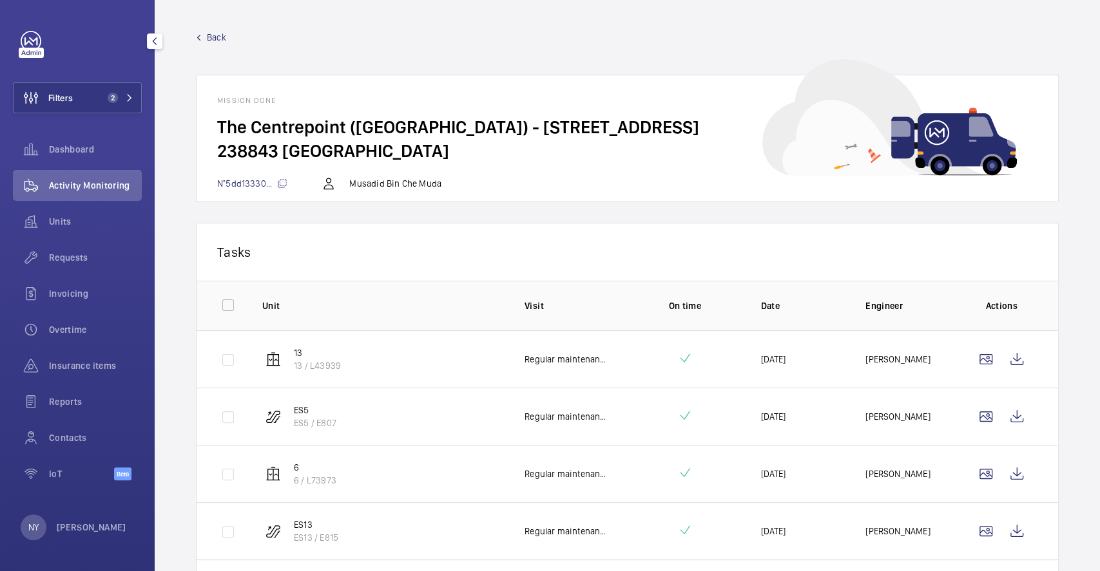
click at [224, 32] on span "Back" at bounding box center [216, 37] width 19 height 13
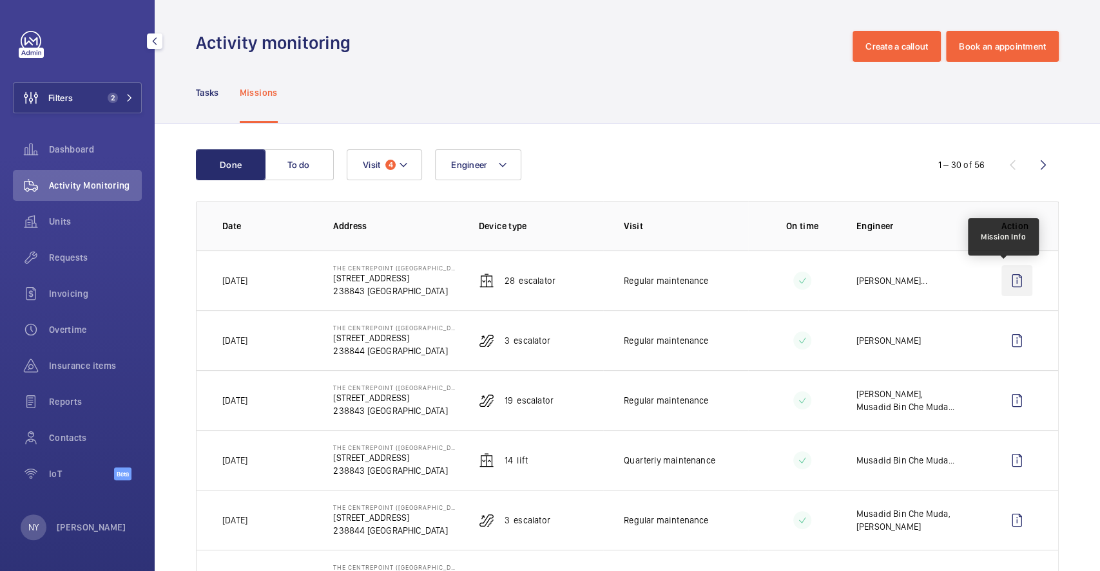
click at [1002, 284] on wm-front-icon-button at bounding box center [1016, 280] width 31 height 31
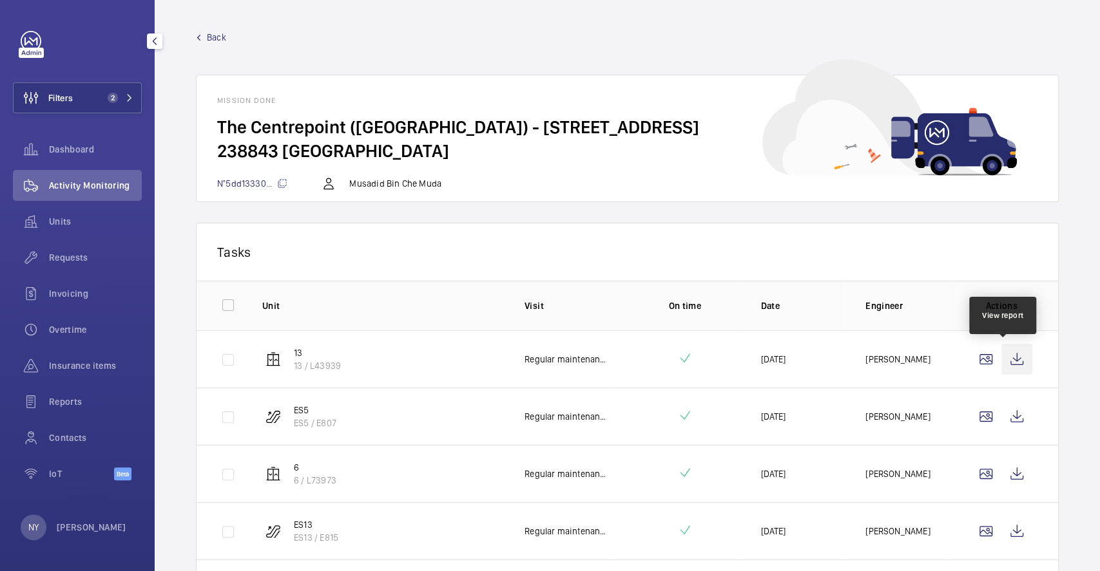
scroll to position [171, 0]
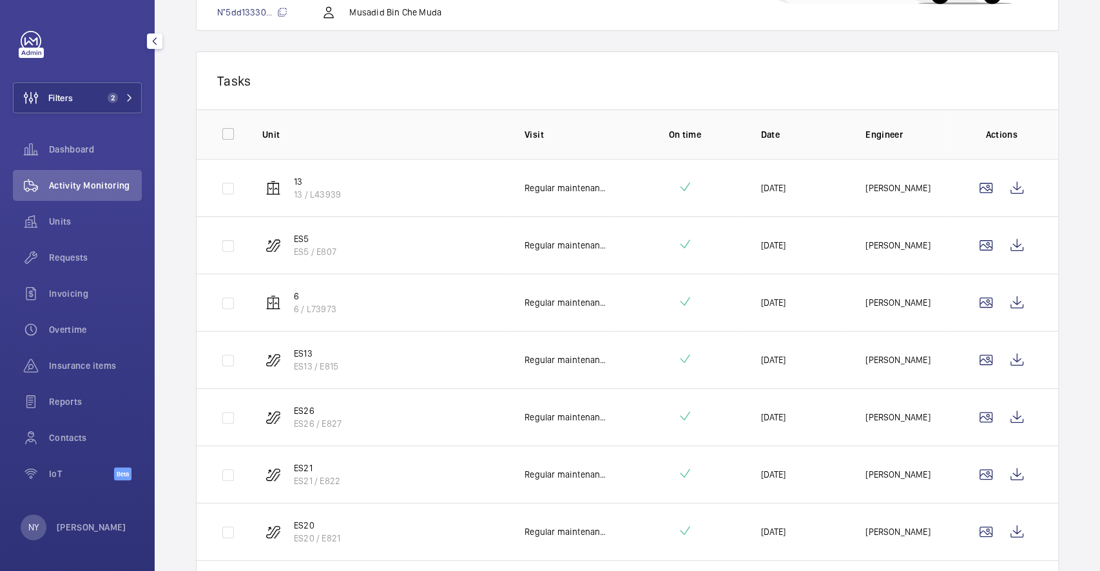
click at [1002, 209] on td at bounding box center [1003, 187] width 108 height 57
click at [1002, 191] on wm-front-icon-button at bounding box center [1016, 188] width 31 height 31
click at [1002, 245] on wm-front-icon-button at bounding box center [1016, 245] width 31 height 31
click at [1013, 295] on wm-front-icon-button at bounding box center [1016, 302] width 31 height 31
click at [1001, 353] on wm-front-icon-button at bounding box center [1016, 360] width 31 height 31
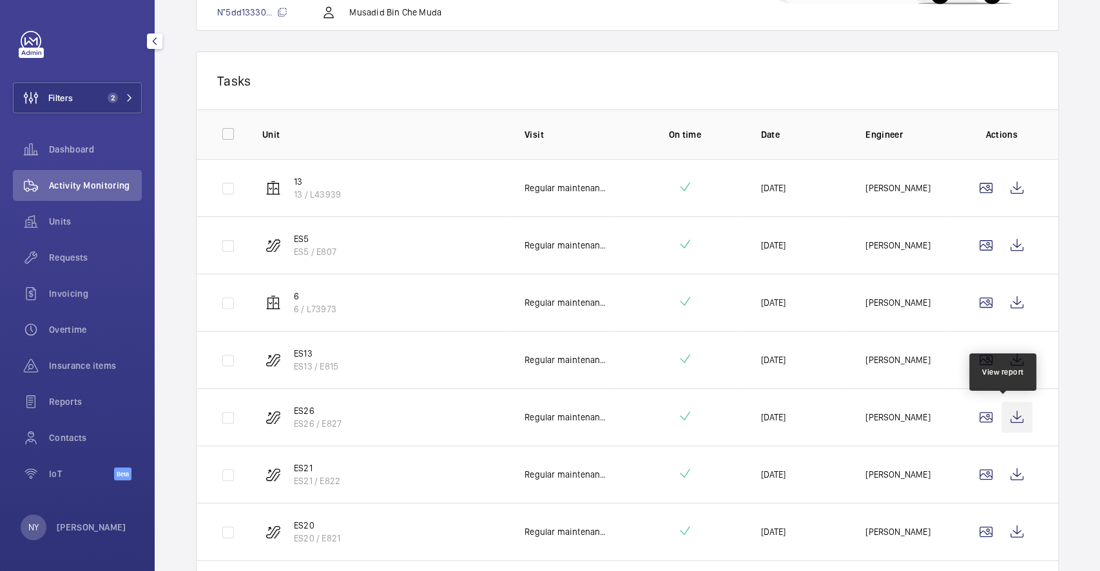
click at [1006, 412] on wm-front-icon-button at bounding box center [1016, 417] width 31 height 31
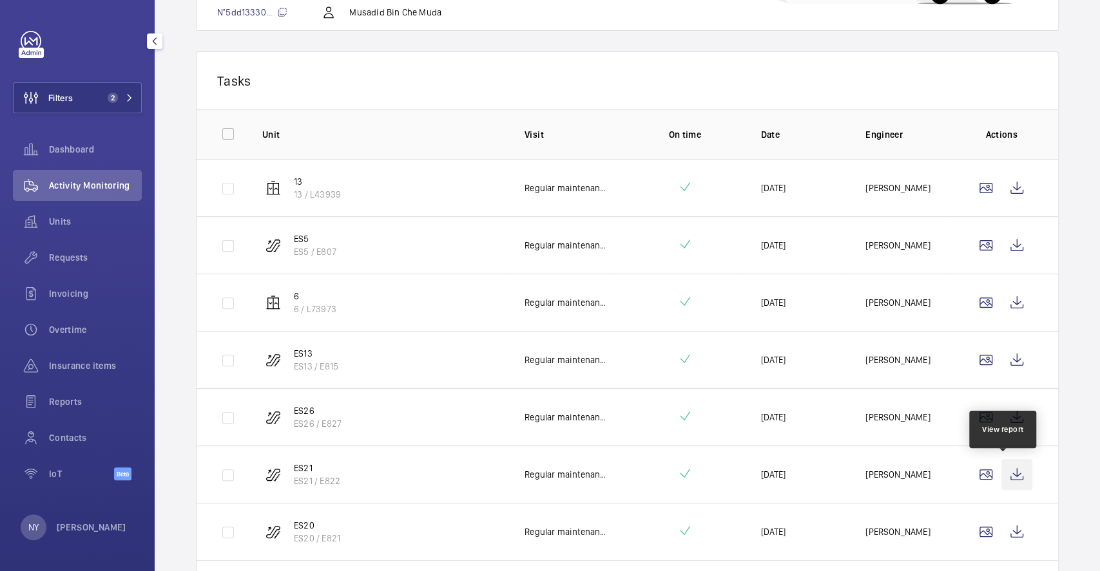
click at [1009, 472] on wm-front-icon-button at bounding box center [1016, 474] width 31 height 31
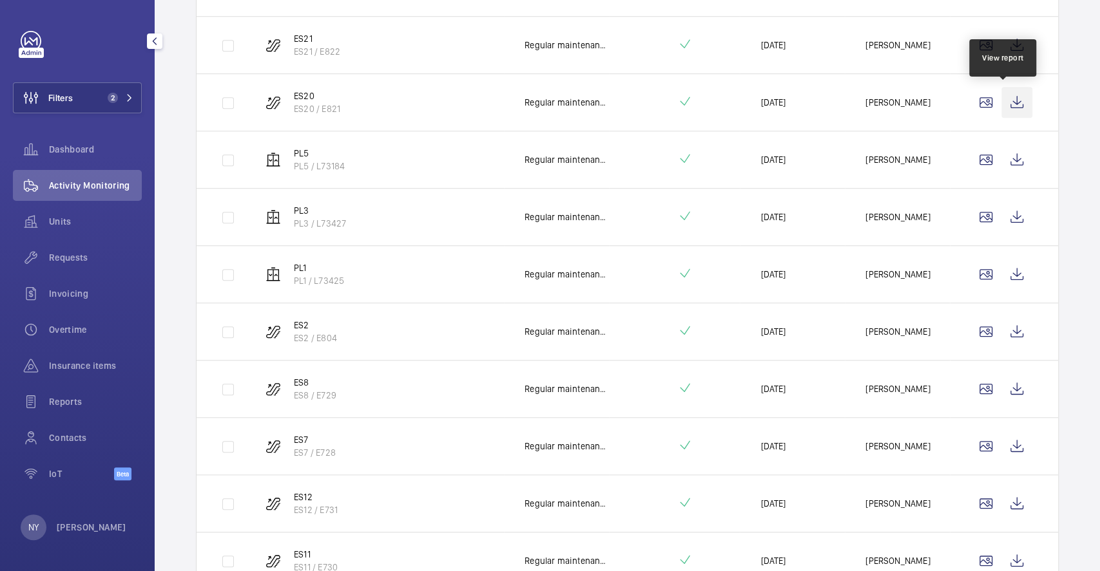
click at [1002, 110] on wm-front-icon-button at bounding box center [1016, 102] width 31 height 31
click at [1010, 157] on wm-front-icon-button at bounding box center [1016, 159] width 31 height 31
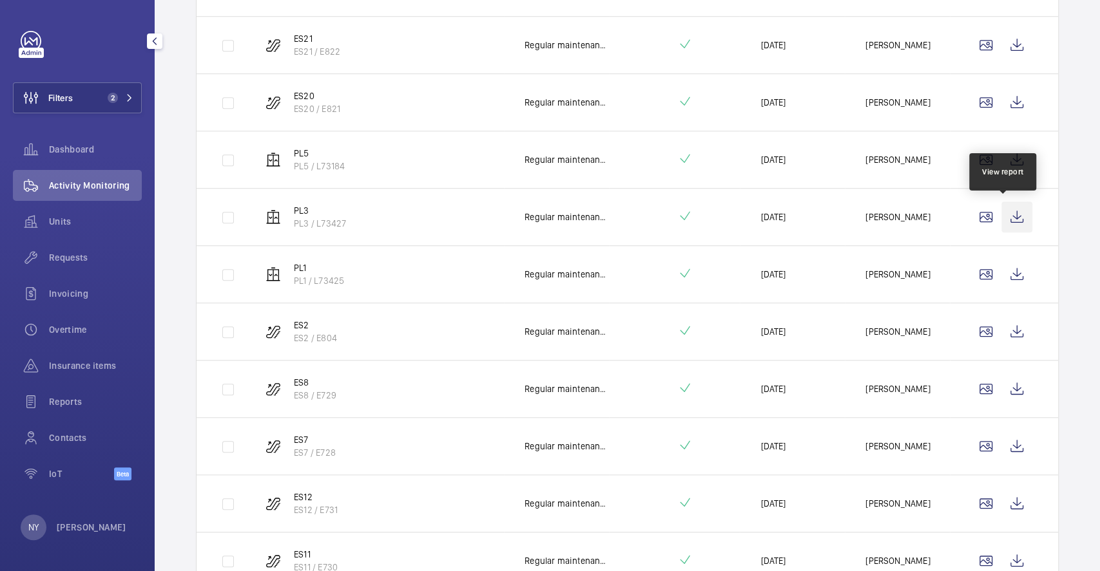
click at [1006, 214] on wm-front-icon-button at bounding box center [1016, 217] width 31 height 31
click at [1001, 269] on wm-front-icon-button at bounding box center [1016, 274] width 31 height 31
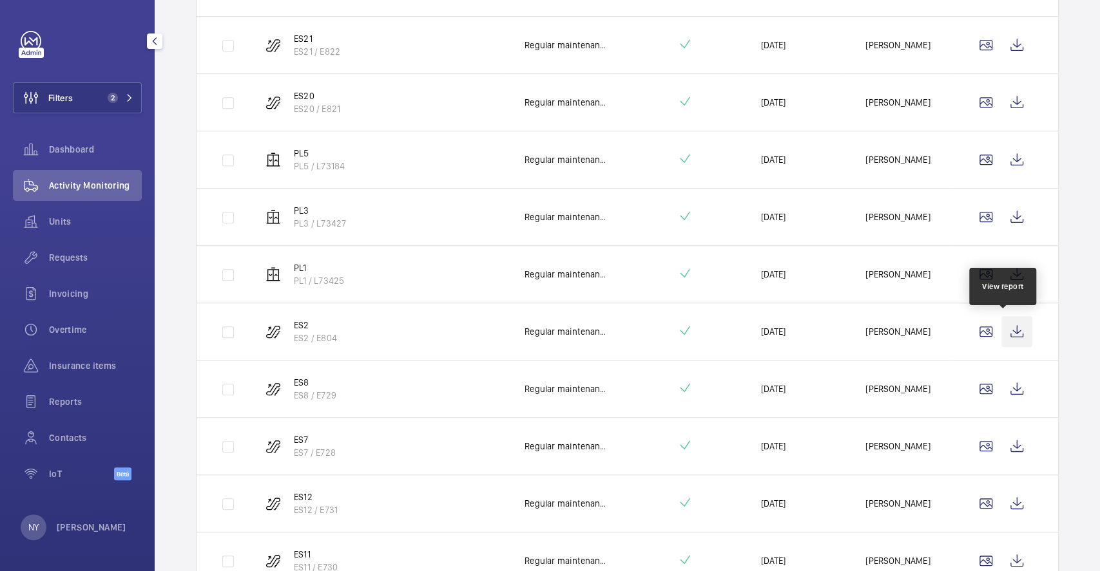
click at [1005, 327] on wm-front-icon-button at bounding box center [1016, 331] width 31 height 31
click at [1001, 376] on wm-front-icon-button at bounding box center [1016, 389] width 31 height 31
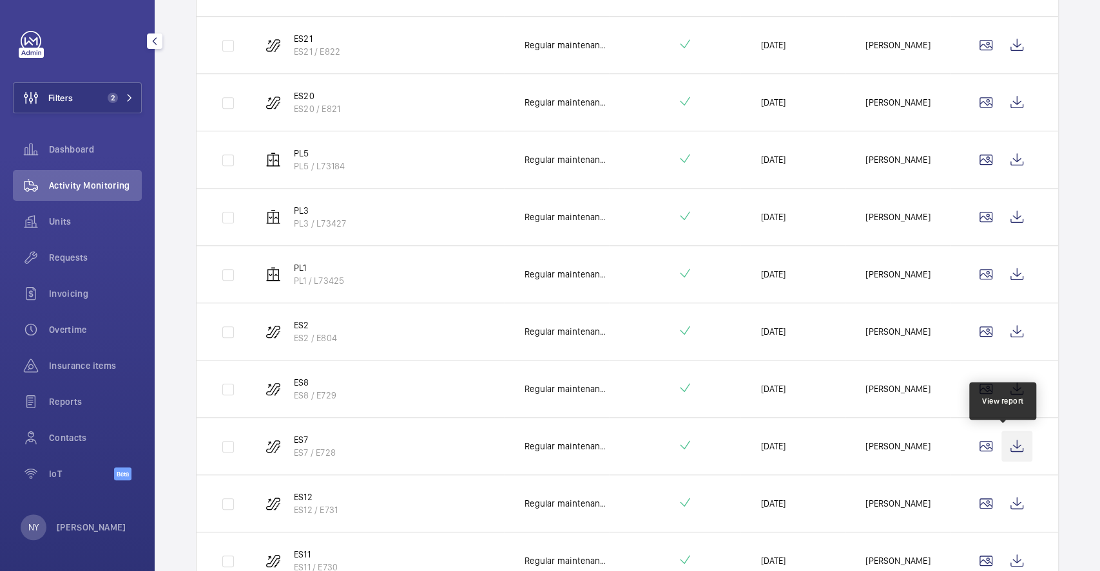
click at [1001, 453] on wm-front-icon-button at bounding box center [1016, 446] width 31 height 31
click at [1001, 496] on wm-front-icon-button at bounding box center [1016, 503] width 31 height 31
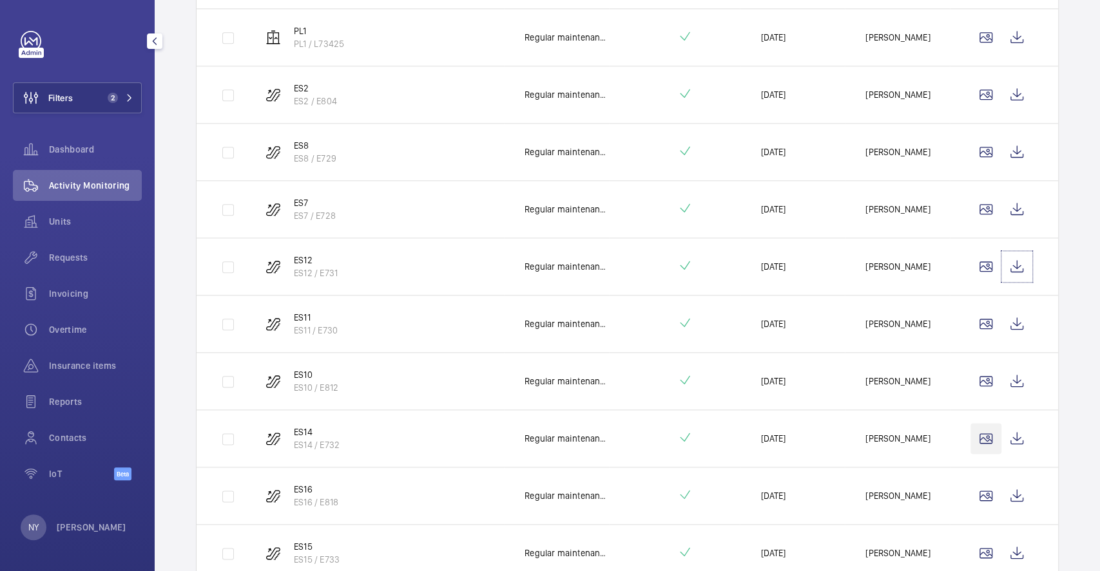
scroll to position [859, 0]
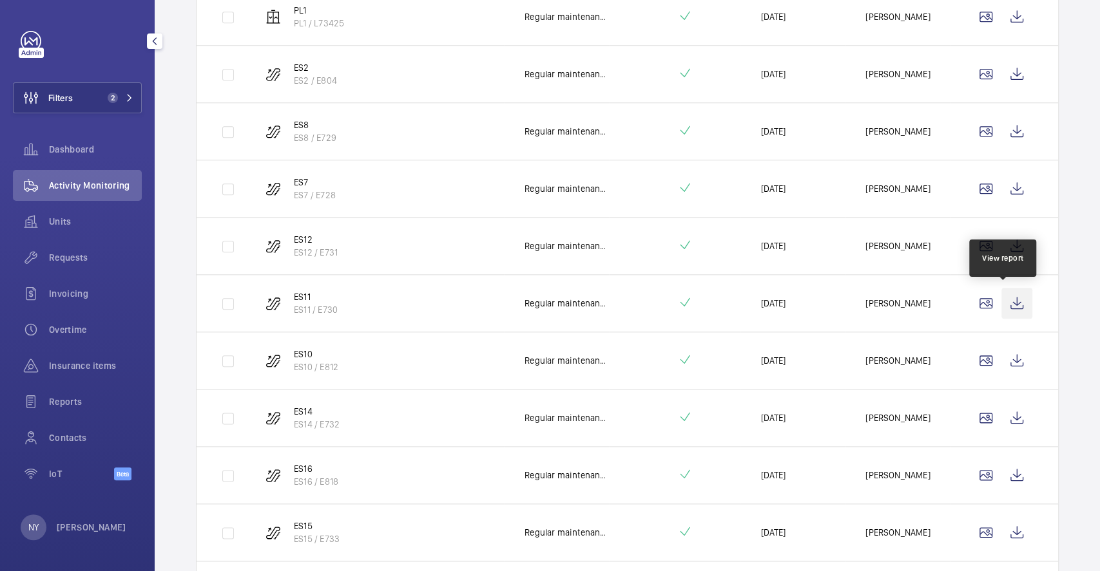
click at [1007, 300] on wm-front-icon-button at bounding box center [1016, 303] width 31 height 31
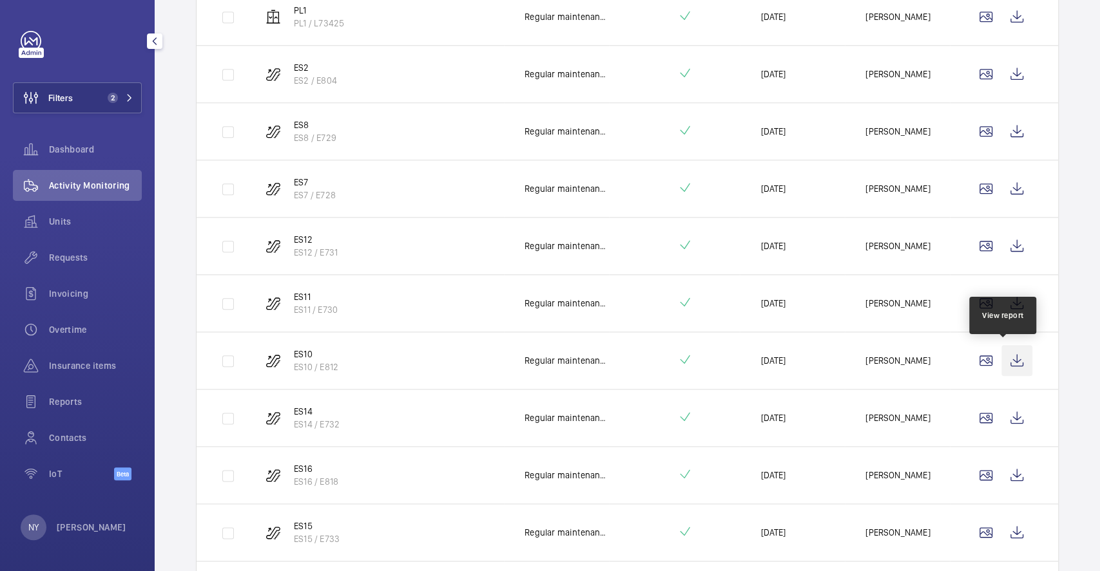
click at [1011, 355] on wm-front-icon-button at bounding box center [1016, 360] width 31 height 31
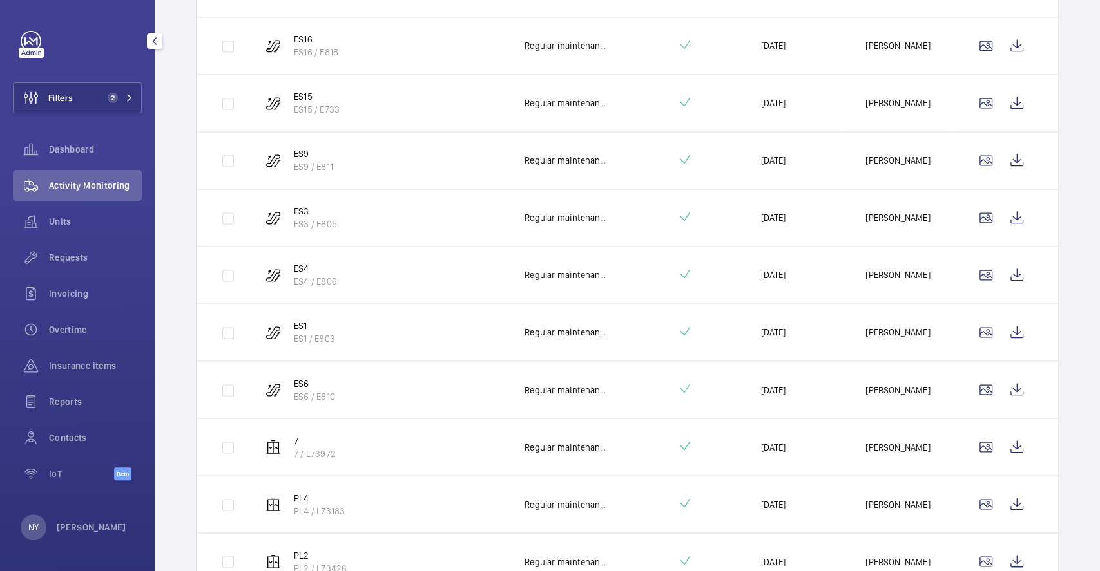
scroll to position [1031, 0]
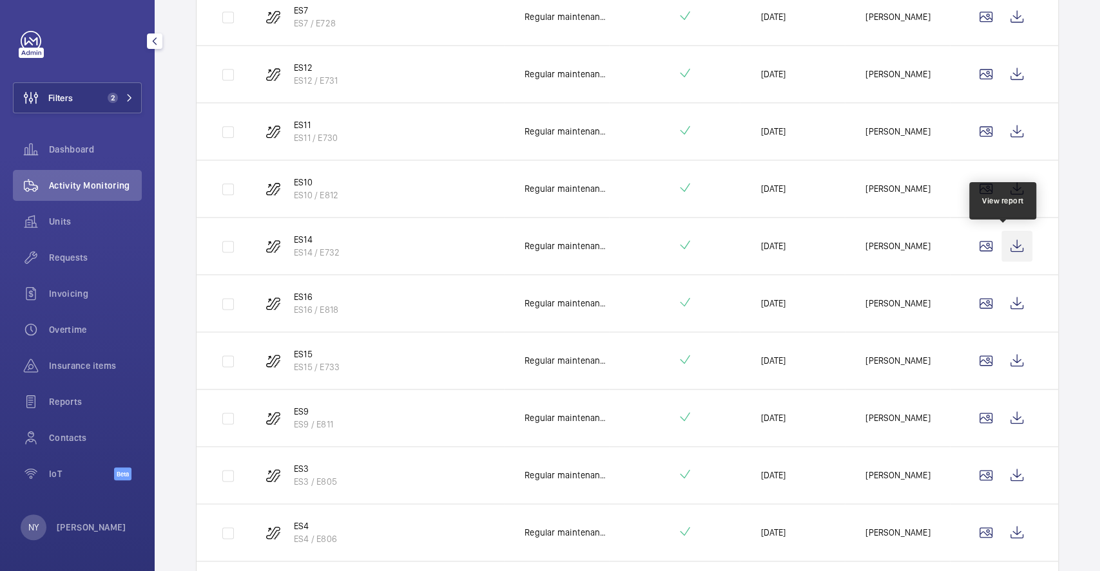
click at [1001, 242] on wm-front-icon-button at bounding box center [1016, 246] width 31 height 31
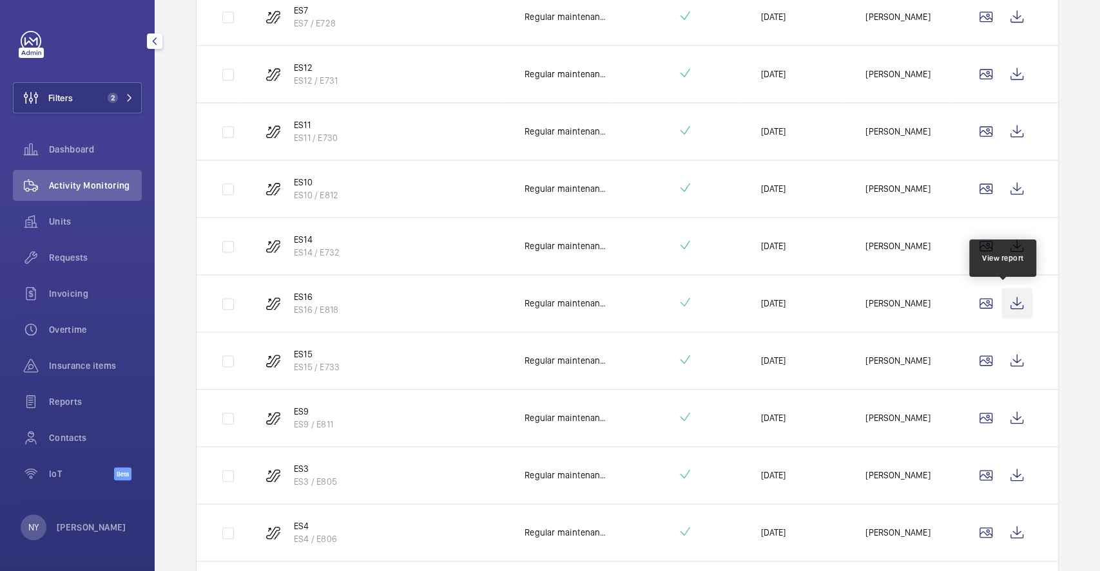
click at [1016, 302] on wm-front-icon-button at bounding box center [1016, 303] width 31 height 31
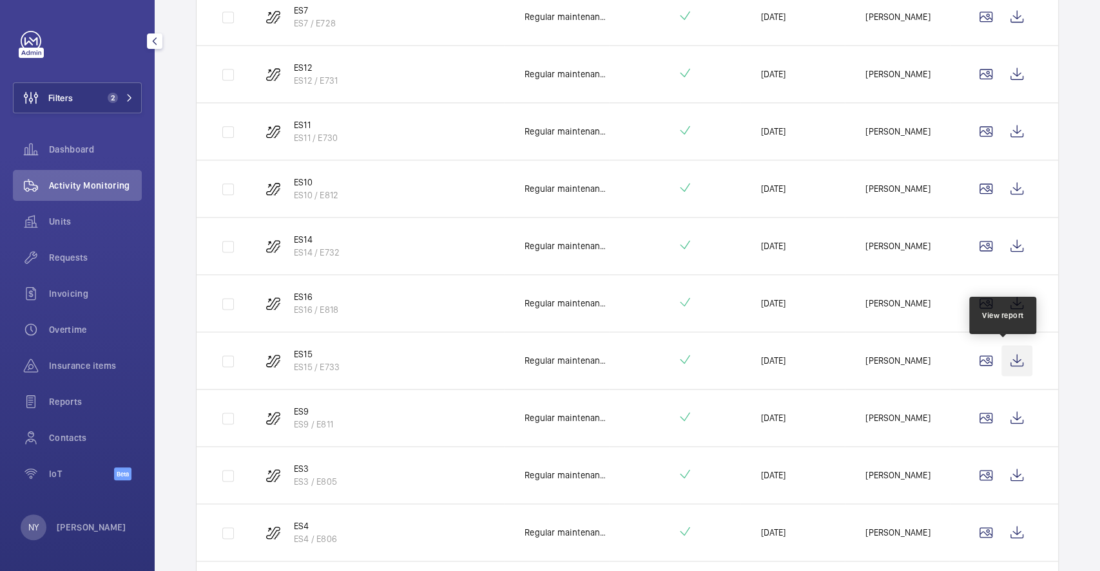
click at [1001, 363] on wm-front-icon-button at bounding box center [1016, 360] width 31 height 31
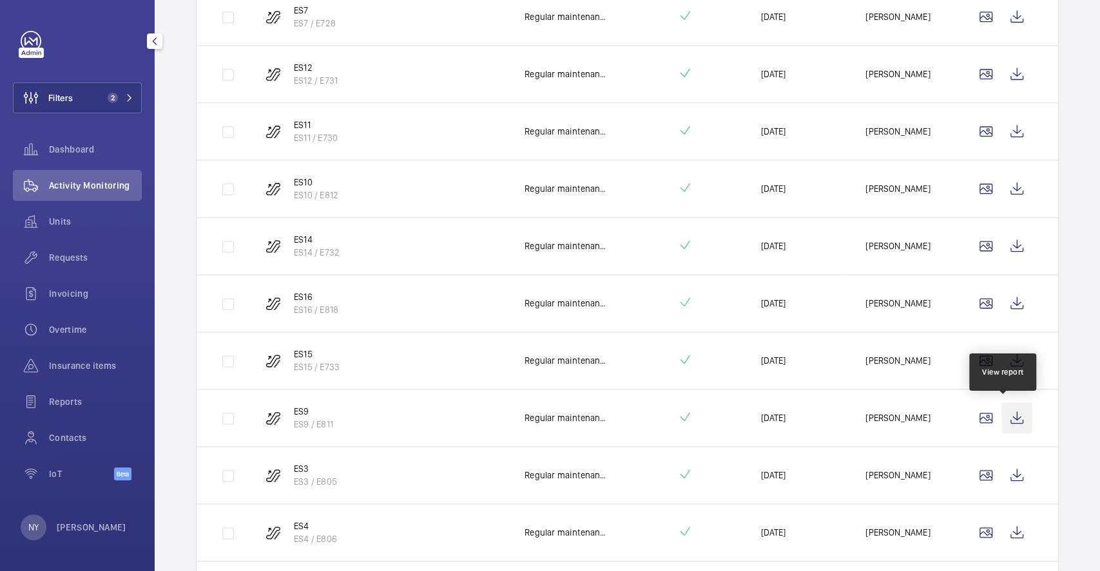
click at [1010, 412] on wm-front-icon-button at bounding box center [1016, 418] width 31 height 31
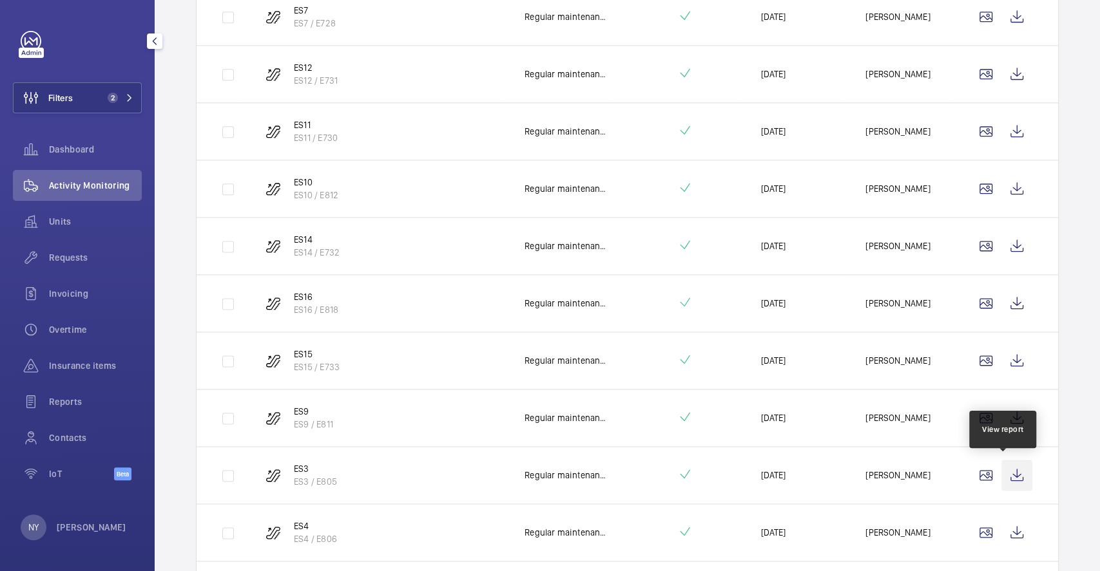
click at [1005, 464] on wm-front-icon-button at bounding box center [1016, 475] width 31 height 31
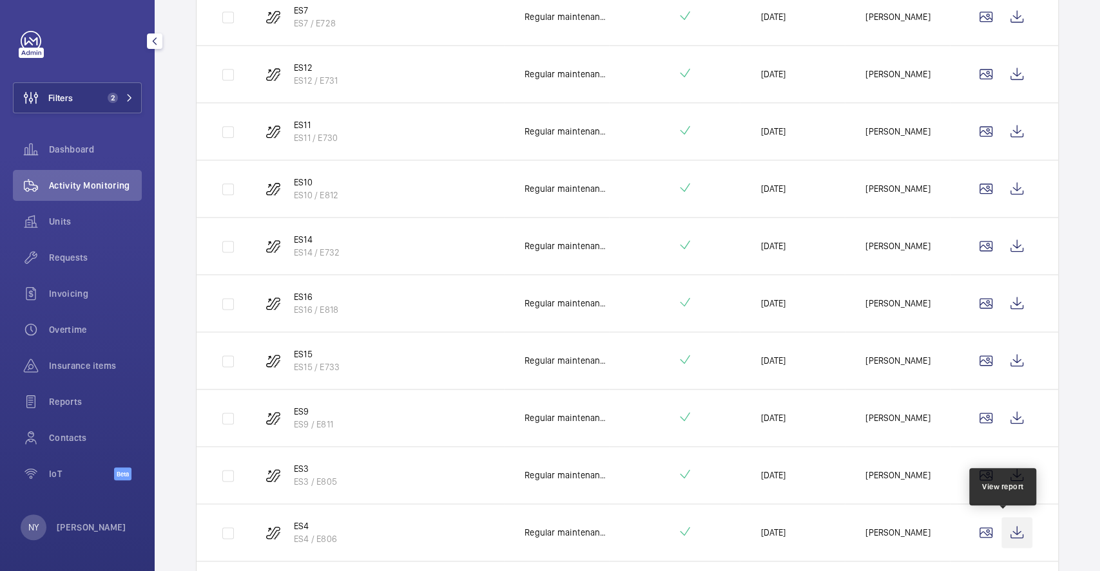
click at [1001, 518] on wm-front-icon-button at bounding box center [1016, 532] width 31 height 31
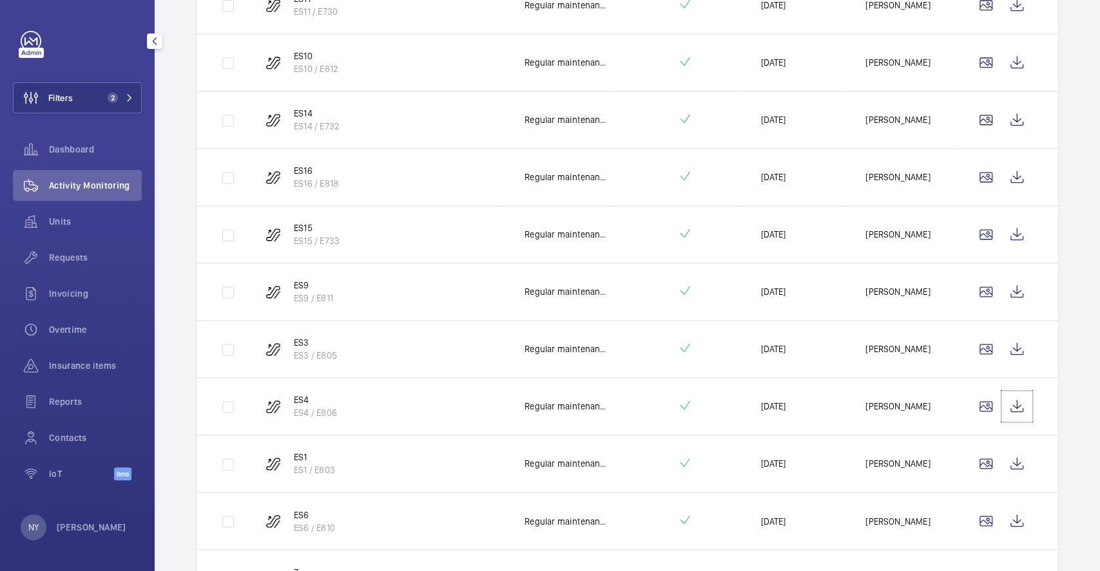
scroll to position [1374, 0]
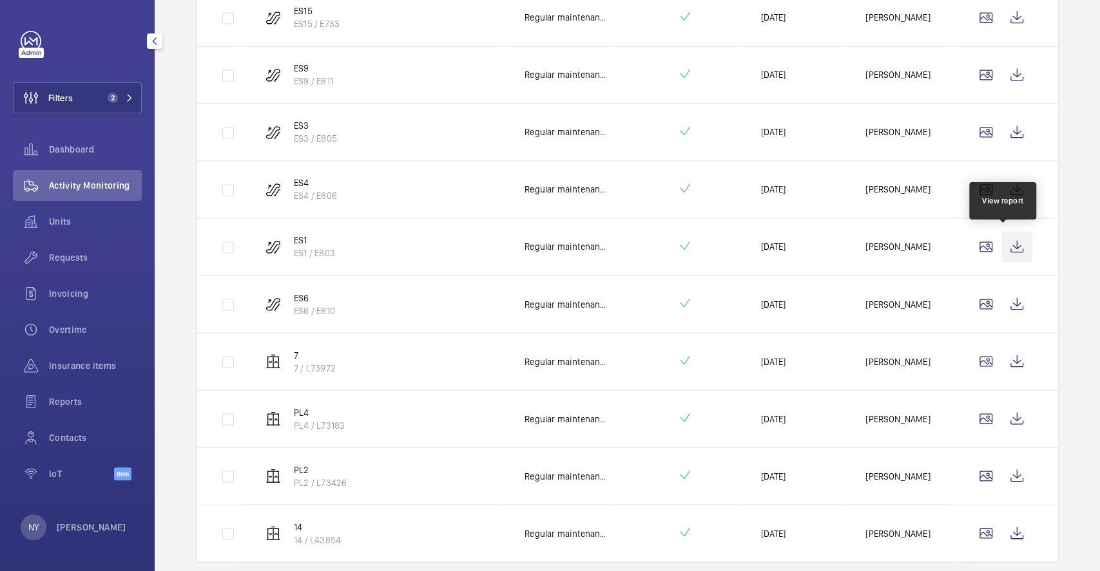
click at [1001, 241] on wm-front-icon-button at bounding box center [1016, 246] width 31 height 31
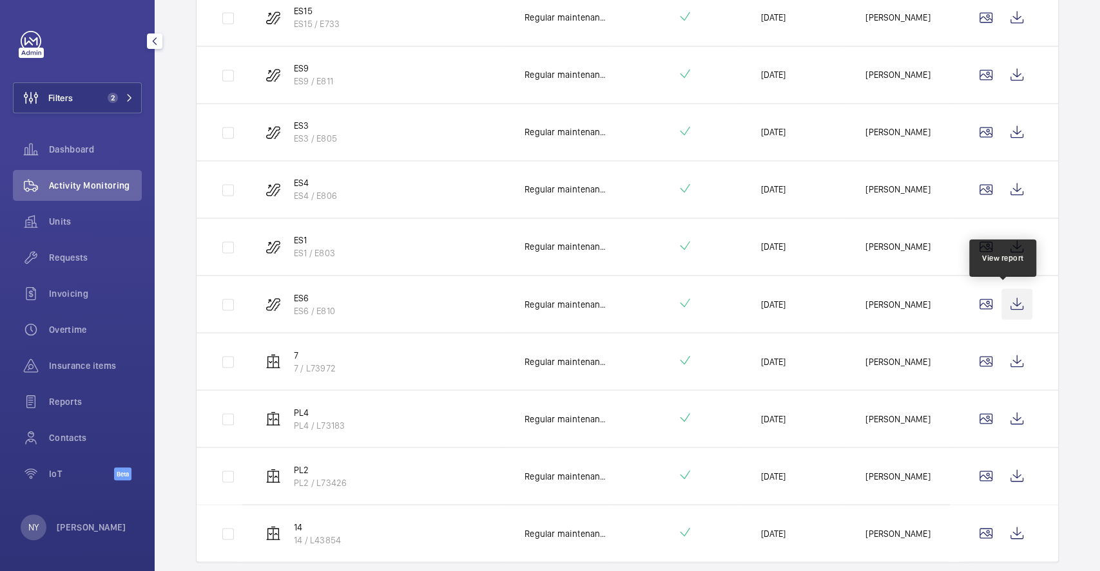
click at [1003, 293] on wm-front-icon-button at bounding box center [1016, 304] width 31 height 31
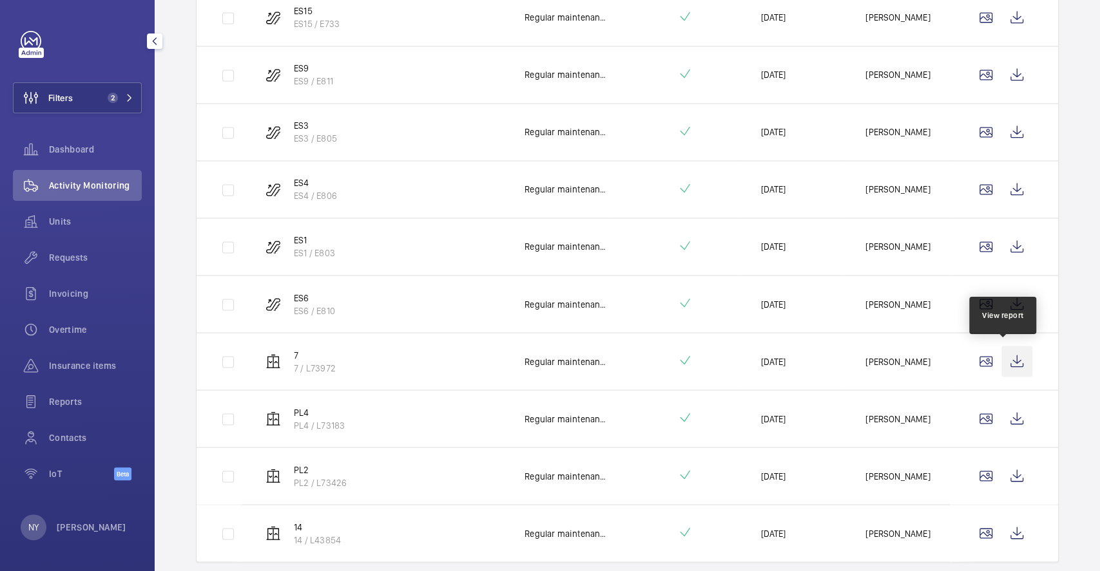
click at [1011, 352] on wm-front-icon-button at bounding box center [1016, 361] width 31 height 31
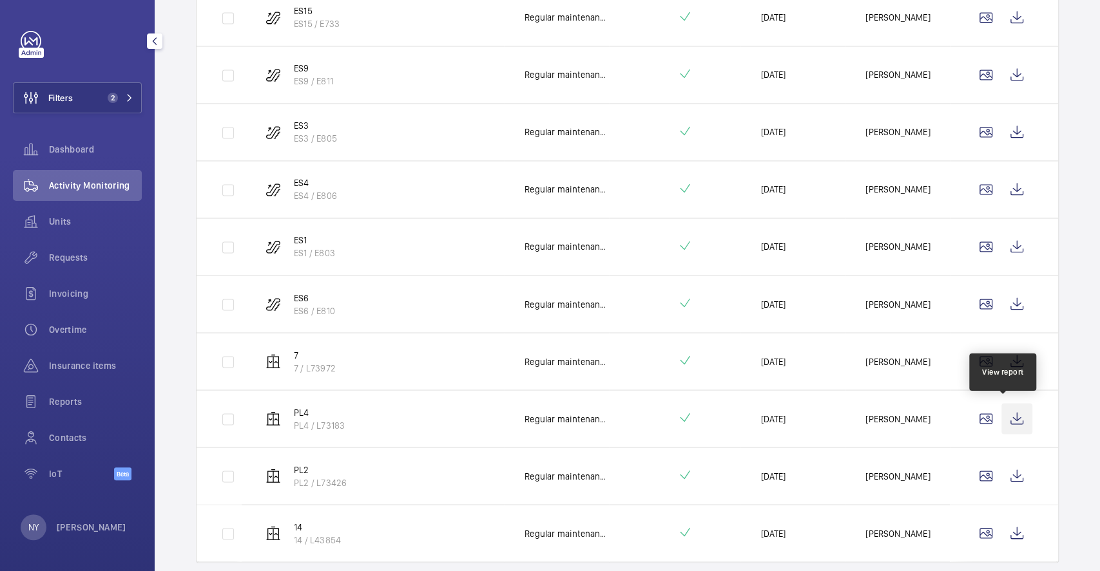
click at [1013, 414] on wm-front-icon-button at bounding box center [1016, 418] width 31 height 31
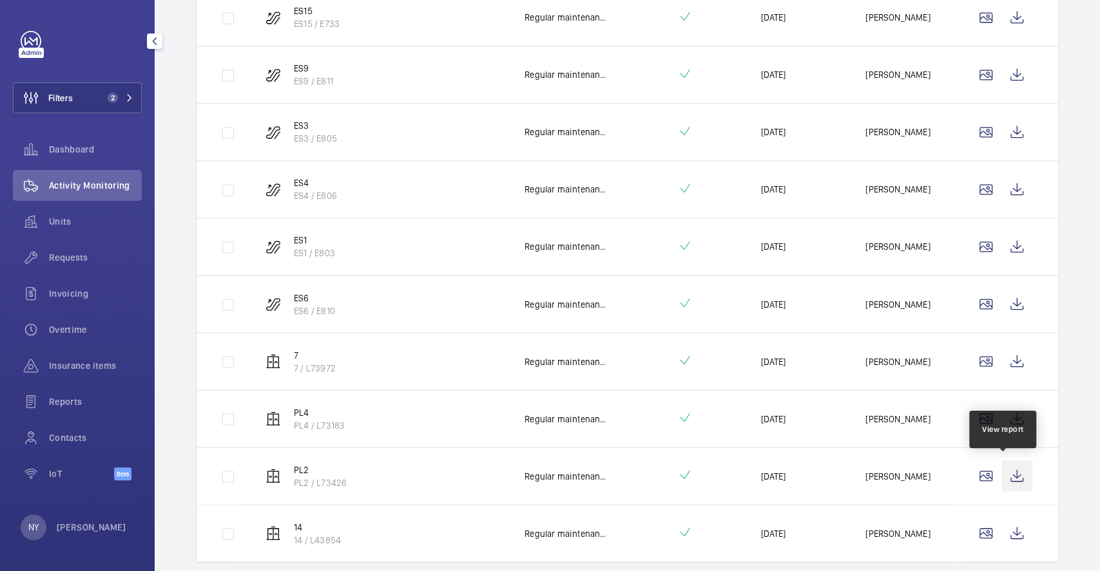
click at [1001, 475] on wm-front-icon-button at bounding box center [1016, 476] width 31 height 31
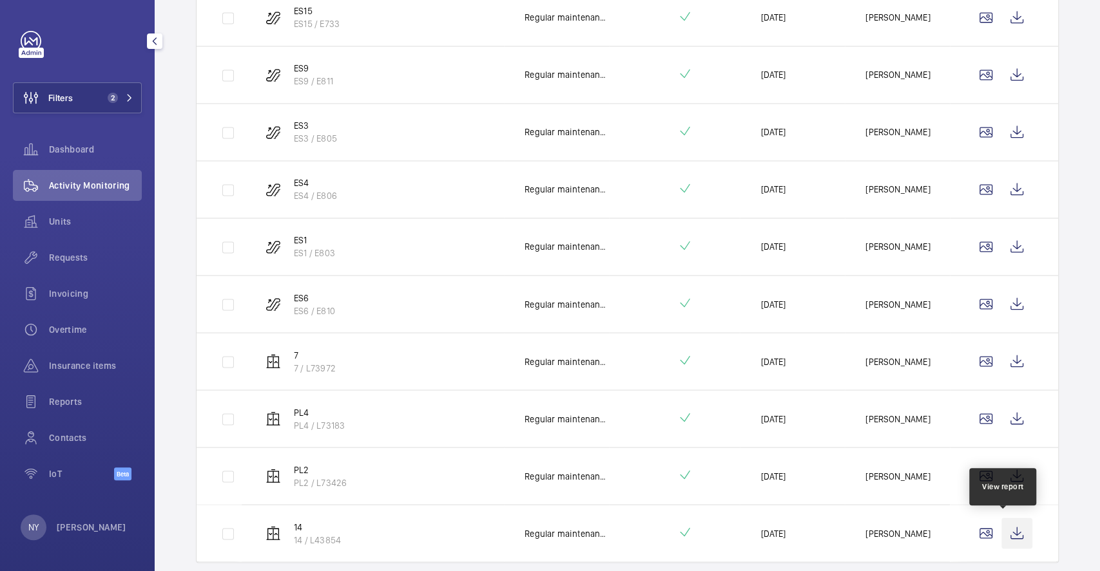
click at [1001, 532] on wm-front-icon-button at bounding box center [1016, 533] width 31 height 31
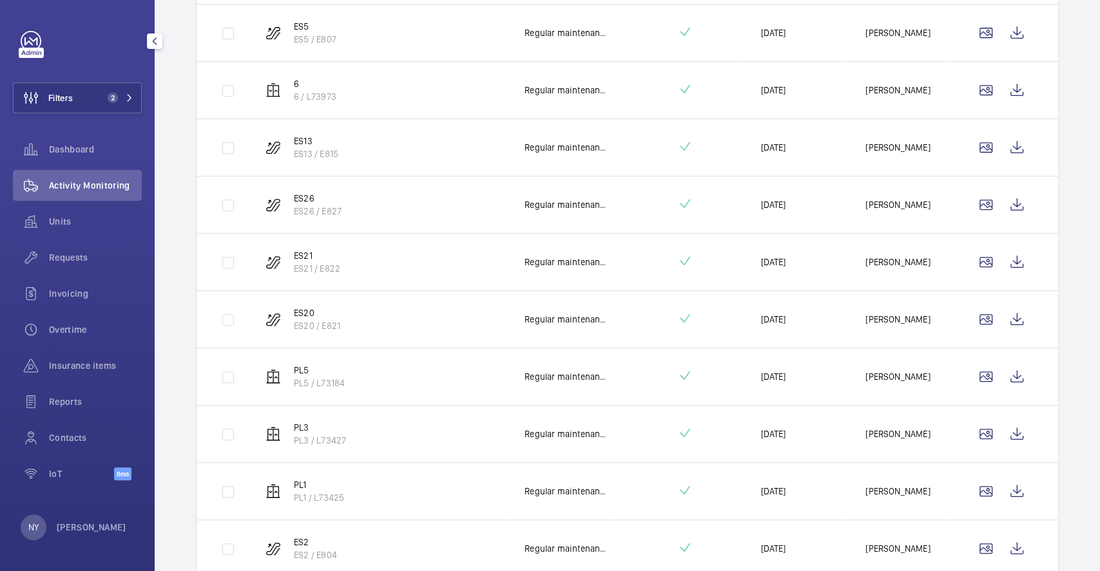
scroll to position [0, 0]
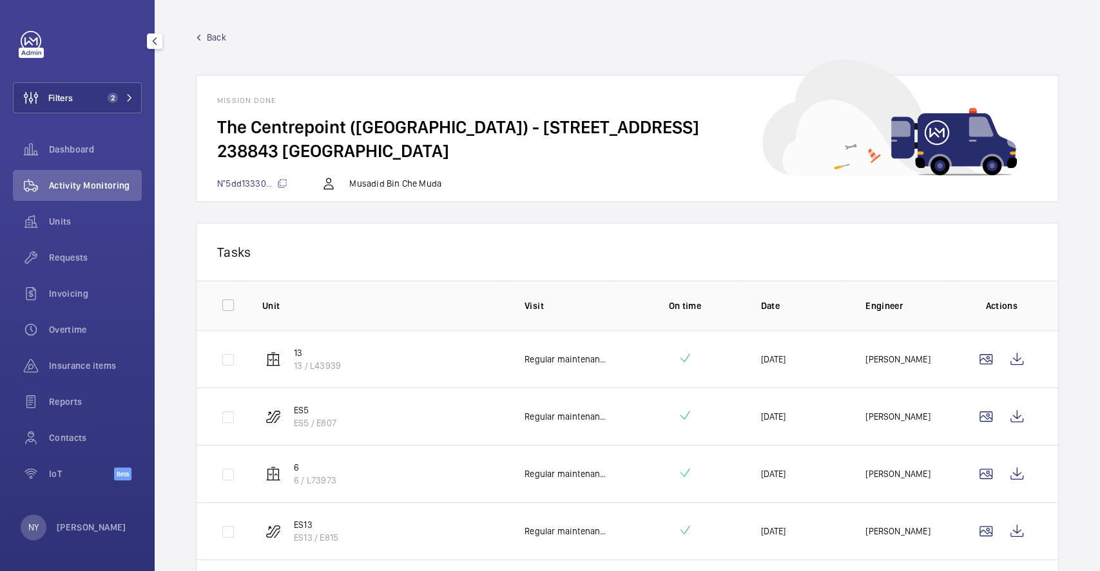
click at [218, 39] on span "Back" at bounding box center [216, 37] width 19 height 13
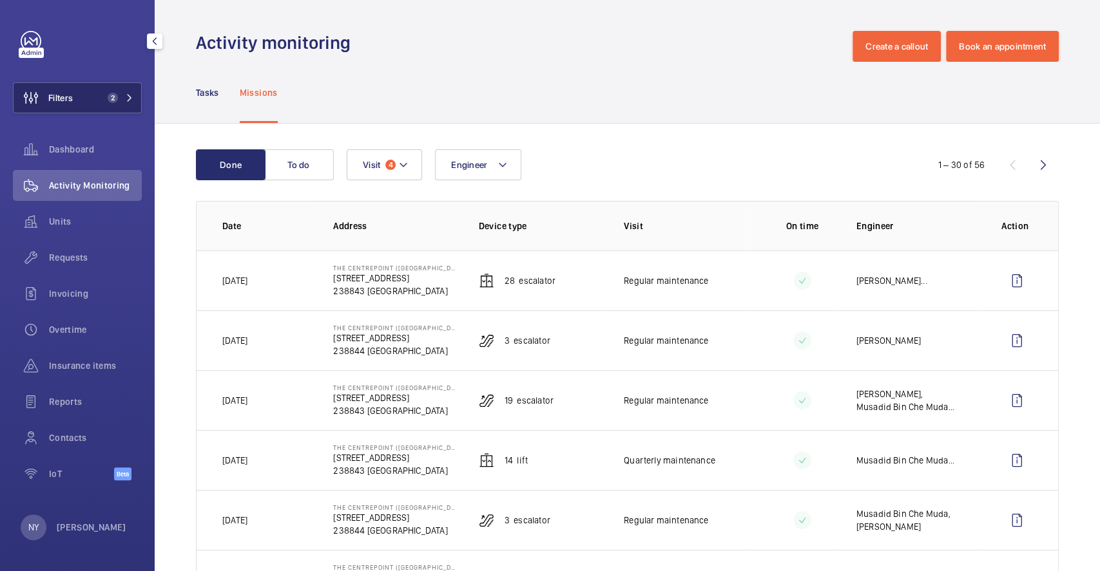
click at [88, 93] on button "Filters 2" at bounding box center [77, 97] width 129 height 31
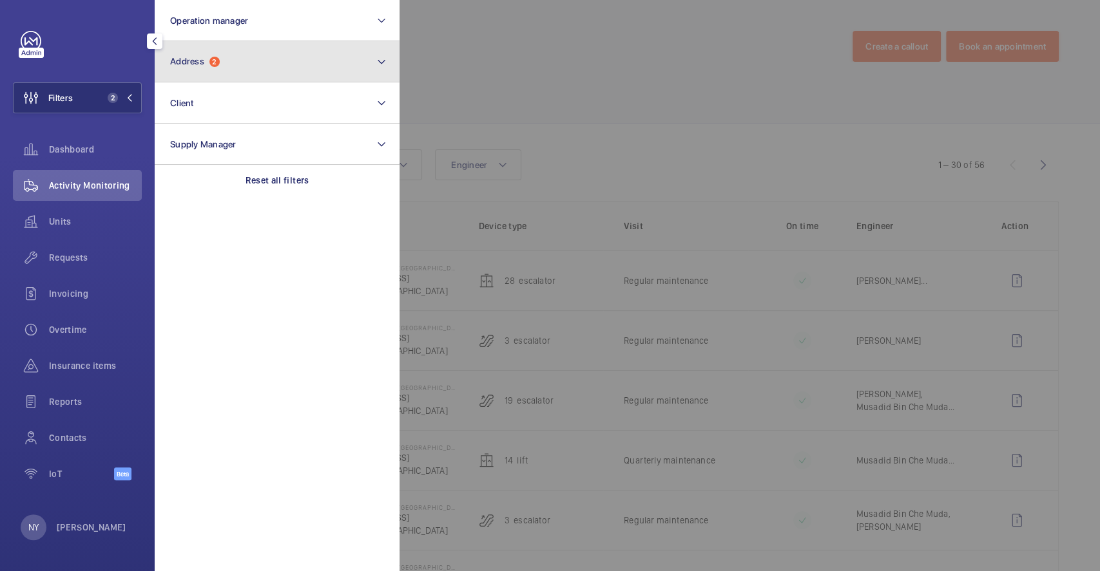
click at [190, 66] on span "Address 2" at bounding box center [195, 61] width 50 height 11
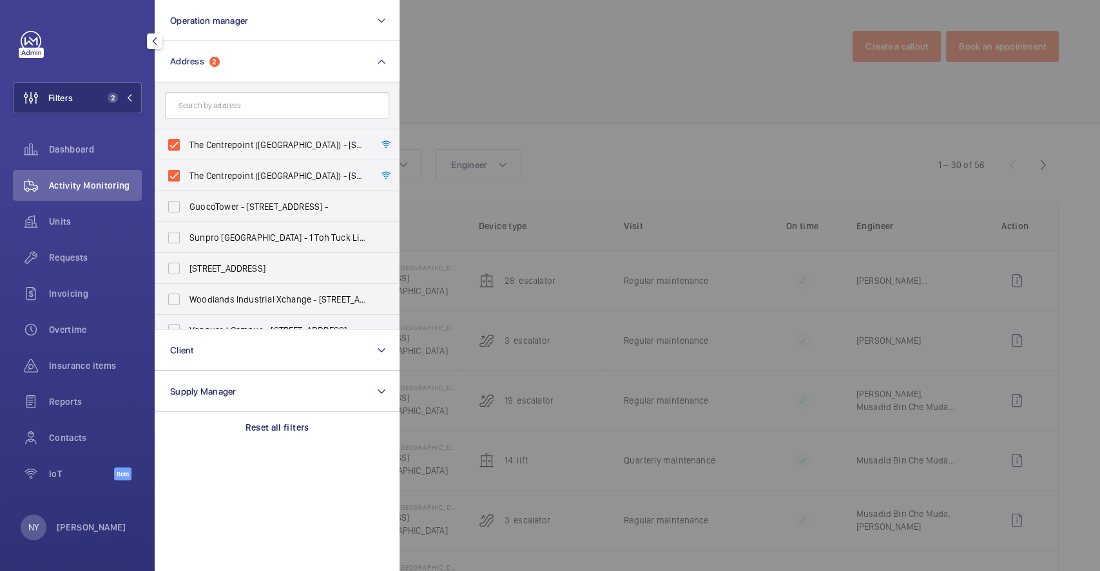
click at [240, 142] on span "The Centrepoint (Main Building) - 176A Orchard Rd, SINGAPORE 238844" at bounding box center [277, 144] width 177 height 13
click at [187, 142] on input "The Centrepoint (Main Building) - 176A Orchard Rd, SINGAPORE 238844" at bounding box center [174, 145] width 26 height 26
checkbox input "false"
click at [240, 166] on label "The Centrepoint (Main Building) - 176 Orchard Rd, SINGAPORE 238843" at bounding box center [267, 175] width 224 height 31
click at [187, 166] on input "The Centrepoint (Main Building) - 176 Orchard Rd, SINGAPORE 238843" at bounding box center [174, 176] width 26 height 26
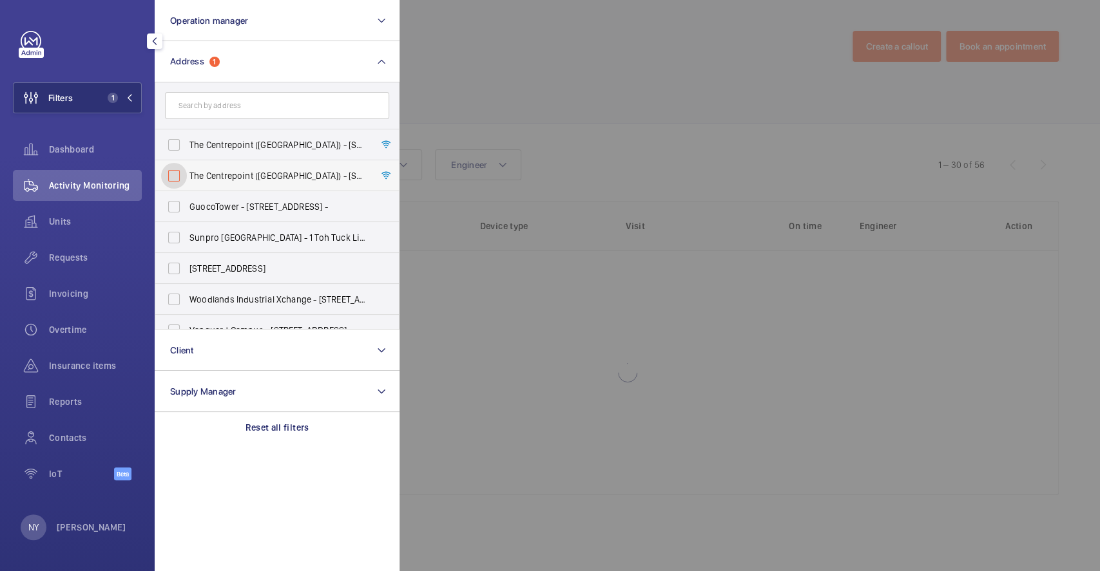
checkbox input "false"
click at [644, 124] on div at bounding box center [949, 285] width 1100 height 571
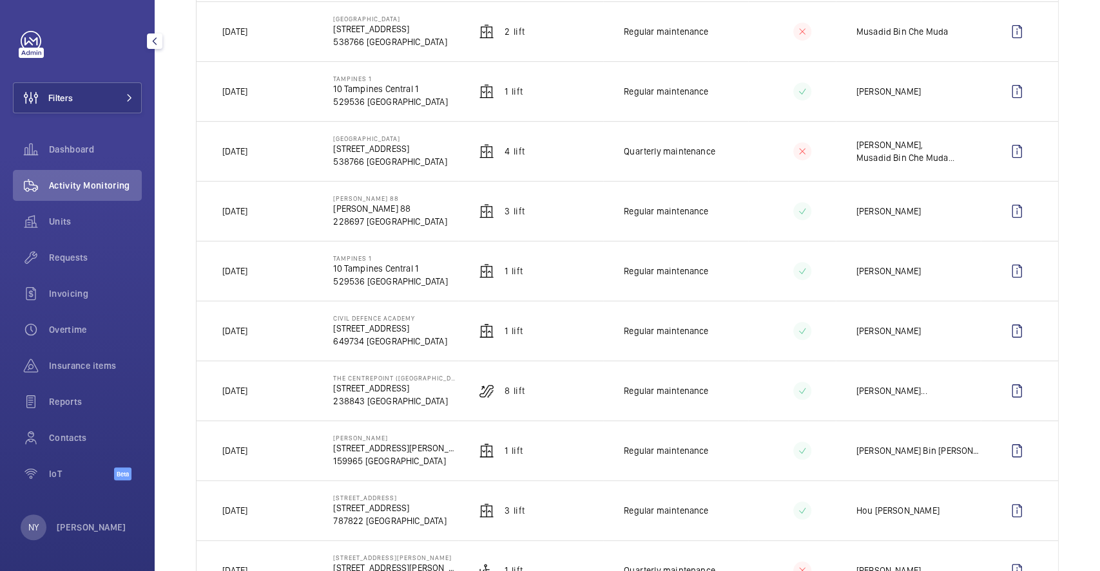
scroll to position [343, 0]
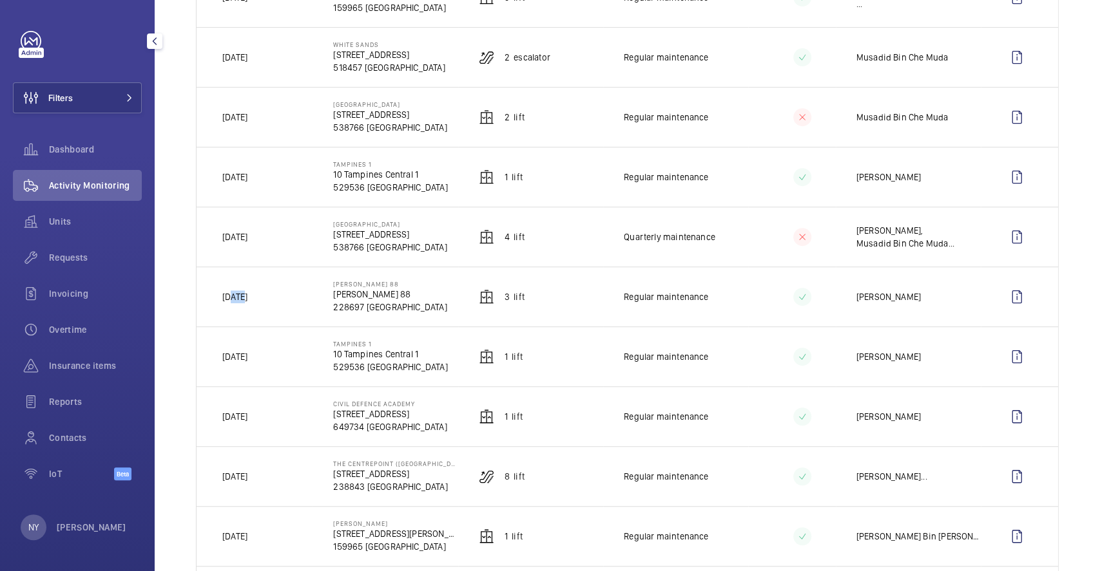
drag, startPoint x: 233, startPoint y: 291, endPoint x: 245, endPoint y: 294, distance: 12.8
click at [245, 294] on td "[DATE]" at bounding box center [254, 297] width 116 height 60
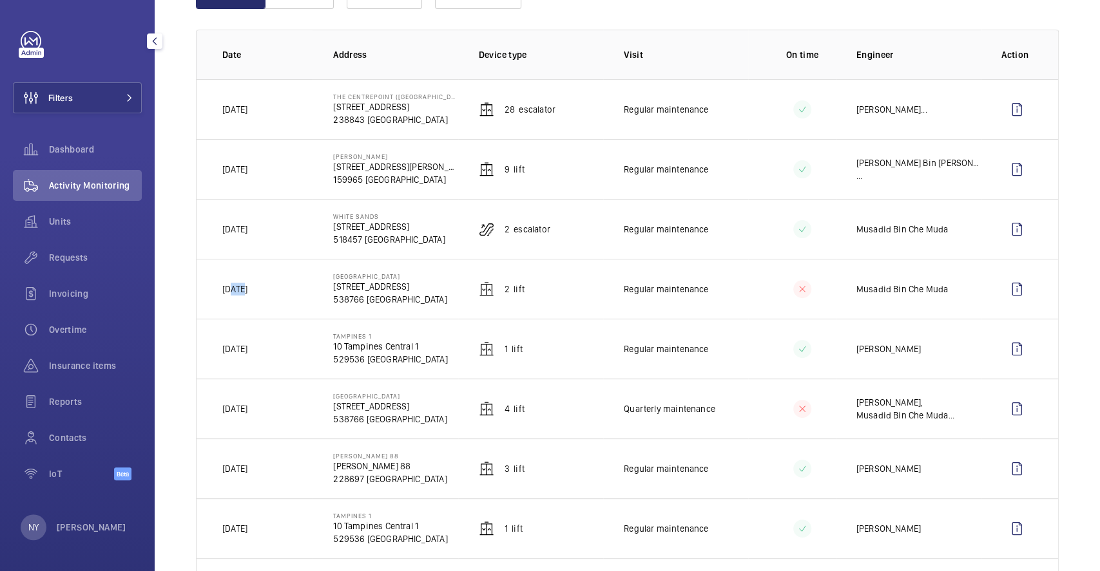
drag, startPoint x: 230, startPoint y: 291, endPoint x: 243, endPoint y: 289, distance: 13.7
click at [243, 289] on p "[DATE]" at bounding box center [234, 289] width 25 height 13
drag, startPoint x: 227, startPoint y: 106, endPoint x: 248, endPoint y: 106, distance: 20.6
click at [248, 106] on td "[DATE]" at bounding box center [254, 109] width 116 height 60
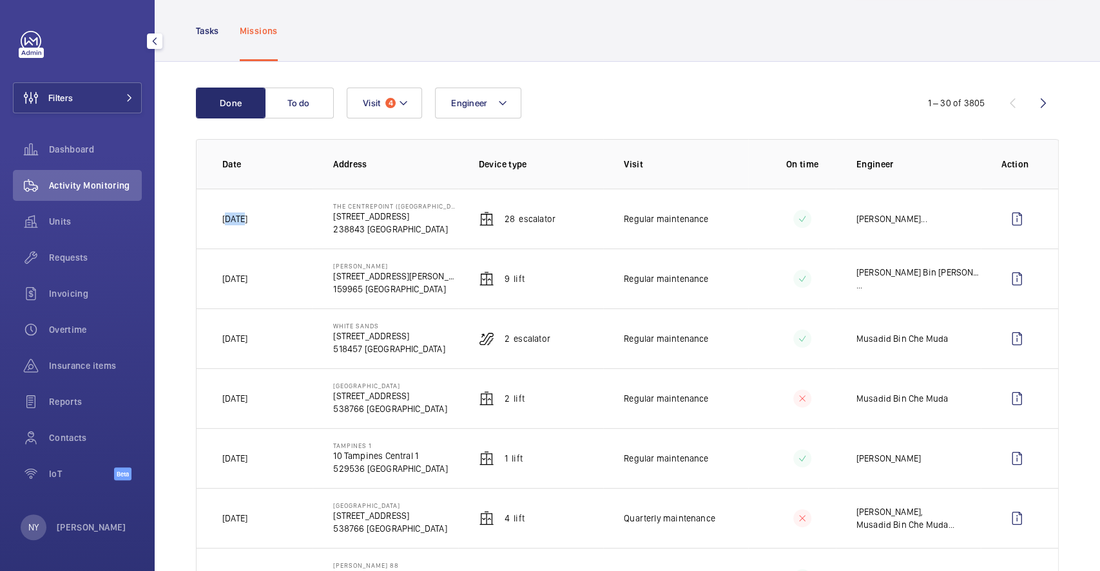
scroll to position [0, 0]
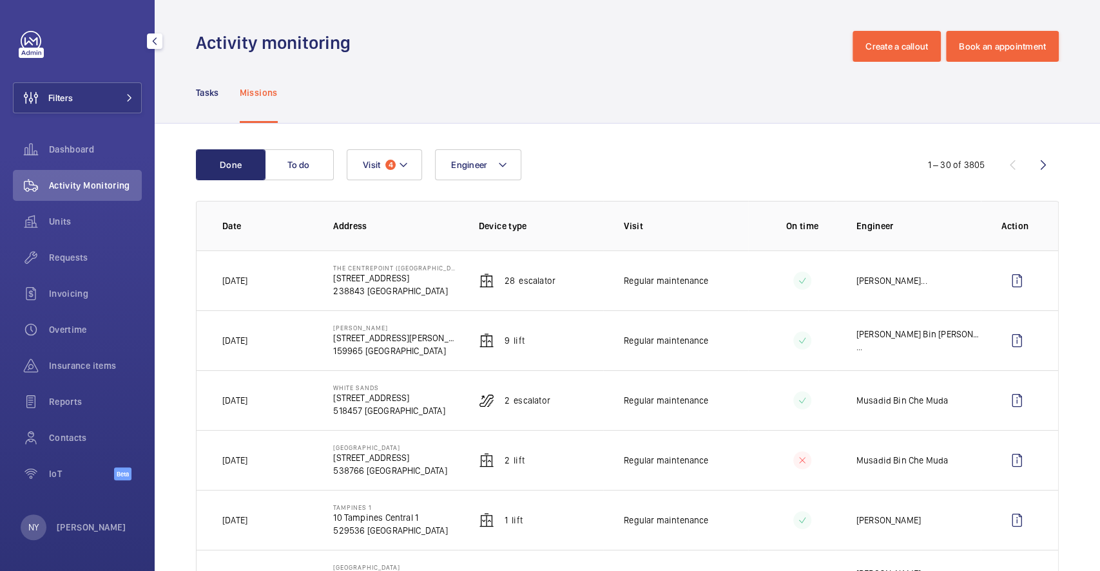
click at [95, 528] on wm-front-avatar "NY Ngay Yin" at bounding box center [77, 528] width 113 height 26
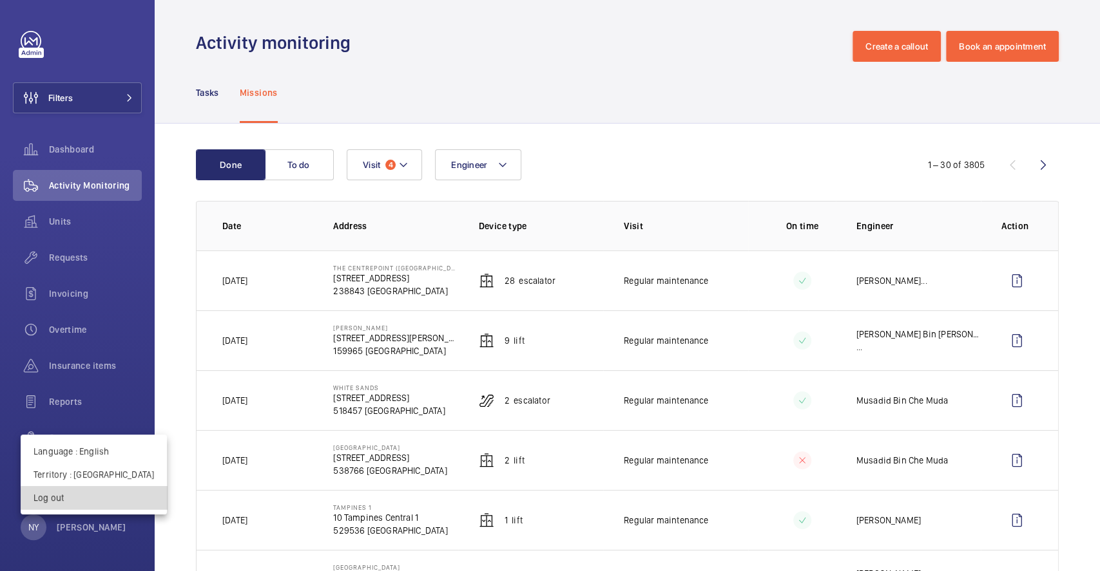
click at [98, 504] on button "Log out" at bounding box center [94, 497] width 146 height 23
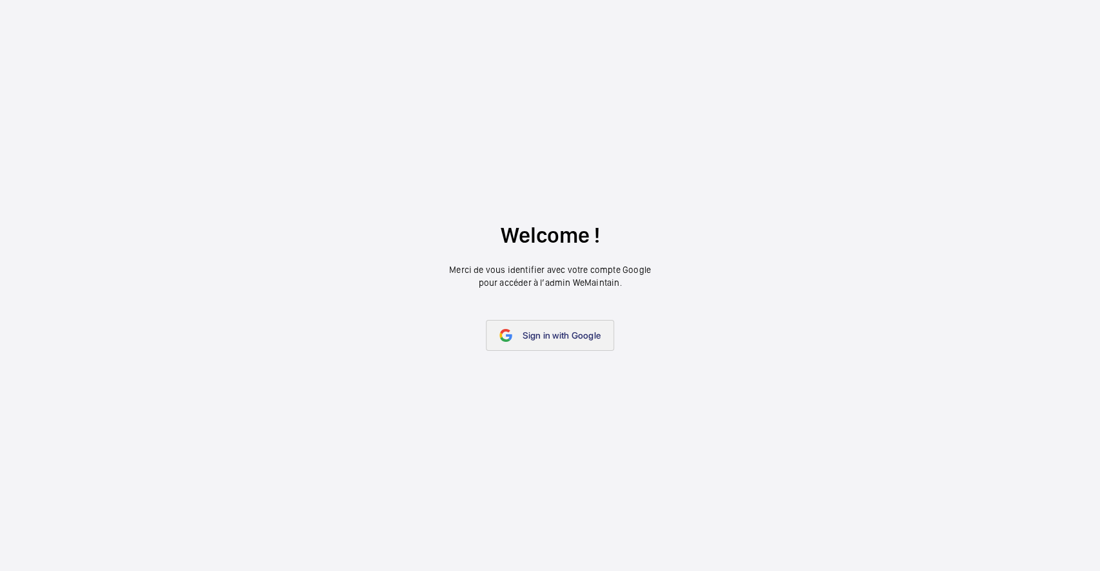
click at [563, 327] on link "Sign in with Google" at bounding box center [550, 335] width 128 height 31
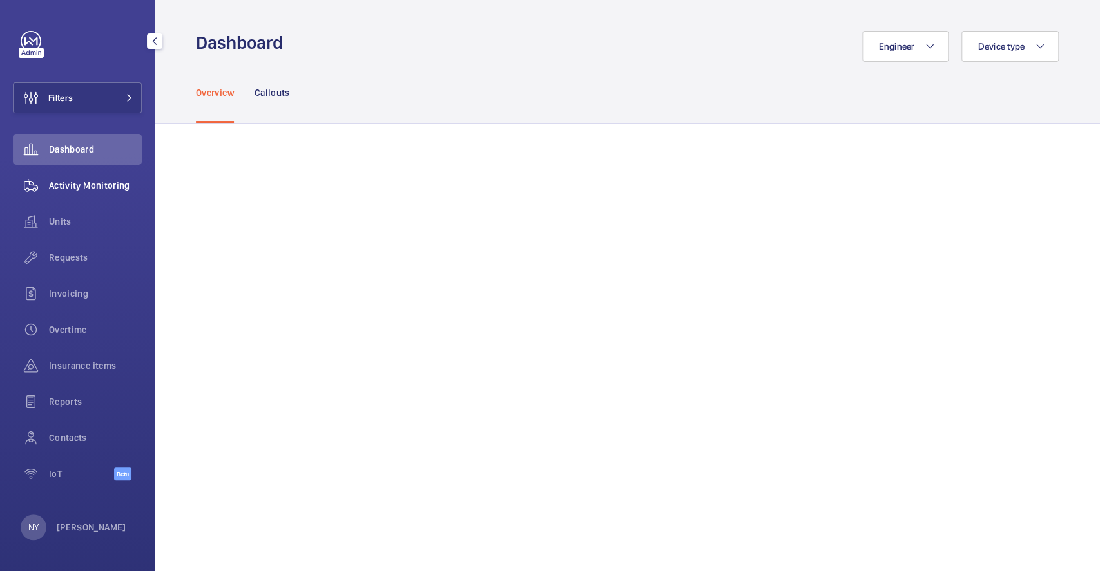
click at [97, 178] on div "Activity Monitoring" at bounding box center [77, 185] width 129 height 31
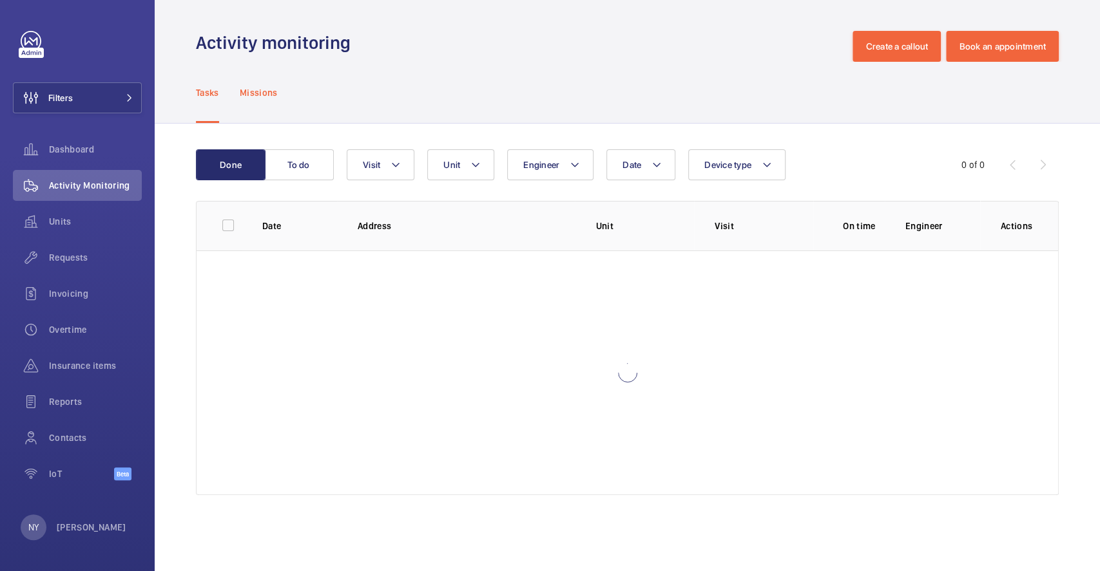
click at [262, 91] on p "Missions" at bounding box center [259, 92] width 38 height 13
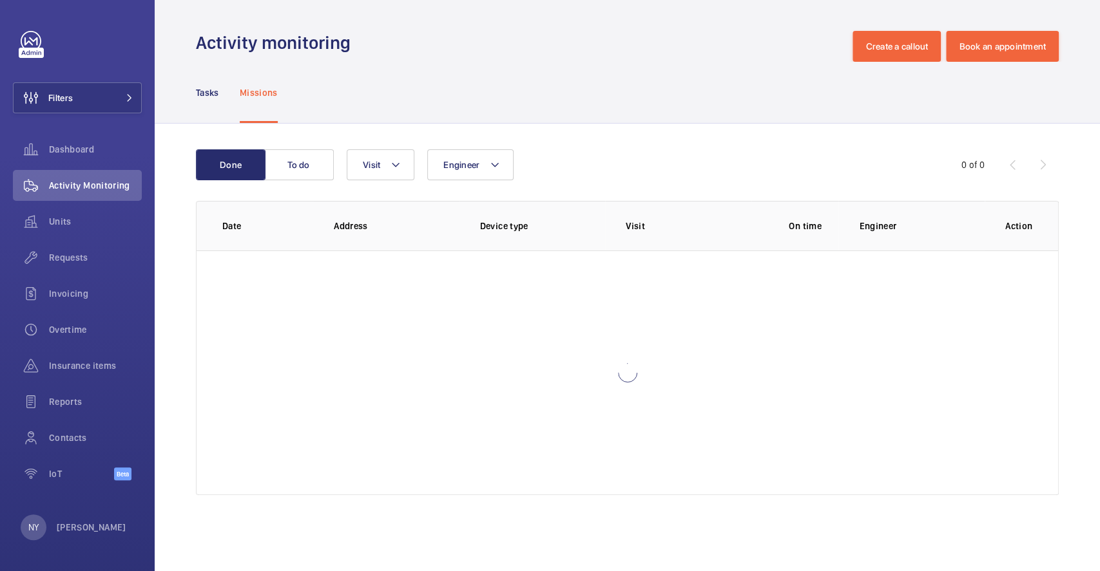
click at [376, 184] on wm-front-table "Done To do Engineer Visit 0 of 0 Date Address Device type Visit On time Enginee…" at bounding box center [627, 322] width 863 height 346
click at [376, 172] on button "Visit" at bounding box center [381, 164] width 68 height 31
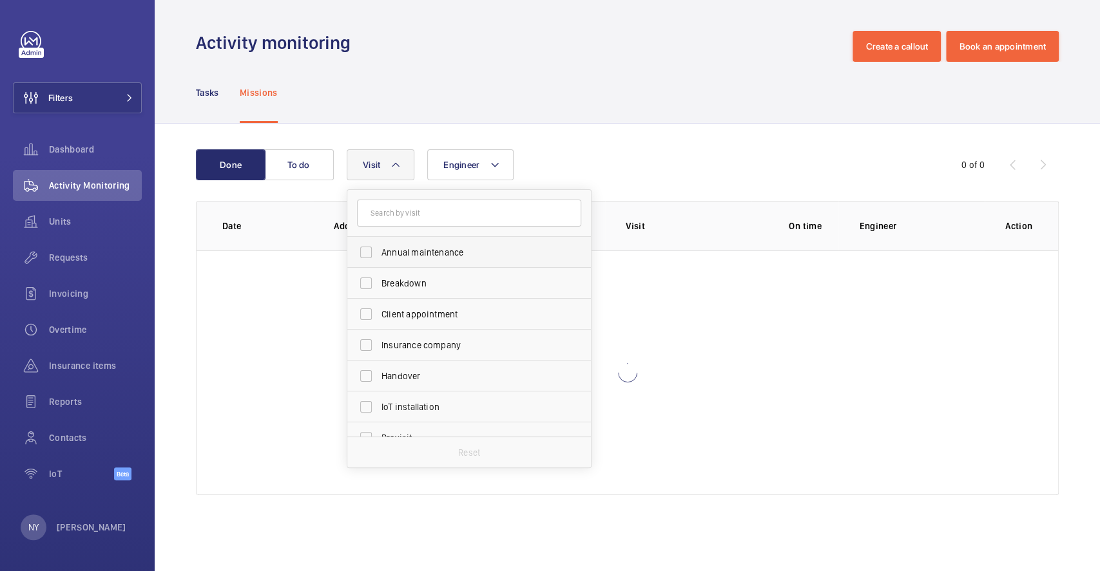
click at [408, 253] on span "Annual maintenance" at bounding box center [469, 252] width 177 height 13
click at [379, 253] on input "Annual maintenance" at bounding box center [366, 253] width 26 height 26
checkbox input "true"
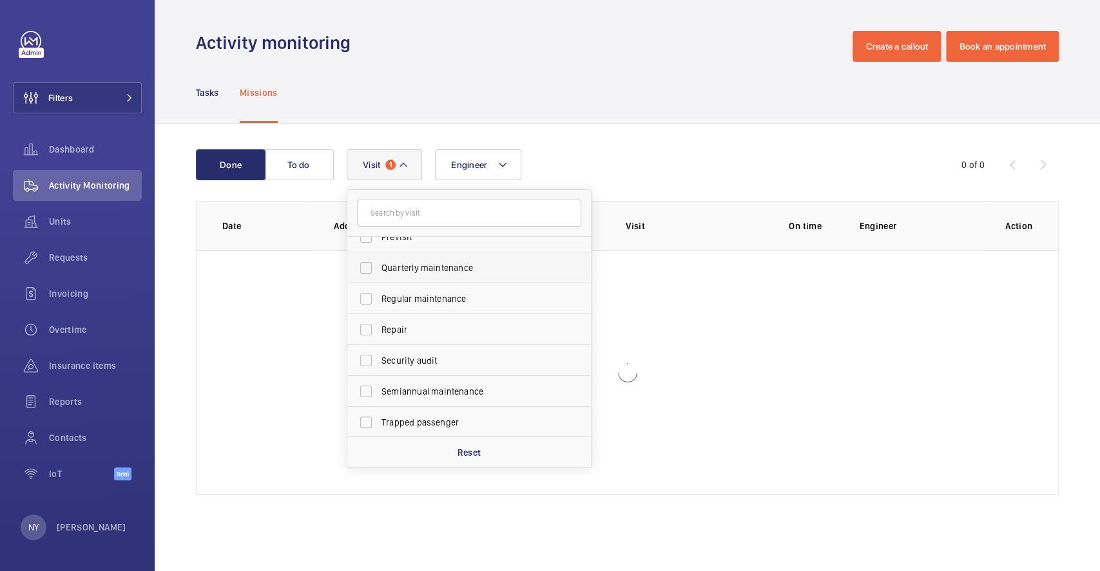
scroll to position [202, 0]
click at [413, 267] on span "Quarterly maintenance" at bounding box center [469, 267] width 177 height 13
click at [379, 267] on input "Quarterly maintenance" at bounding box center [366, 267] width 26 height 26
checkbox input "true"
click at [420, 296] on span "Regular maintenance" at bounding box center [469, 298] width 177 height 13
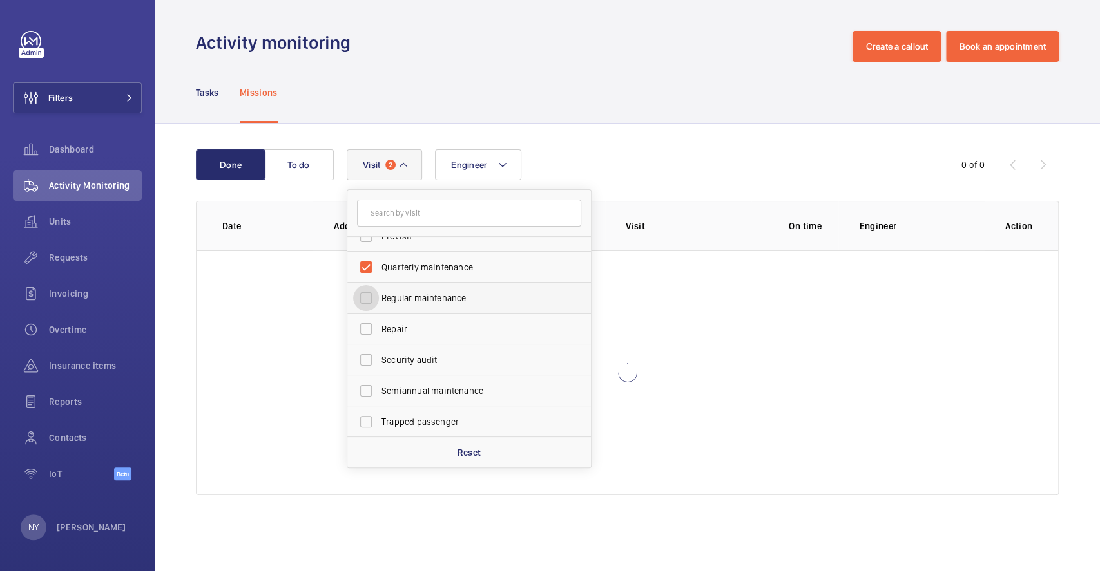
click at [379, 296] on input "Regular maintenance" at bounding box center [366, 298] width 26 height 26
checkbox input "true"
click at [443, 389] on span "Semiannual maintenance" at bounding box center [469, 391] width 177 height 13
click at [379, 389] on input "Semiannual maintenance" at bounding box center [366, 391] width 26 height 26
checkbox input "true"
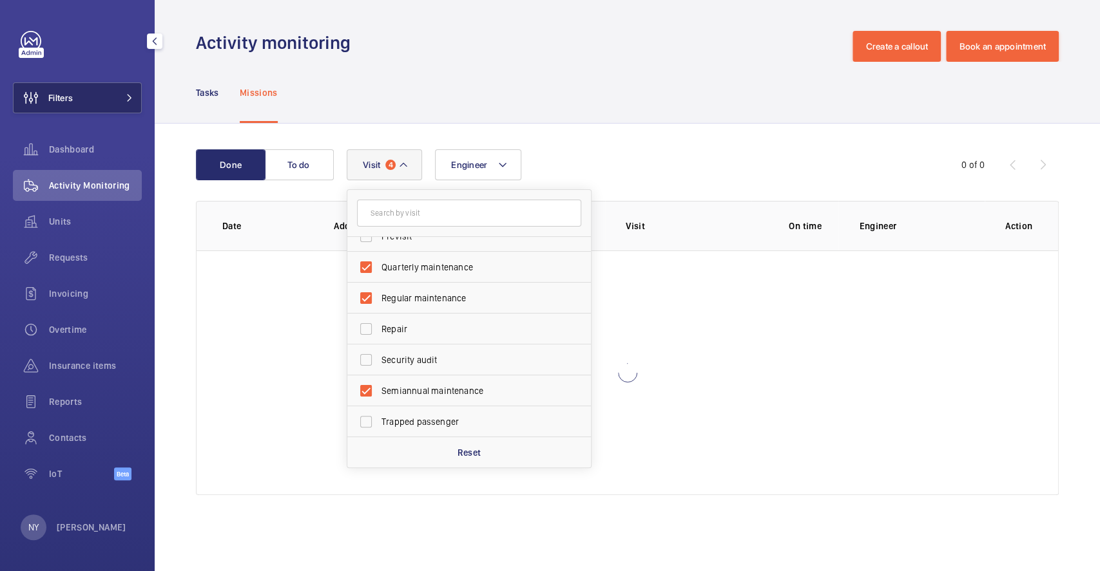
click at [79, 94] on button "Filters" at bounding box center [77, 97] width 129 height 31
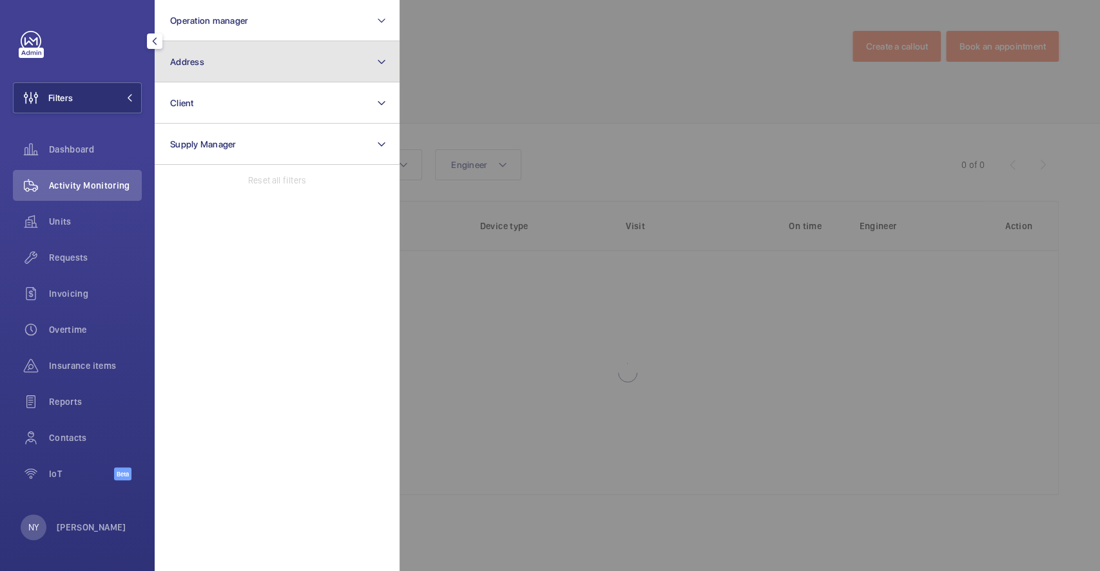
click at [258, 64] on button "Address" at bounding box center [277, 61] width 245 height 41
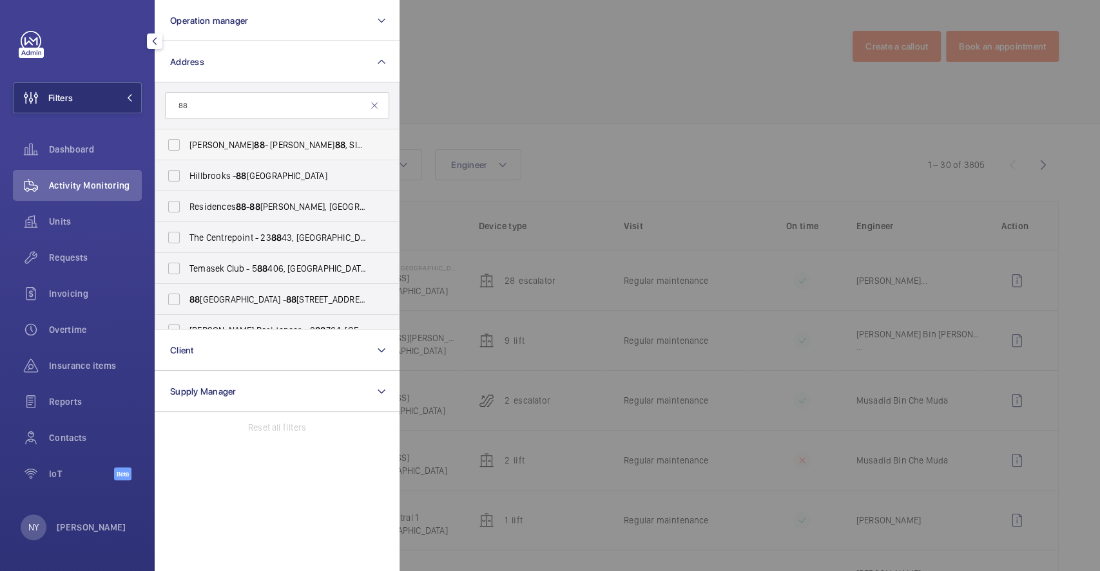
type input "88"
click at [260, 149] on span "Mackenzie 88 - Mackenzie 88 , SINGAPORE 228697" at bounding box center [277, 144] width 177 height 13
click at [187, 149] on input "Mackenzie 88 - Mackenzie 88 , SINGAPORE 228697" at bounding box center [174, 145] width 26 height 26
checkbox input "true"
click at [562, 52] on div at bounding box center [949, 285] width 1100 height 571
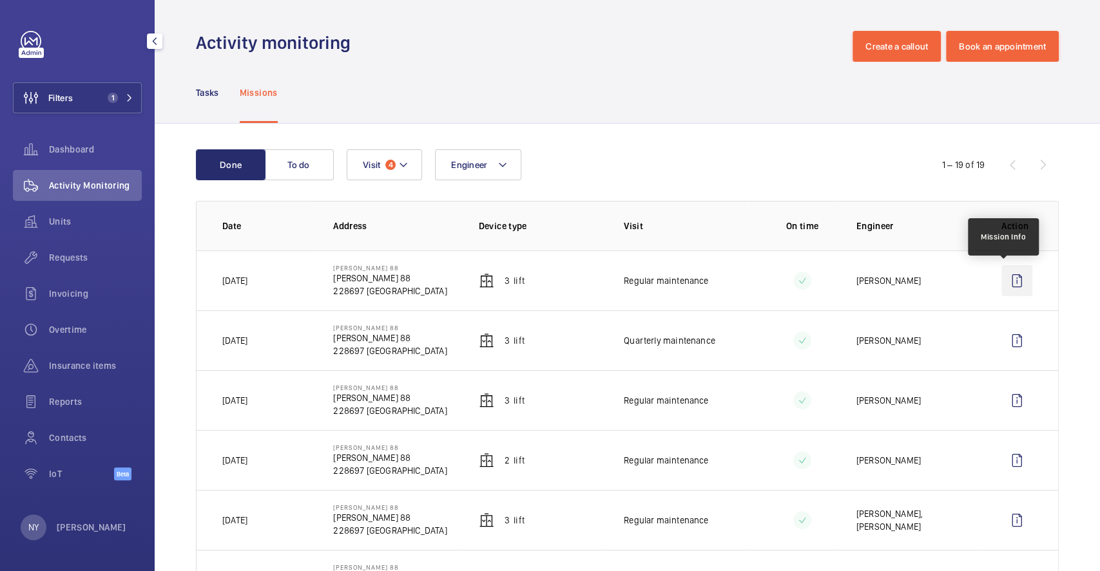
click at [1011, 278] on wm-front-icon-button at bounding box center [1016, 280] width 31 height 31
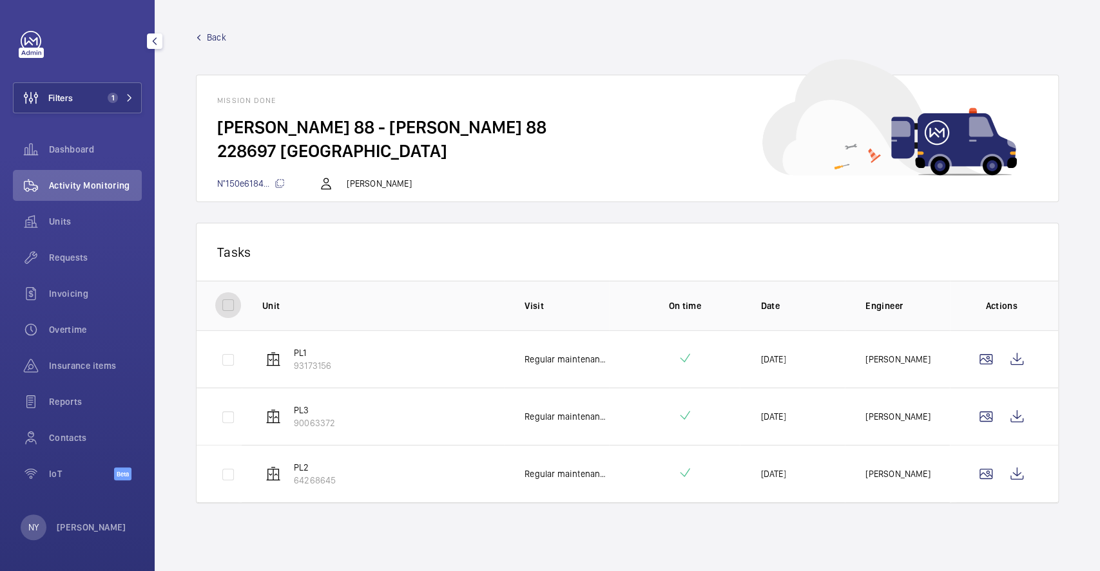
click at [231, 310] on input "checkbox" at bounding box center [228, 305] width 26 height 26
checkbox input "true"
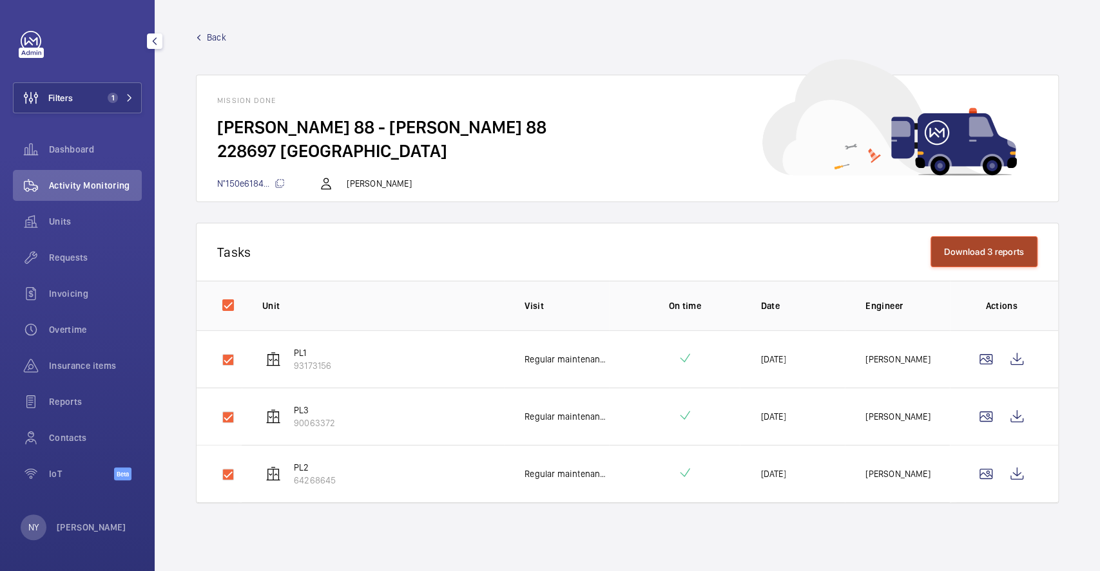
click at [991, 248] on button "Download 3 reports" at bounding box center [984, 251] width 108 height 31
click at [81, 527] on p "[PERSON_NAME]" at bounding box center [92, 527] width 70 height 13
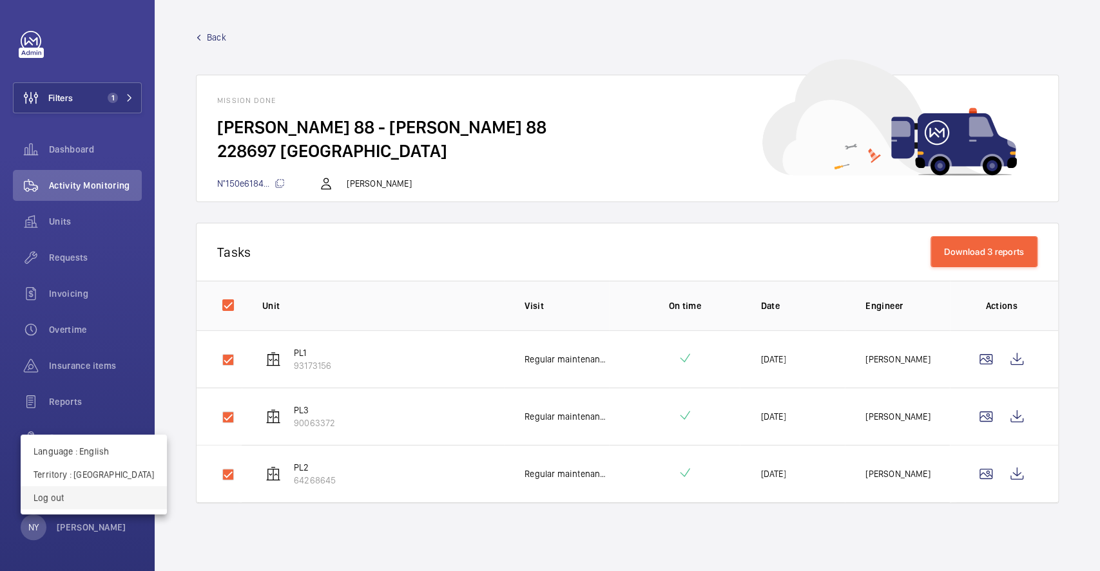
click at [99, 501] on p "Log out" at bounding box center [93, 497] width 120 height 13
